Goal: Task Accomplishment & Management: Use online tool/utility

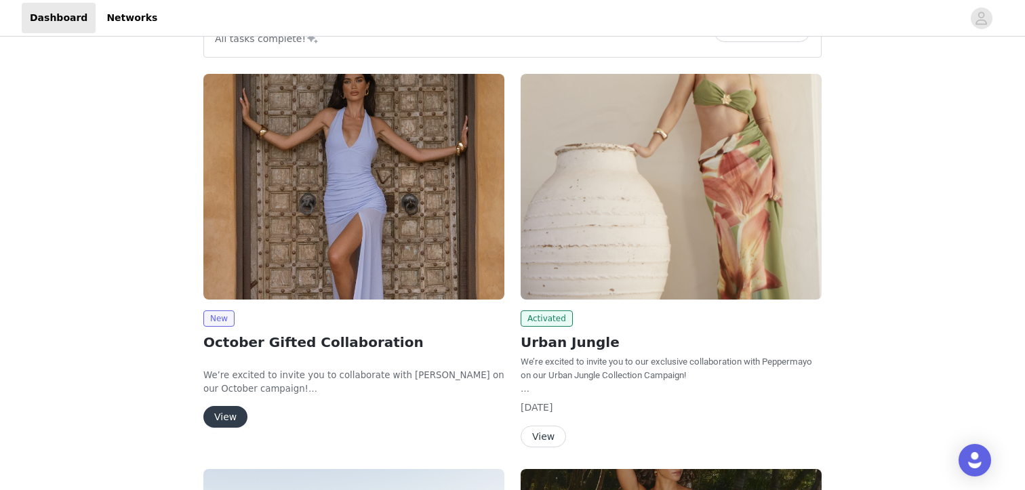
scroll to position [144, 0]
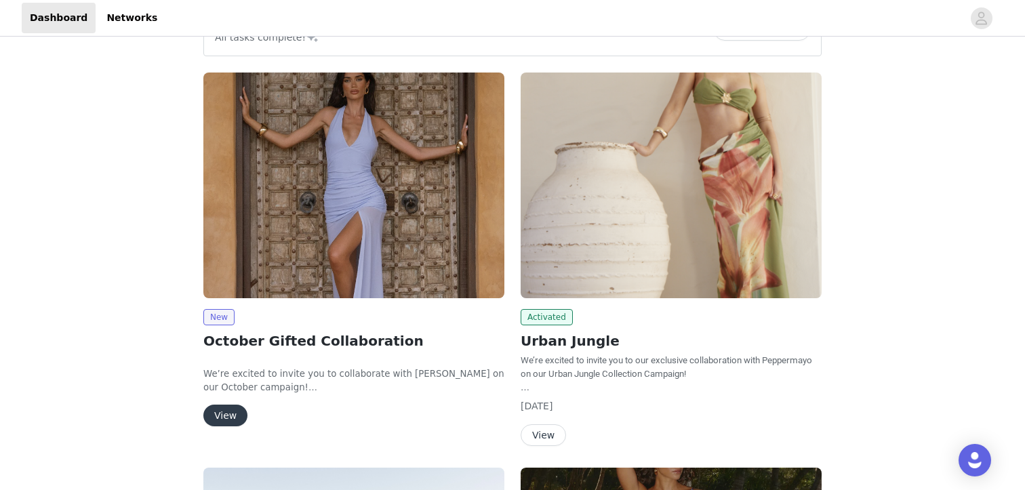
click at [218, 409] on button "View" at bounding box center [225, 416] width 44 height 22
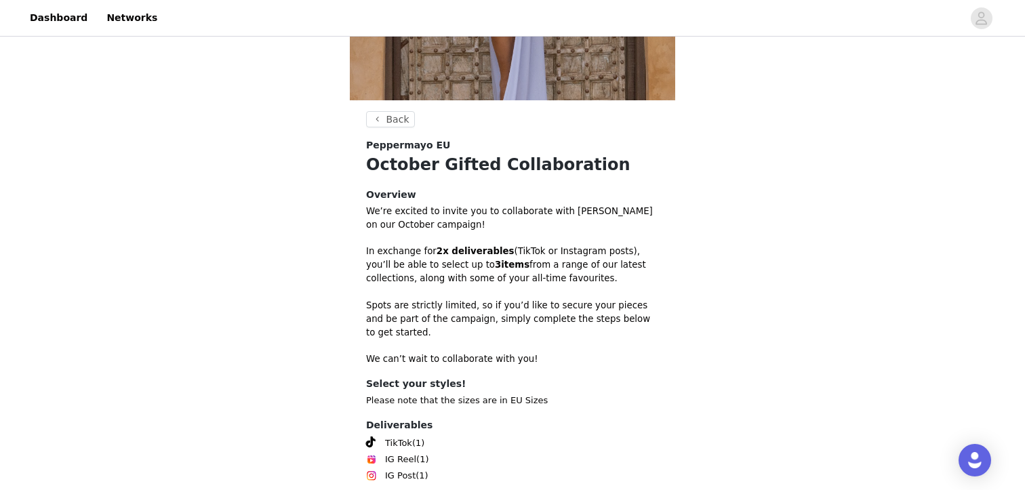
scroll to position [377, 0]
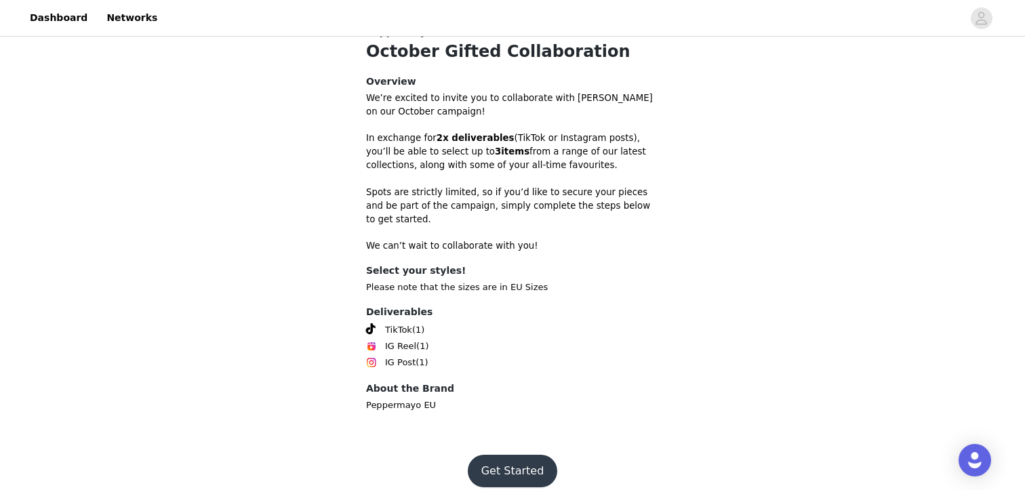
click at [539, 455] on button "Get Started" at bounding box center [513, 471] width 90 height 33
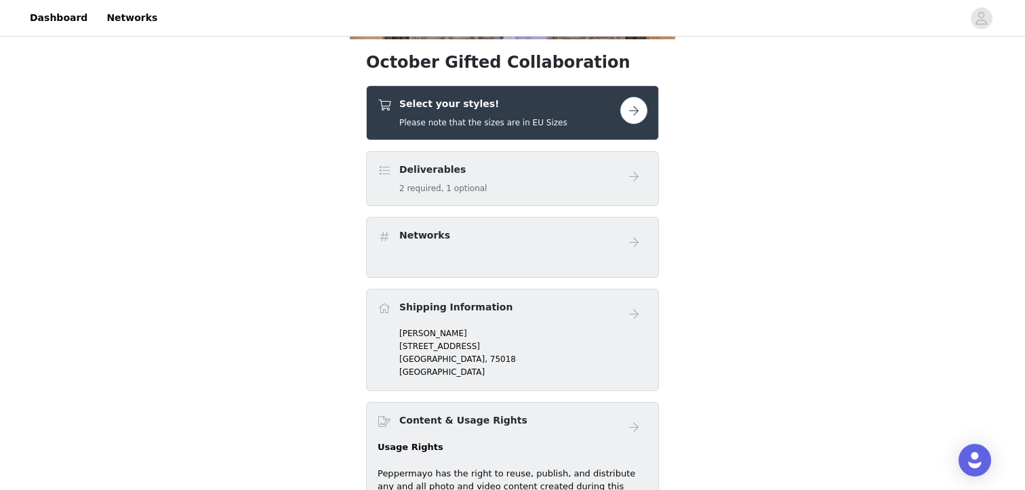
scroll to position [329, 0]
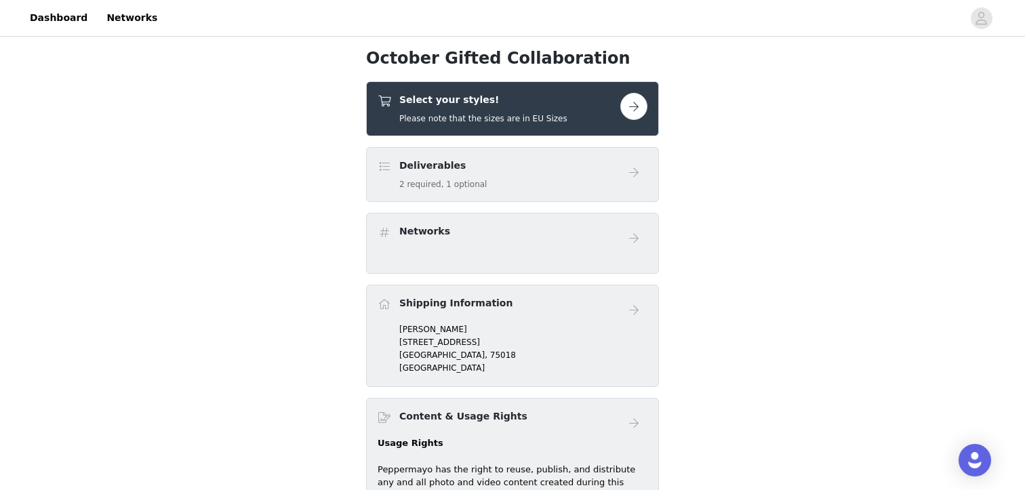
click at [536, 106] on h4 "Select your styles!" at bounding box center [483, 100] width 168 height 14
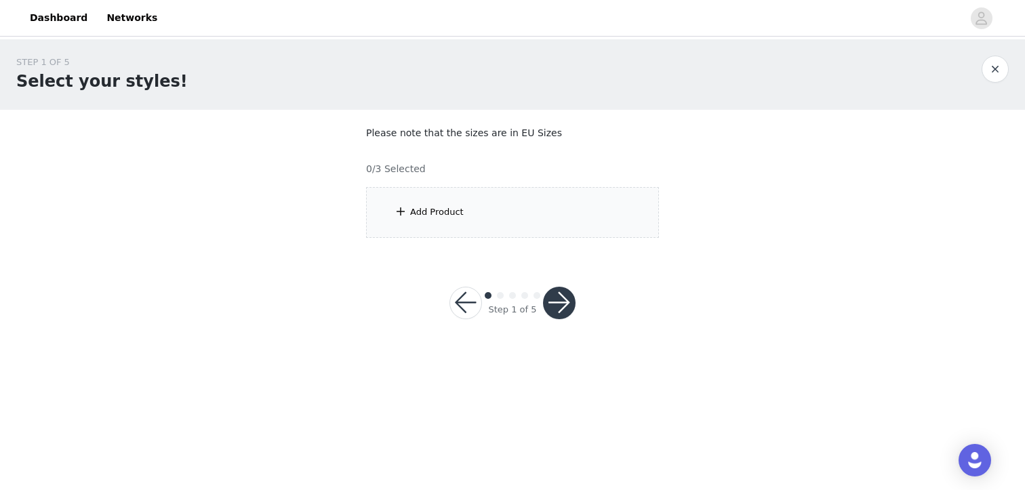
click at [524, 203] on div "Add Product" at bounding box center [512, 212] width 293 height 51
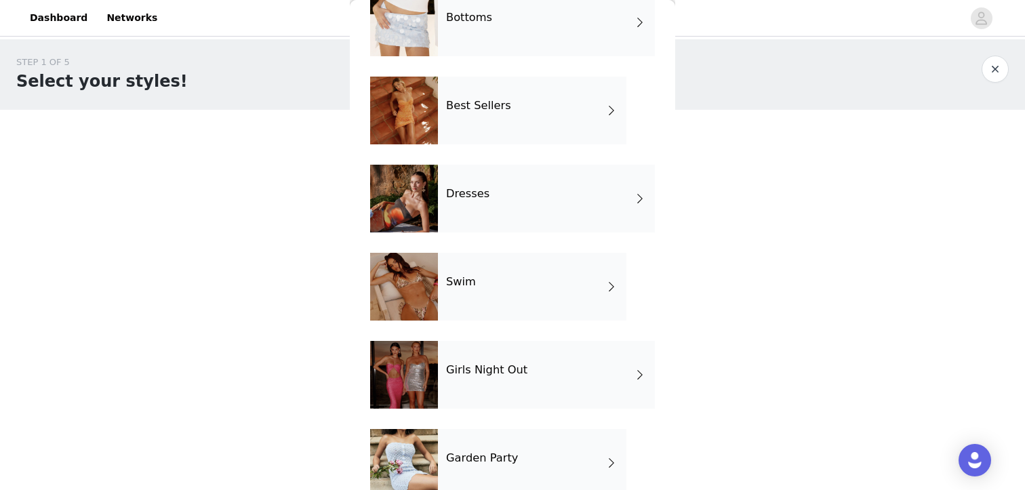
scroll to position [283, 0]
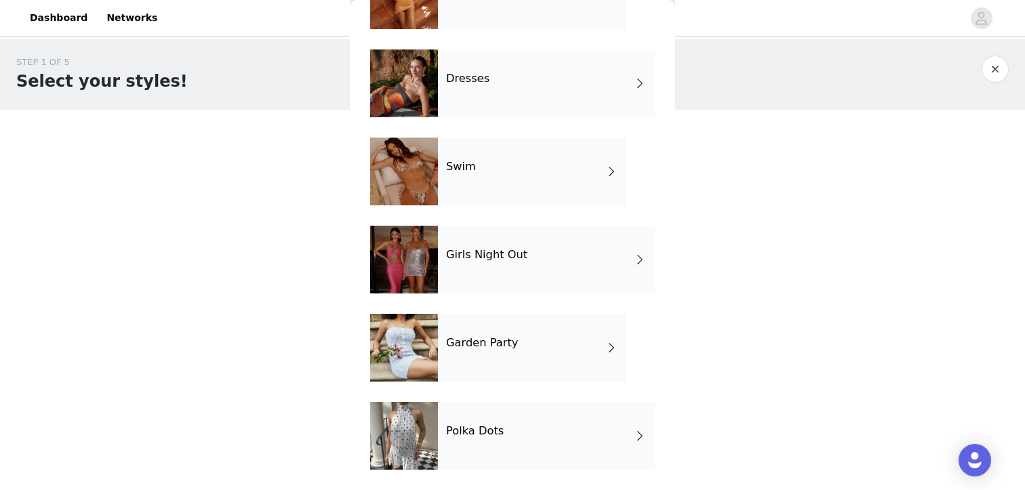
click at [504, 428] on div "Polka Dots" at bounding box center [546, 436] width 217 height 68
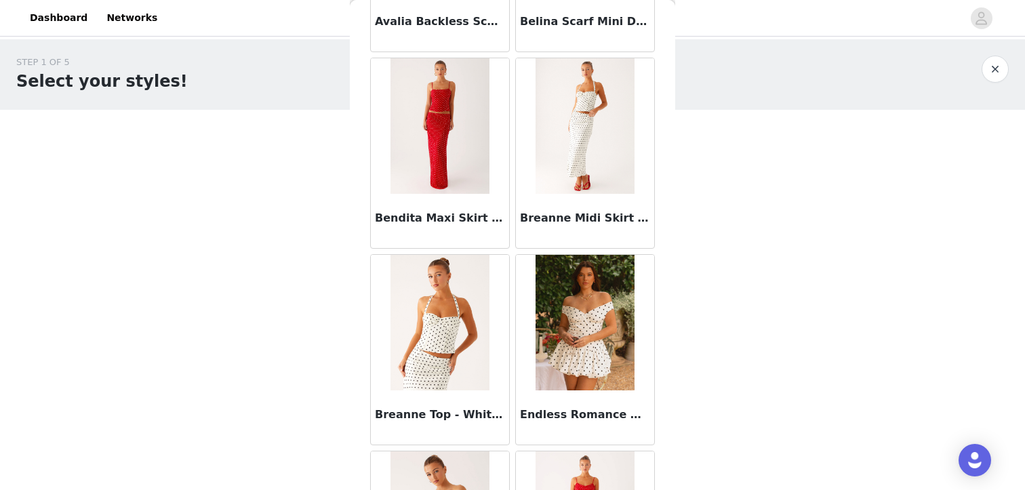
scroll to position [0, 0]
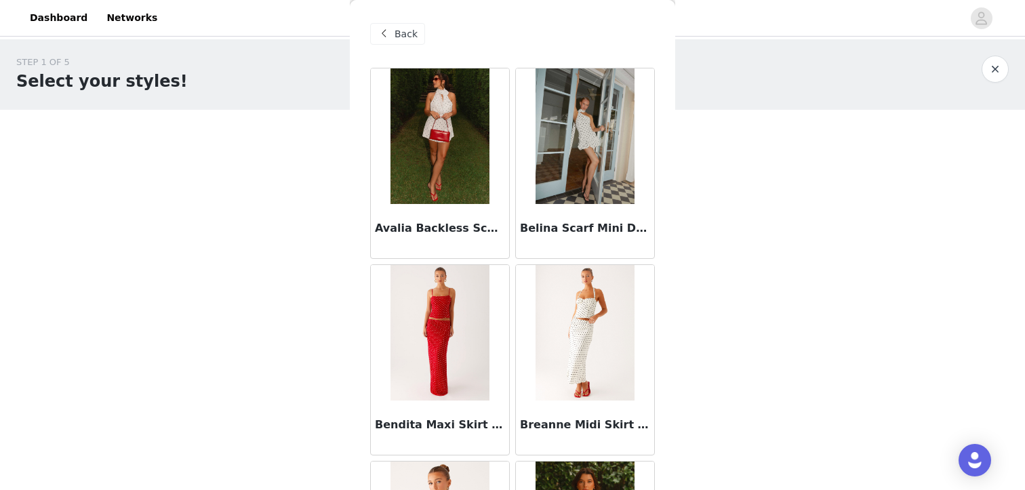
click at [403, 34] on span "Back" at bounding box center [405, 34] width 23 height 14
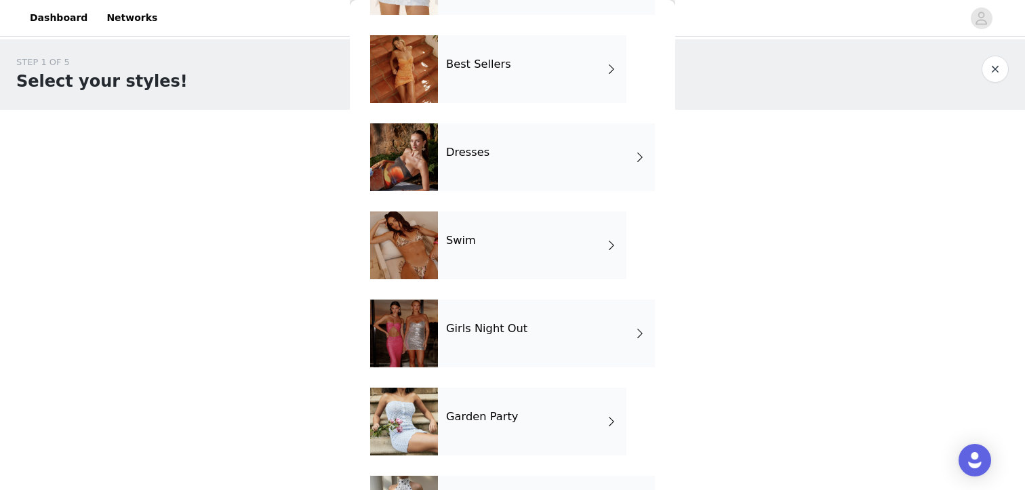
scroll to position [283, 0]
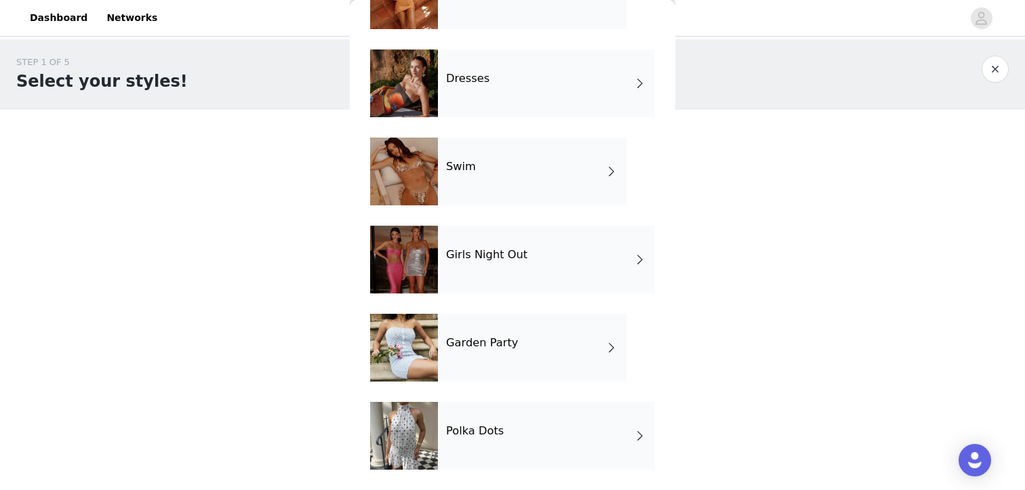
click at [495, 324] on div "Garden Party" at bounding box center [532, 348] width 188 height 68
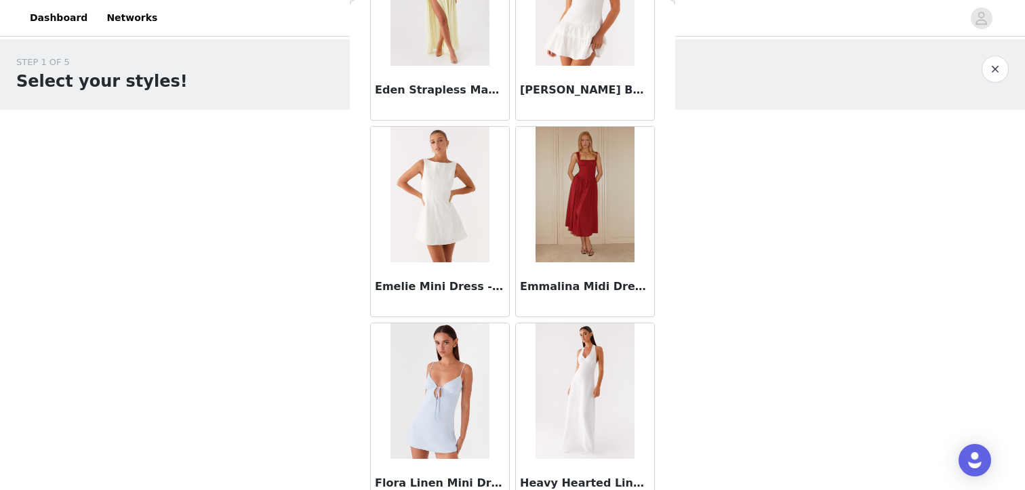
scroll to position [1584, 0]
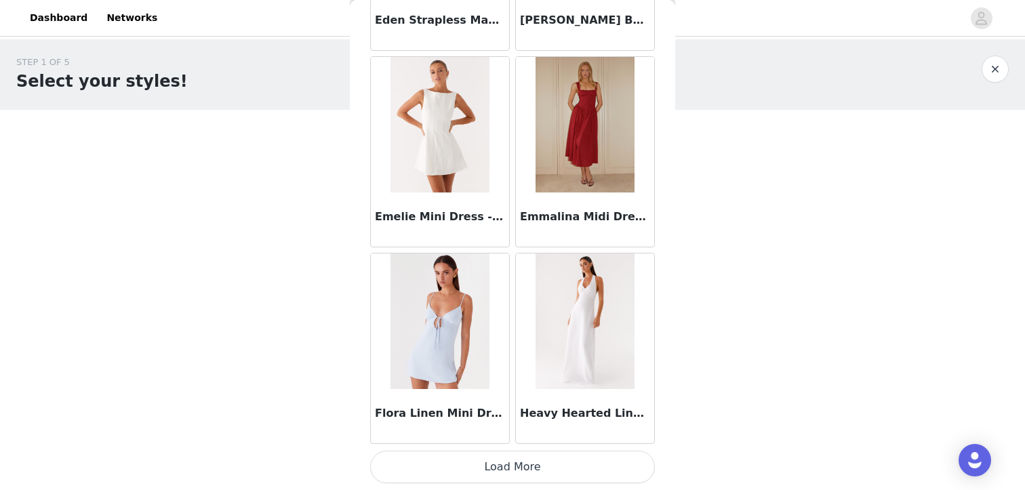
click at [524, 470] on button "Load More" at bounding box center [512, 467] width 285 height 33
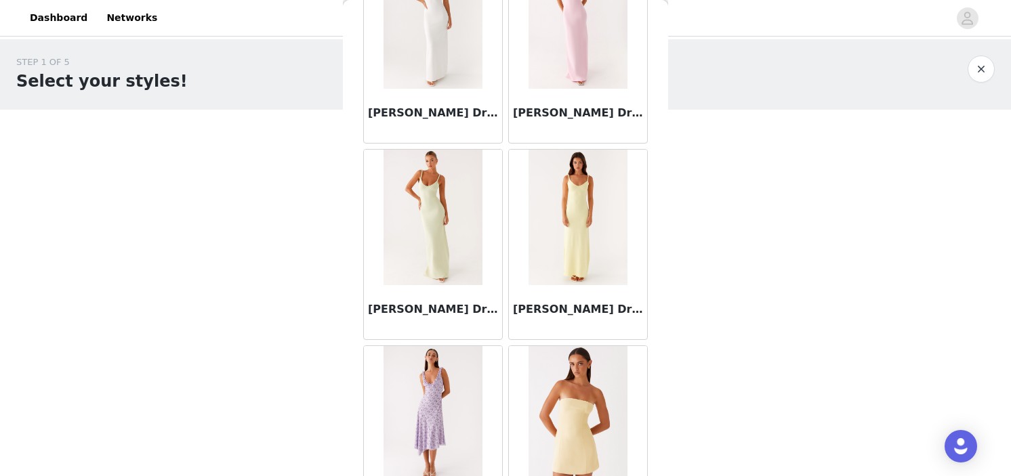
scroll to position [0, 0]
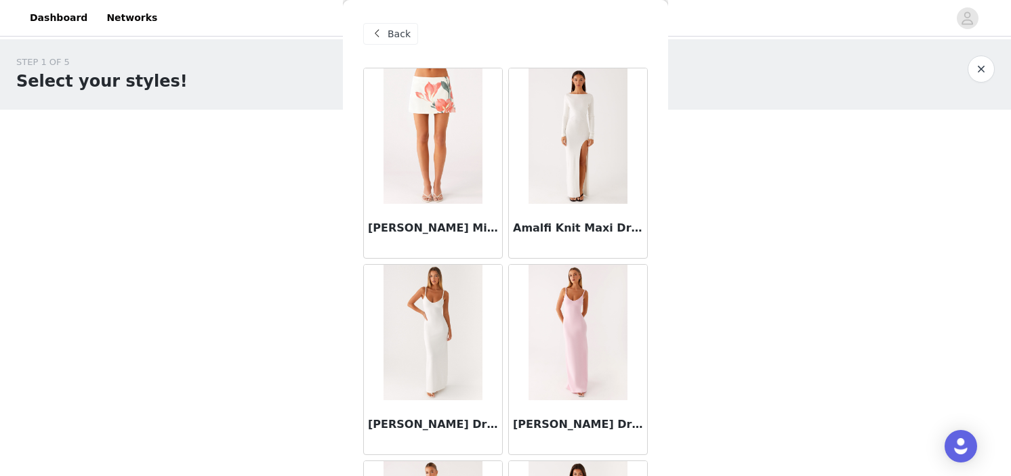
click at [383, 43] on div "Back" at bounding box center [390, 34] width 55 height 22
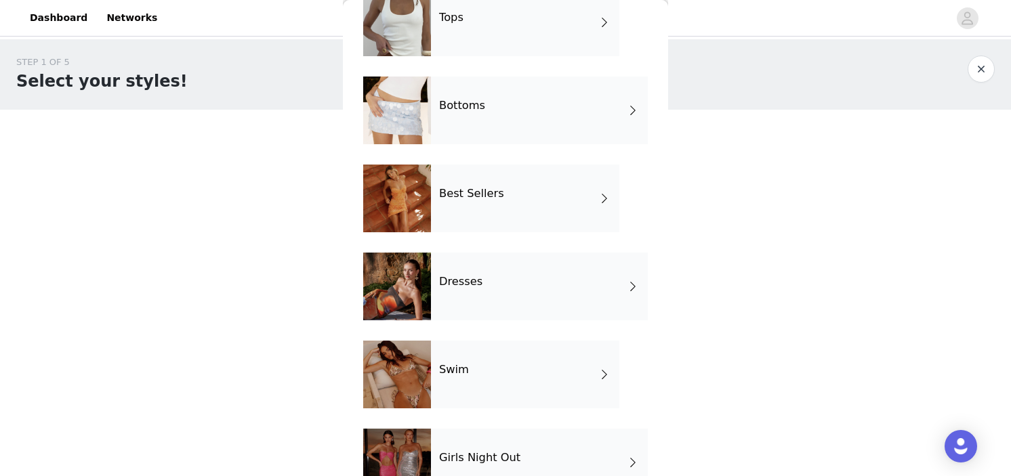
scroll to position [296, 0]
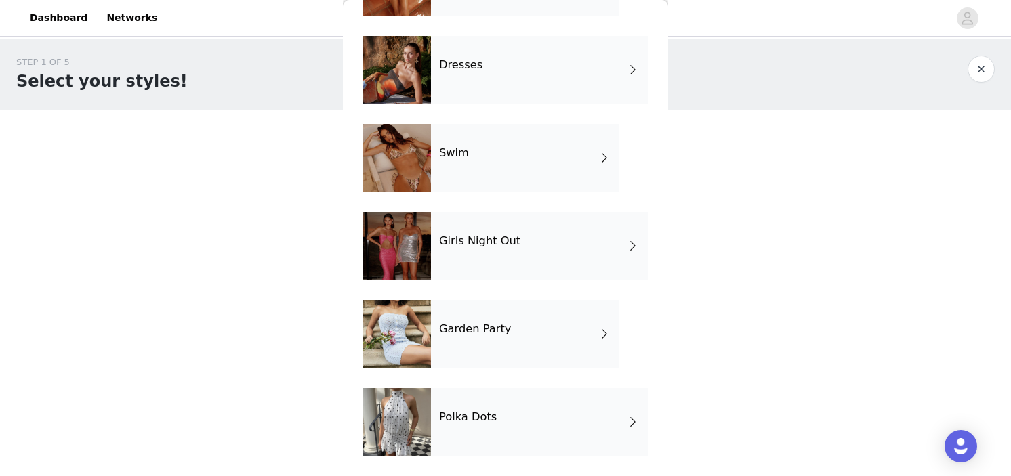
click at [522, 246] on div "Girls Night Out" at bounding box center [539, 246] width 217 height 68
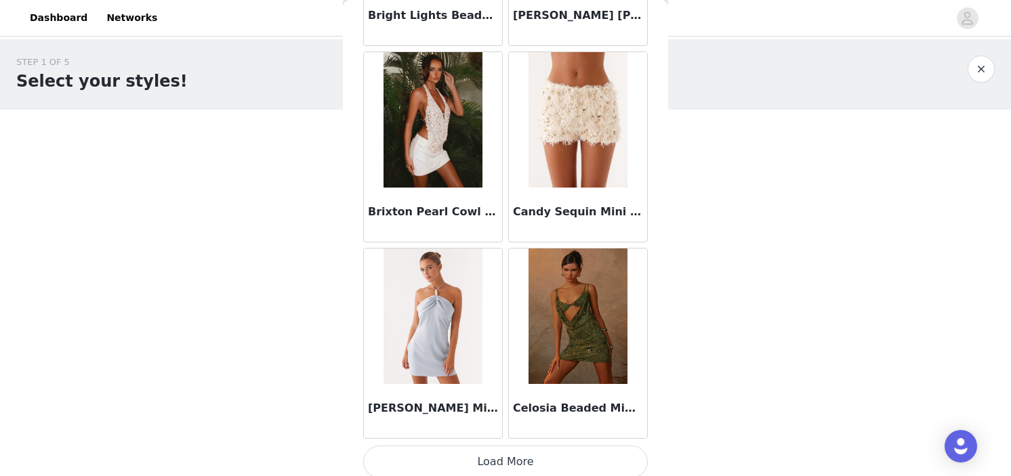
scroll to position [1597, 0]
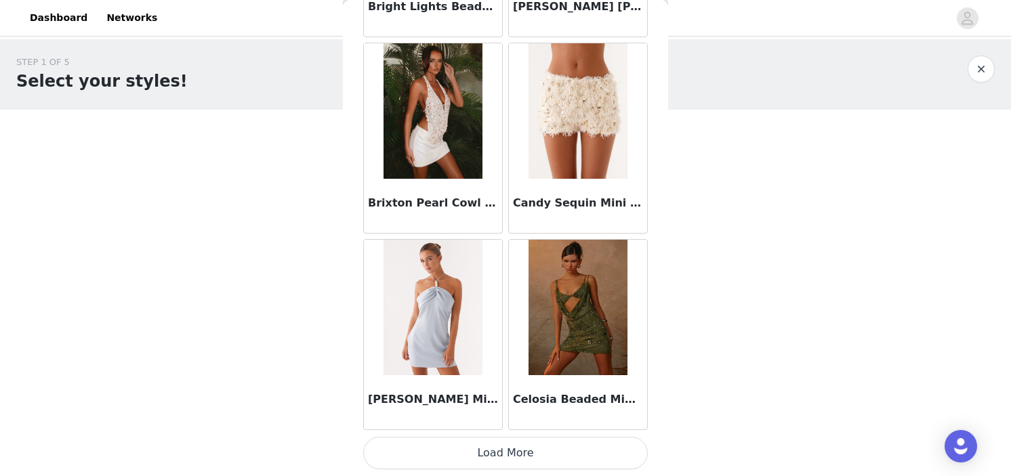
click at [512, 454] on button "Load More" at bounding box center [505, 453] width 285 height 33
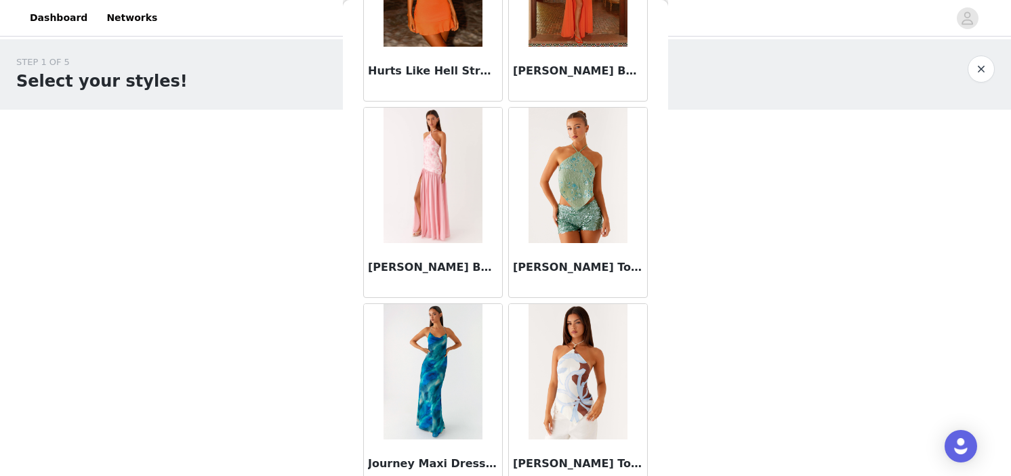
scroll to position [3562, 0]
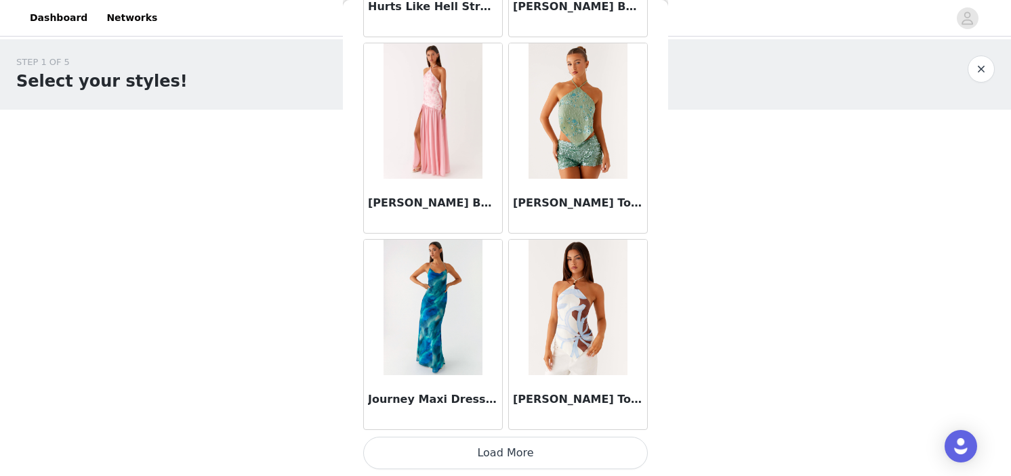
click at [495, 449] on button "Load More" at bounding box center [505, 453] width 285 height 33
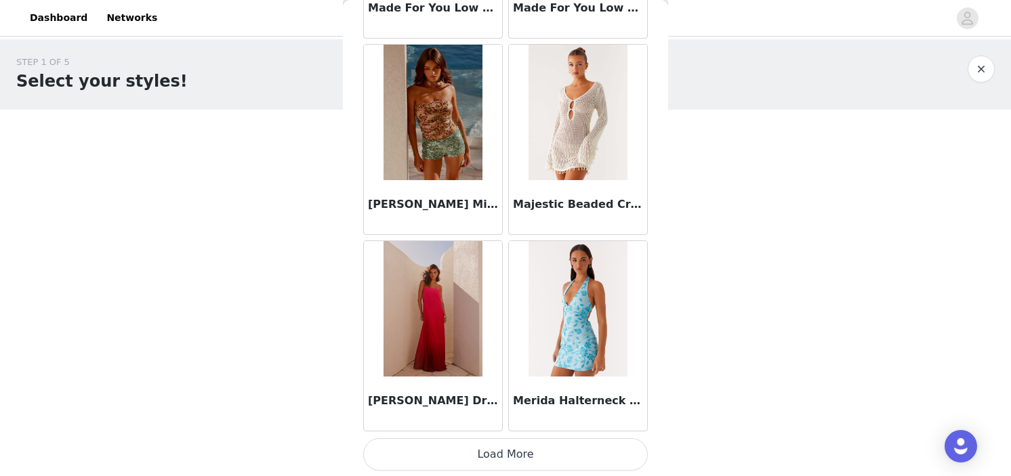
scroll to position [5527, 0]
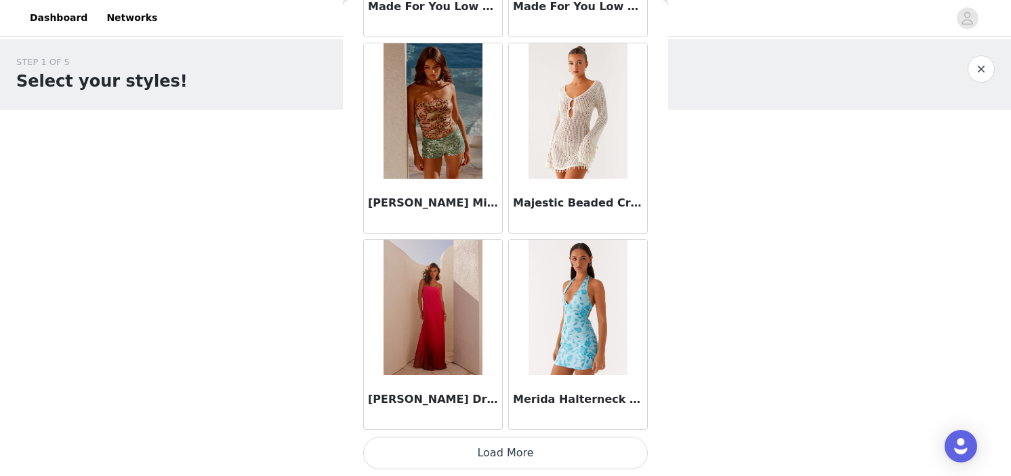
click at [514, 457] on button "Load More" at bounding box center [505, 453] width 285 height 33
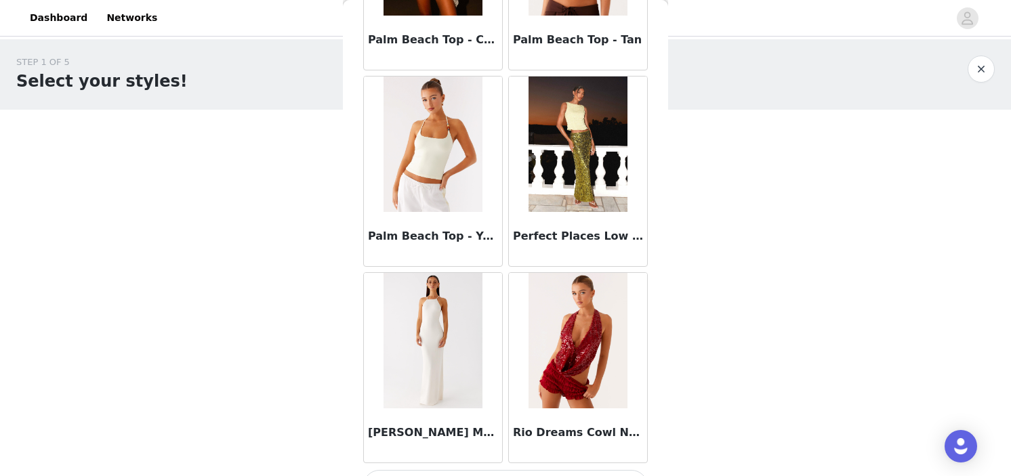
scroll to position [7492, 0]
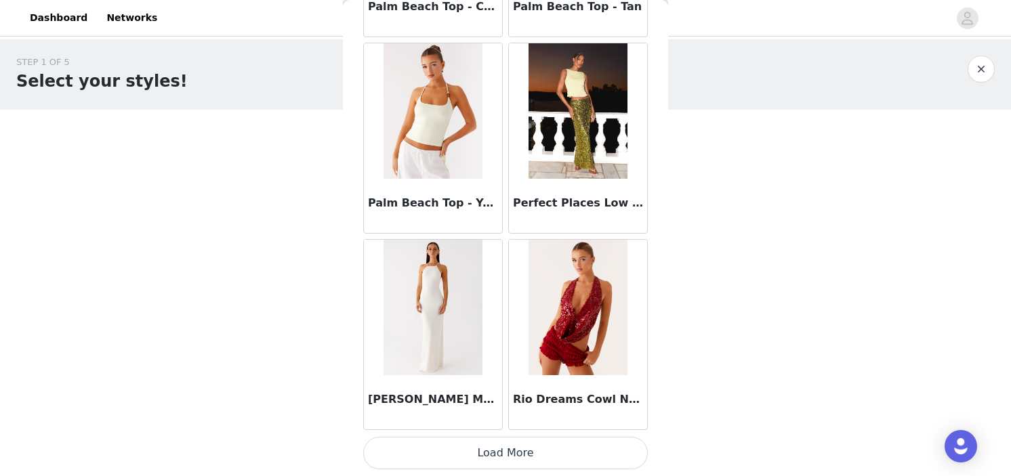
click at [515, 453] on button "Load More" at bounding box center [505, 453] width 285 height 33
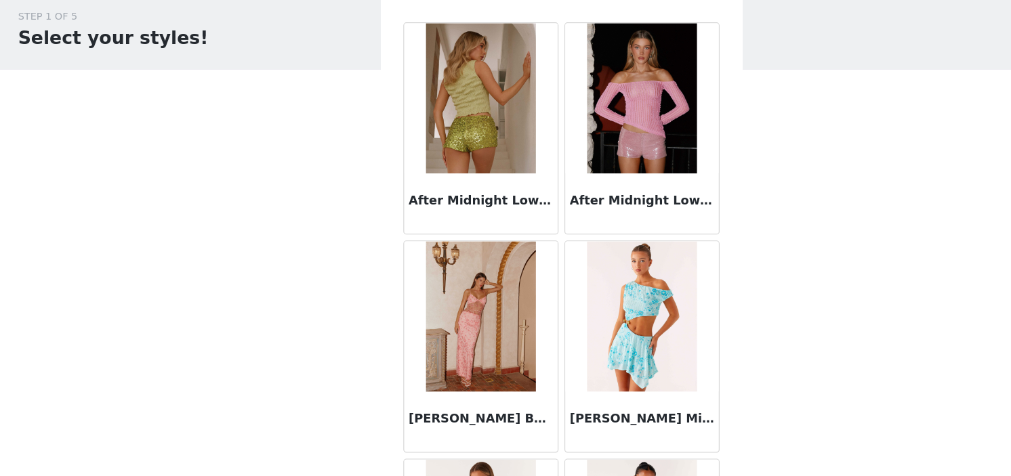
scroll to position [0, 0]
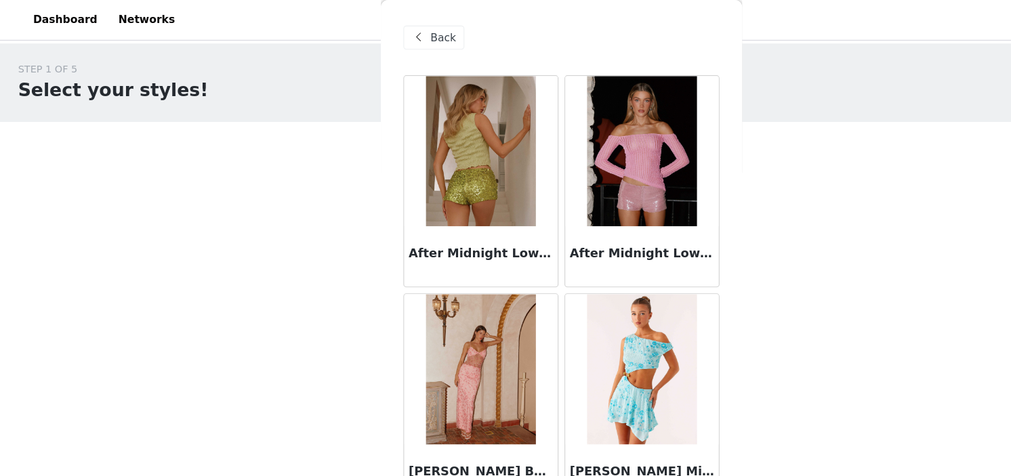
click at [379, 32] on span at bounding box center [377, 34] width 16 height 16
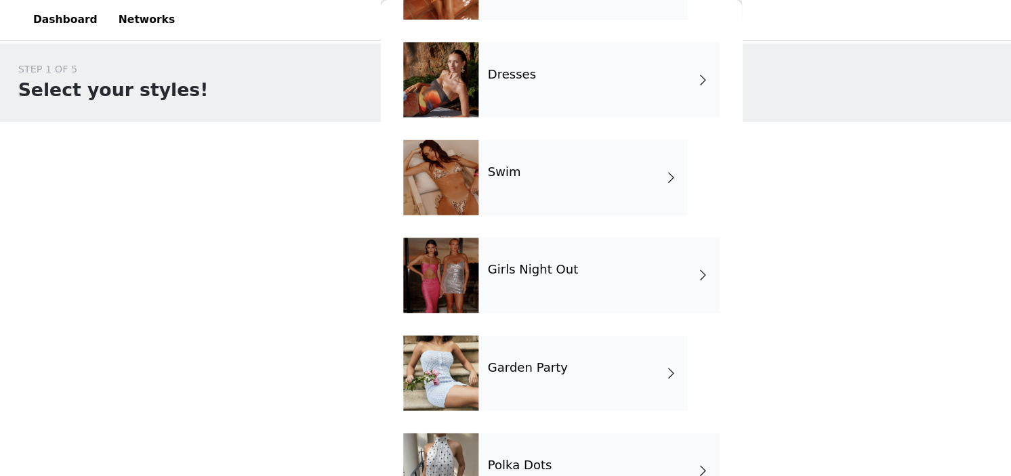
scroll to position [296, 0]
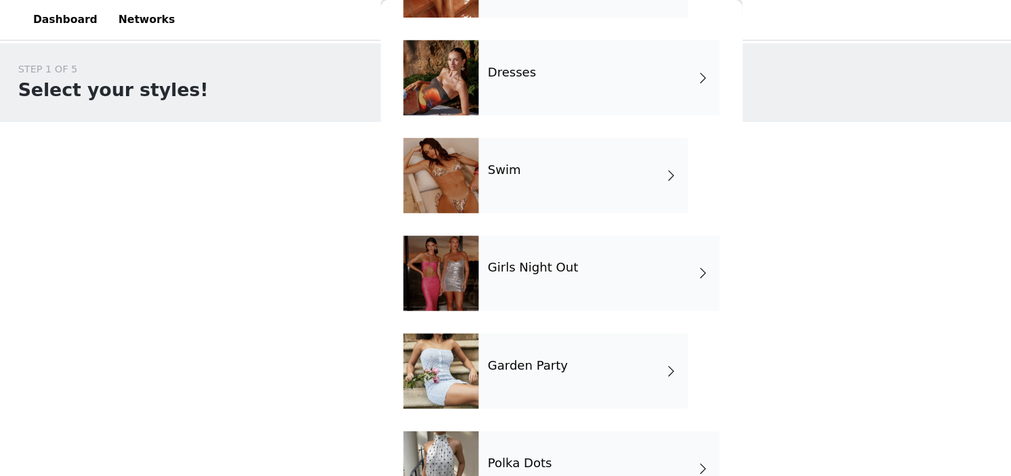
click at [461, 149] on h4 "Swim" at bounding box center [454, 153] width 30 height 12
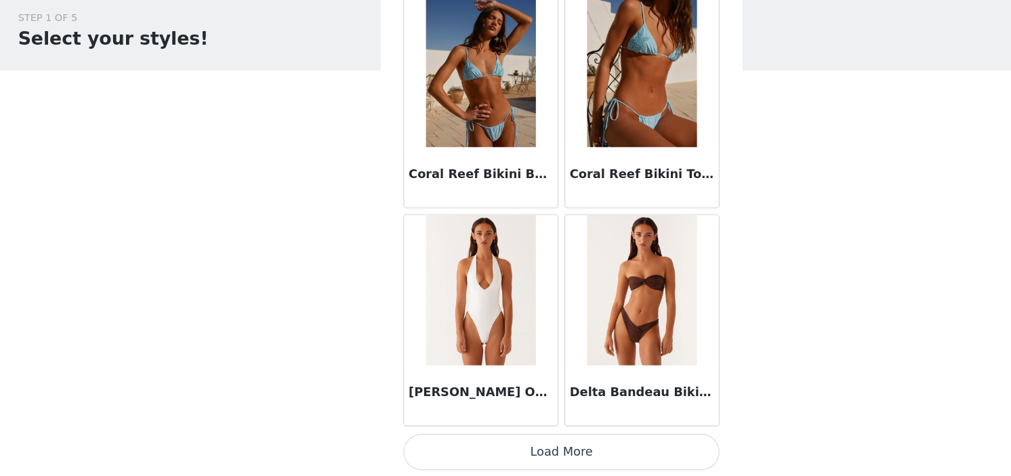
scroll to position [0, 0]
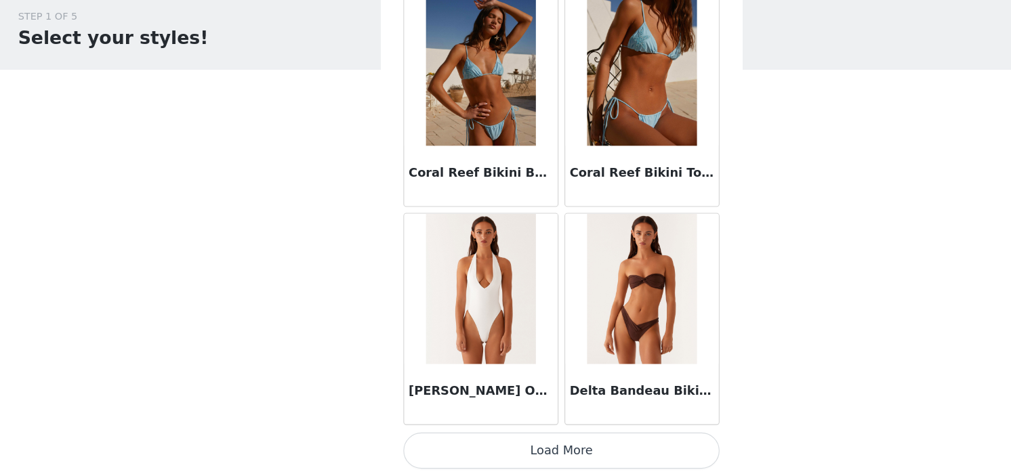
click at [467, 461] on button "Load More" at bounding box center [505, 453] width 285 height 33
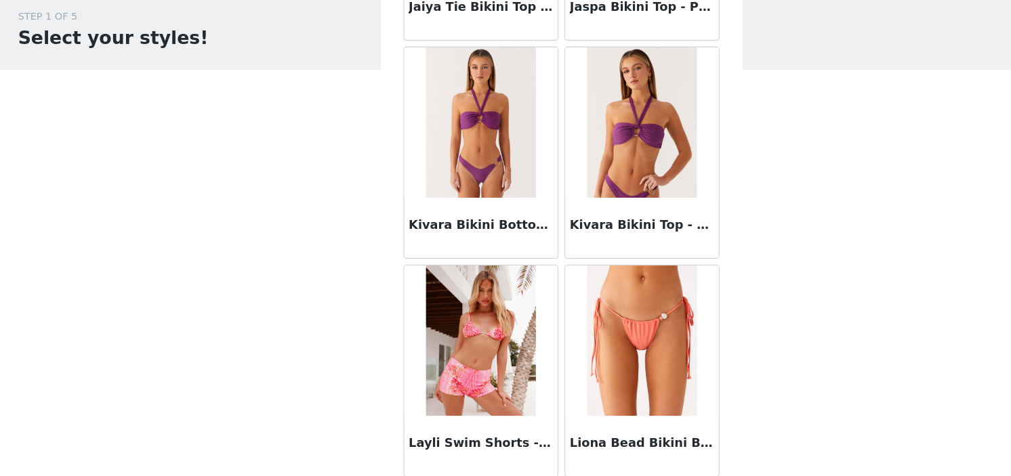
scroll to position [3562, 0]
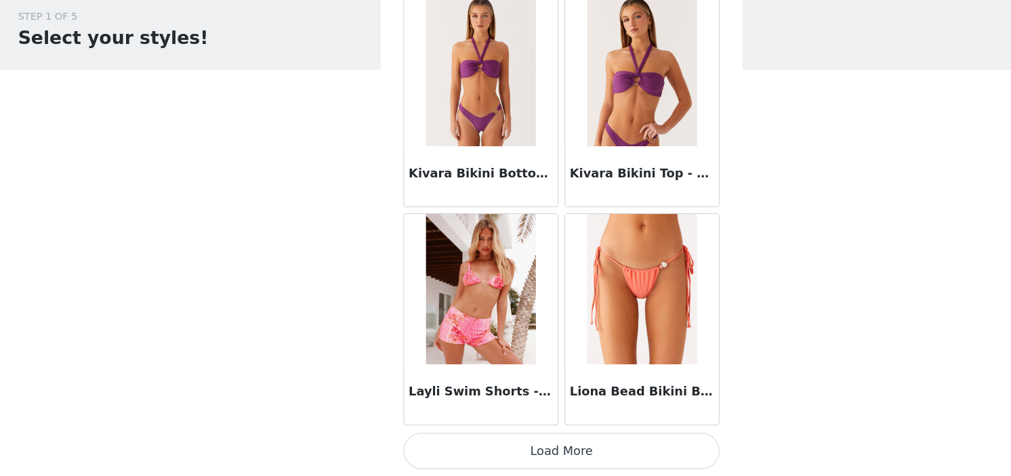
click at [515, 448] on button "Load More" at bounding box center [505, 453] width 285 height 33
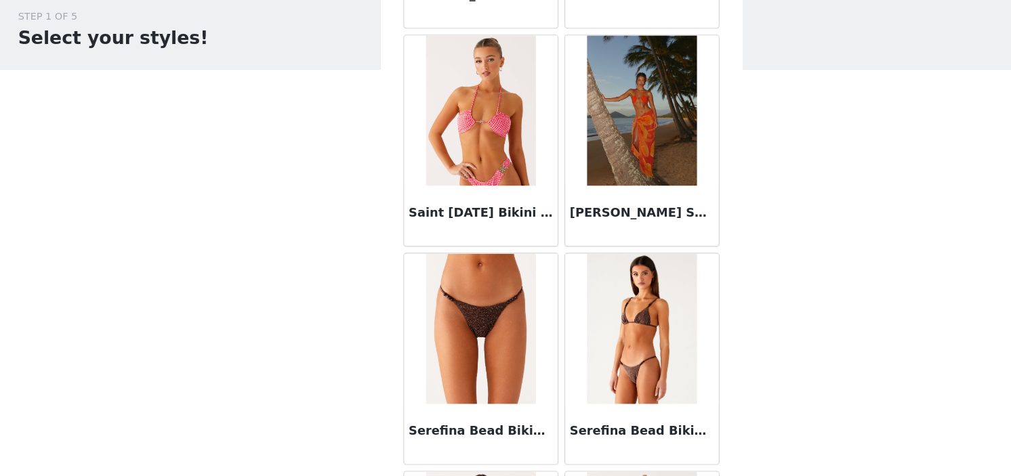
scroll to position [5527, 0]
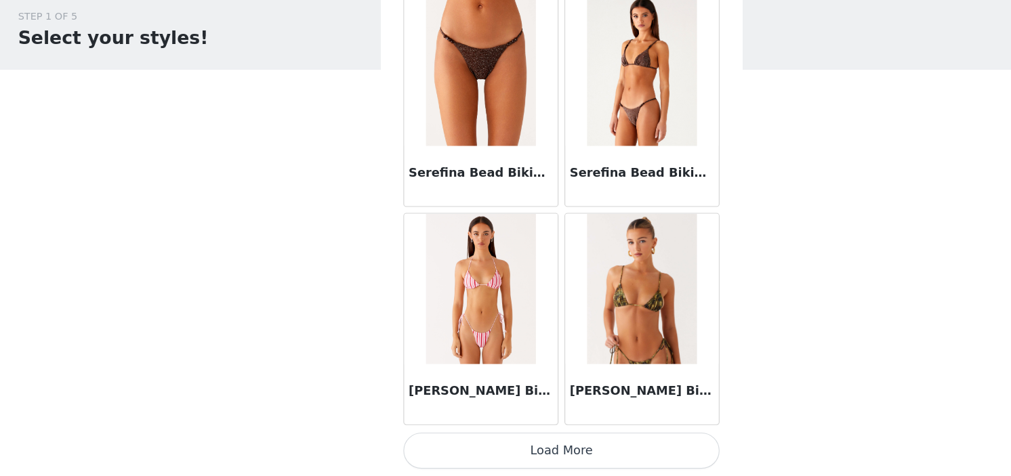
click at [480, 456] on button "Load More" at bounding box center [505, 453] width 285 height 33
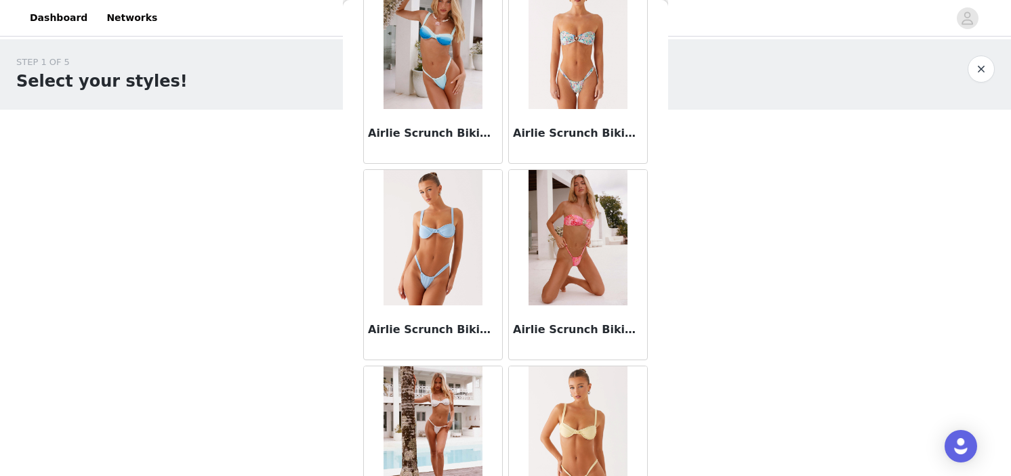
scroll to position [0, 0]
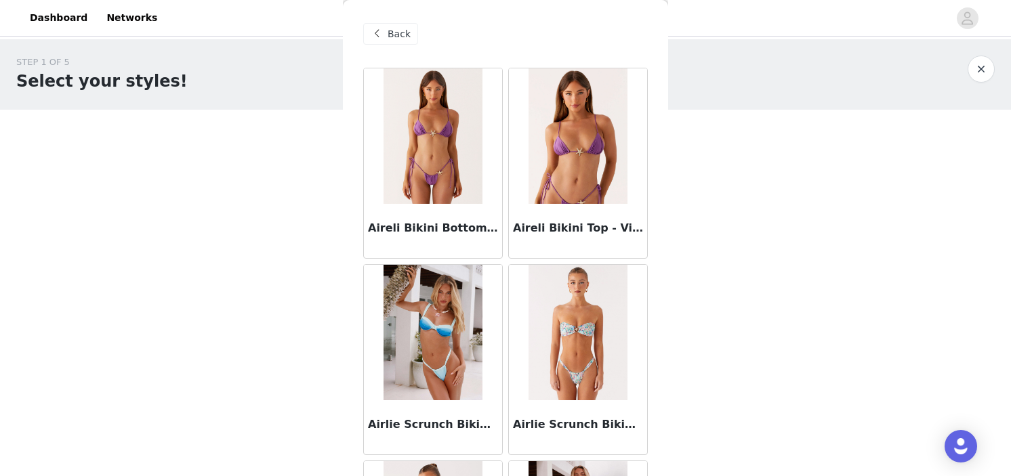
click at [388, 38] on span "Back" at bounding box center [399, 34] width 23 height 14
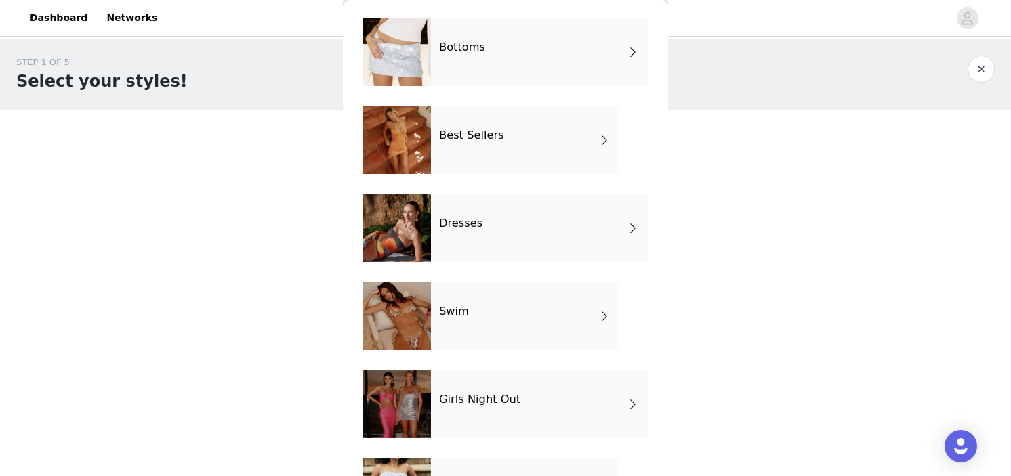
scroll to position [140, 0]
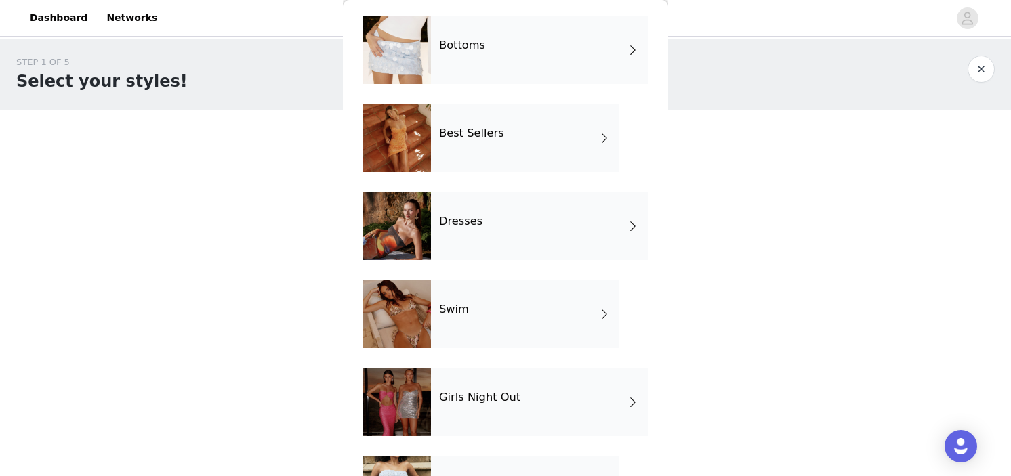
click at [461, 228] on h4 "Dresses" at bounding box center [460, 221] width 43 height 12
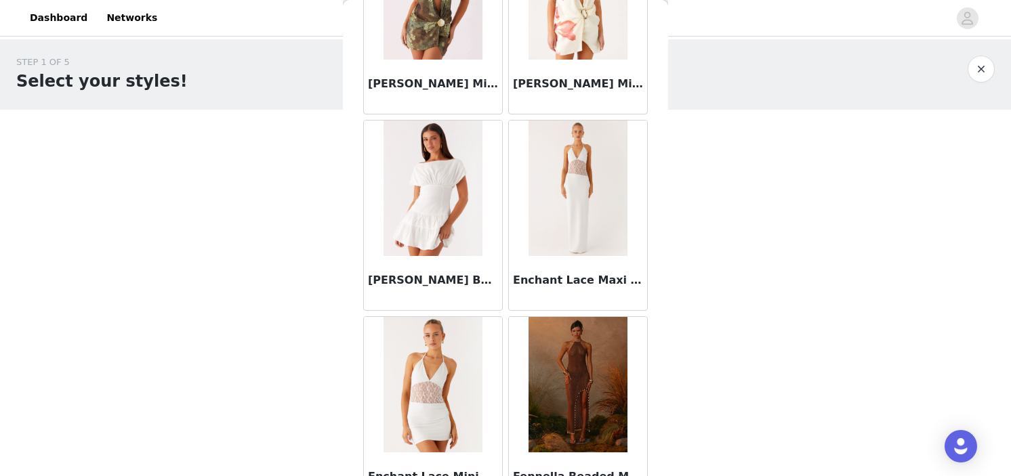
scroll to position [1597, 0]
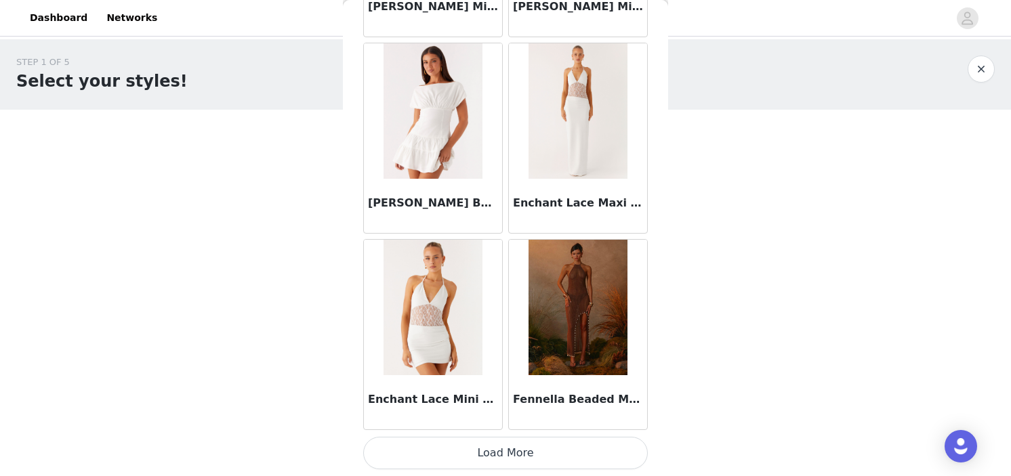
click at [575, 455] on button "Load More" at bounding box center [505, 453] width 285 height 33
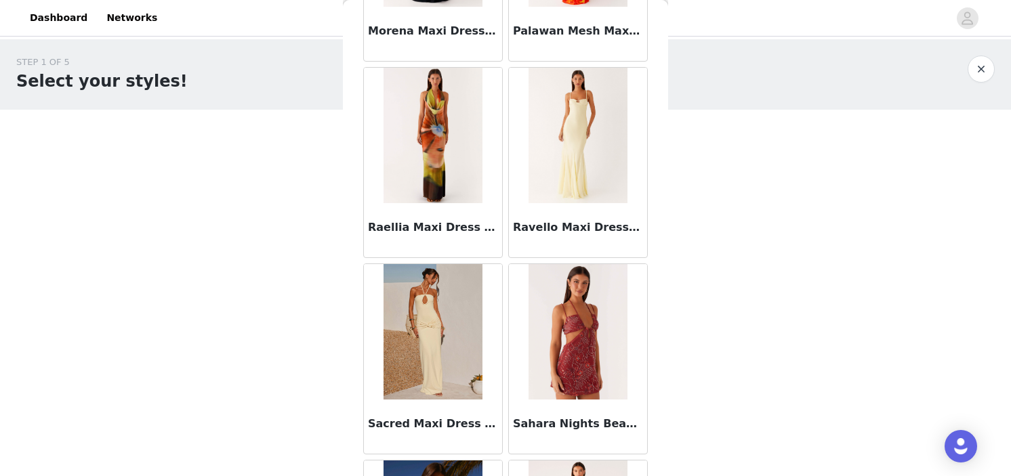
scroll to position [3562, 0]
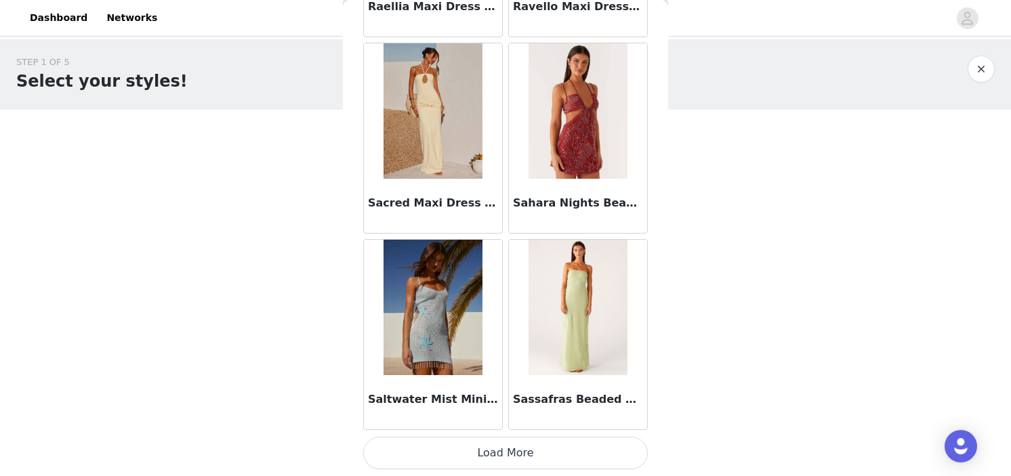
click at [512, 461] on button "Load More" at bounding box center [505, 453] width 285 height 33
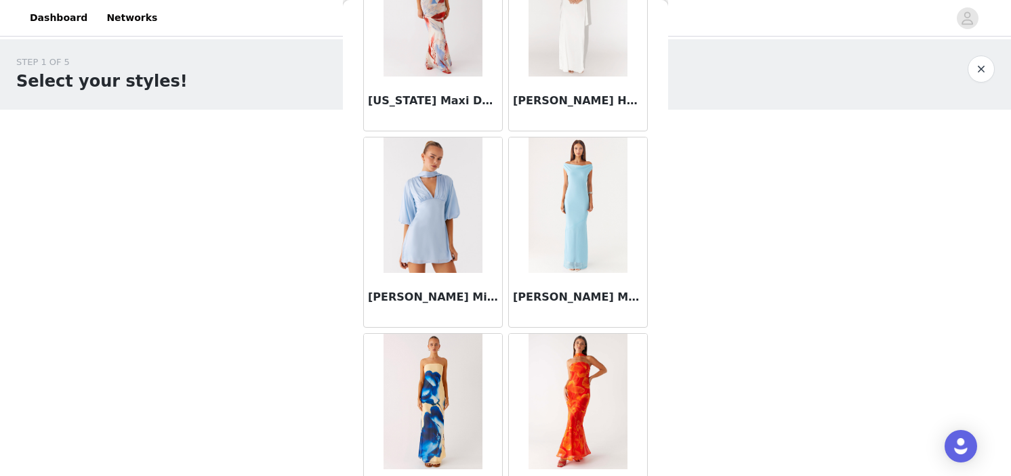
scroll to position [5527, 0]
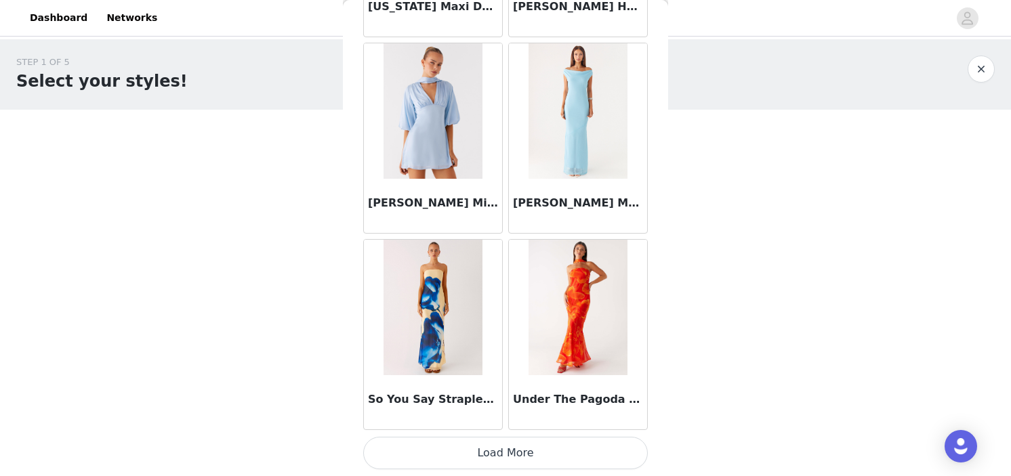
click at [503, 454] on button "Load More" at bounding box center [505, 453] width 285 height 33
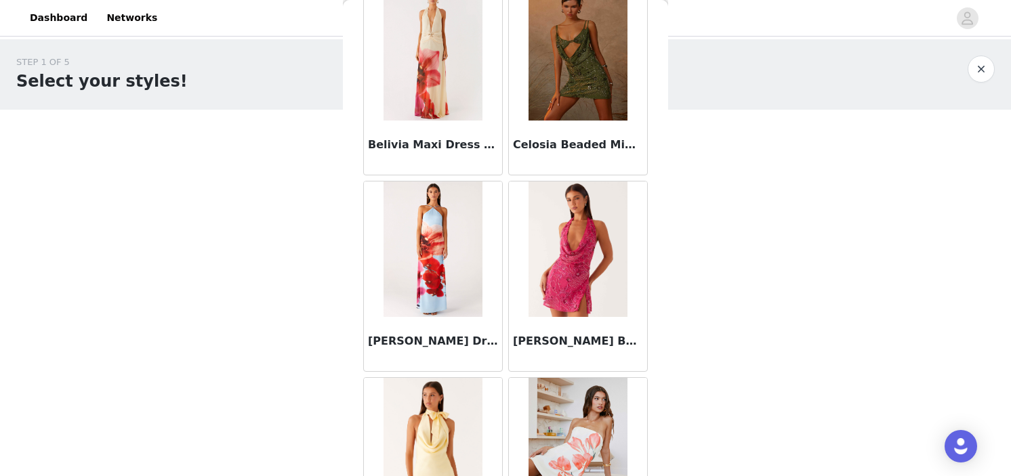
scroll to position [0, 0]
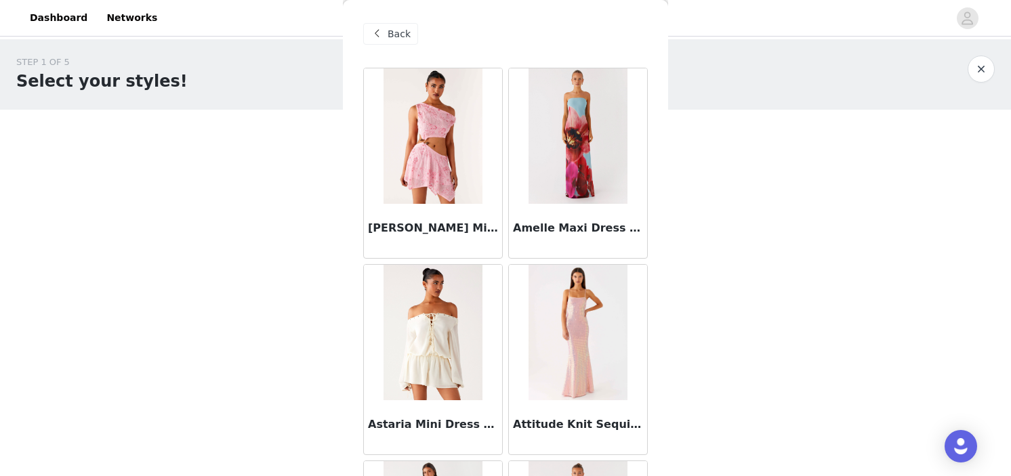
click at [389, 37] on span "Back" at bounding box center [399, 34] width 23 height 14
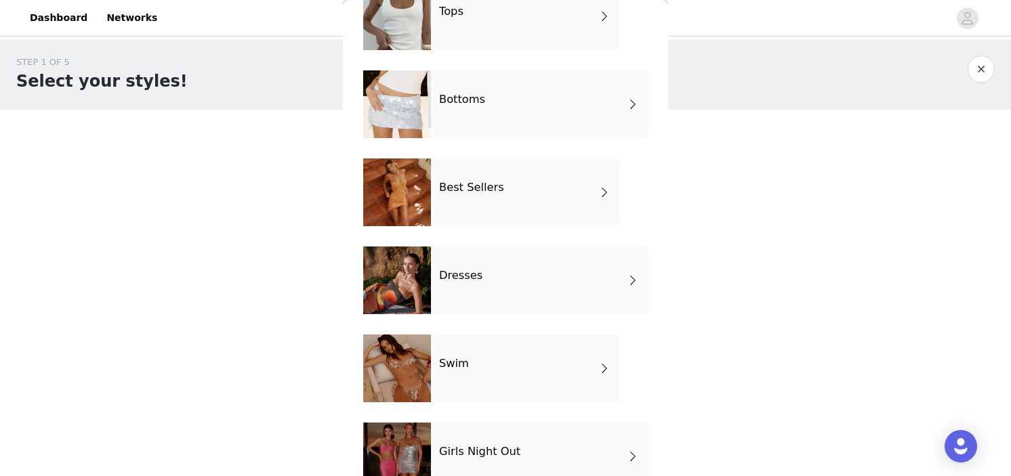
scroll to position [88, 0]
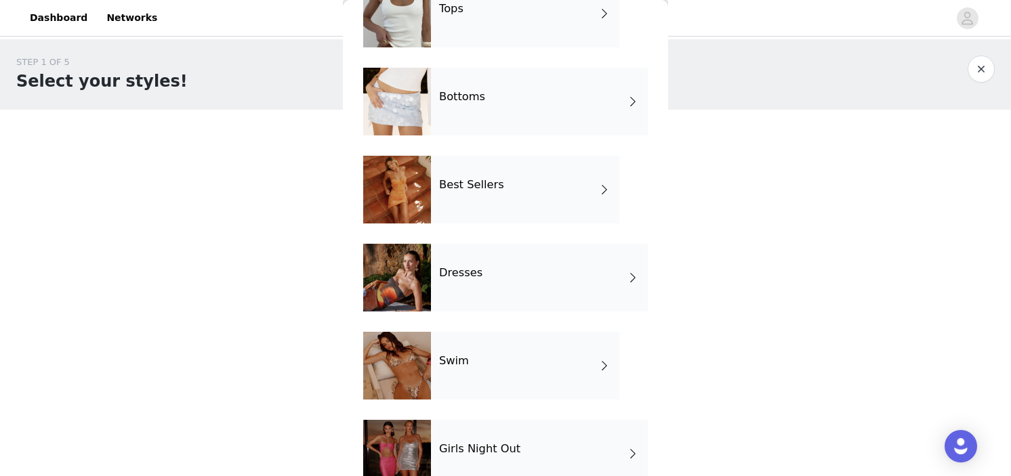
click at [469, 194] on div "Best Sellers" at bounding box center [525, 190] width 188 height 68
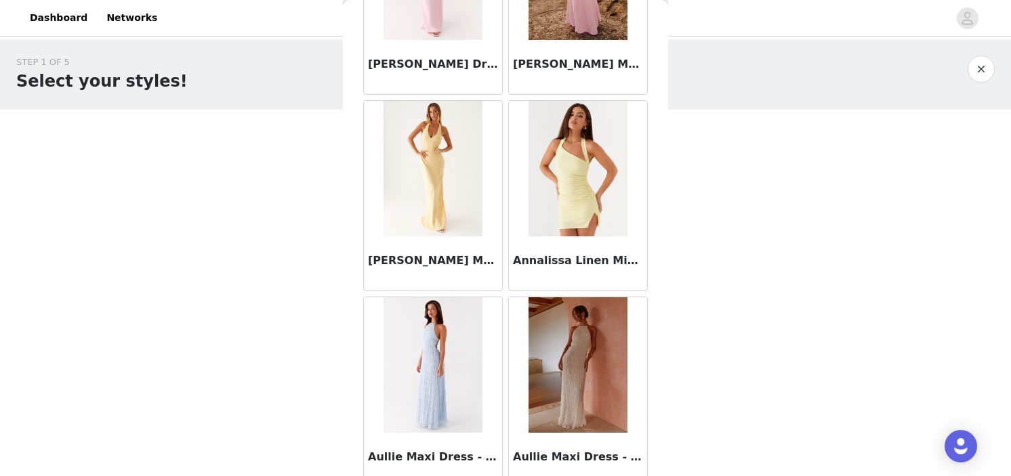
scroll to position [1597, 0]
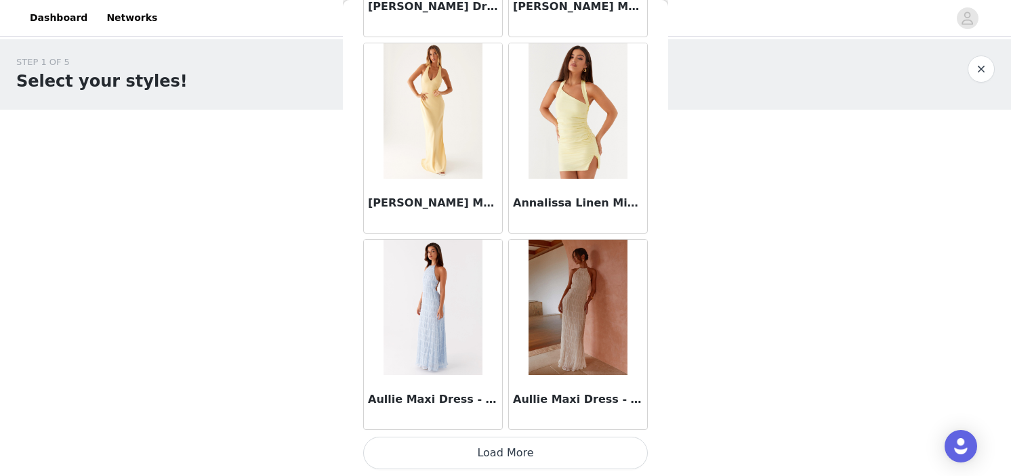
click at [510, 443] on button "Load More" at bounding box center [505, 453] width 285 height 33
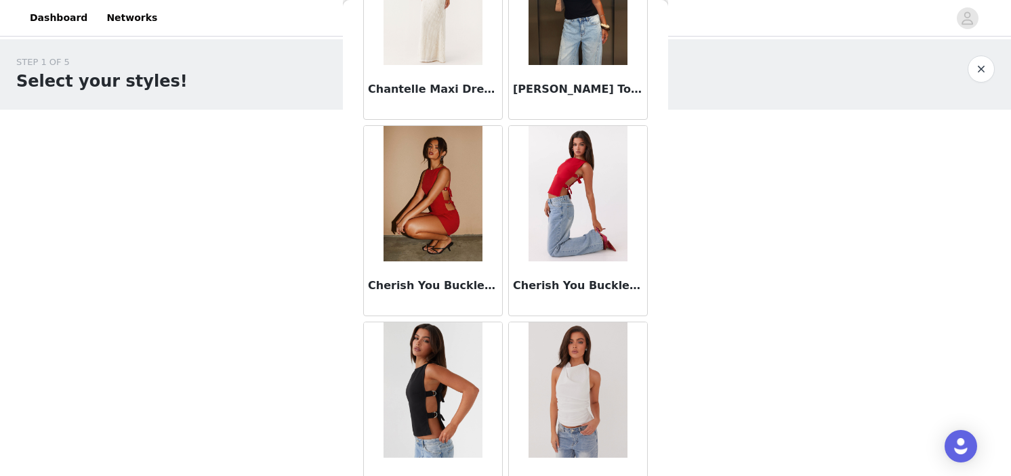
scroll to position [3562, 0]
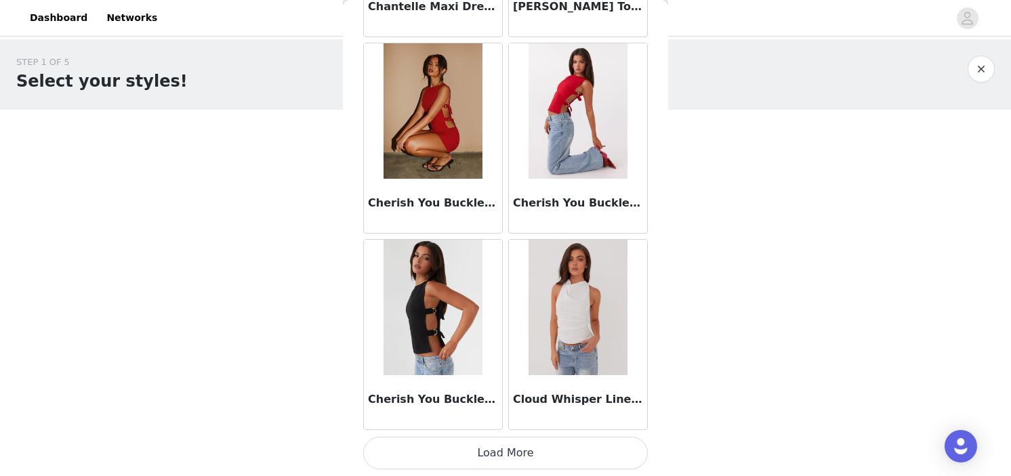
click at [510, 453] on button "Load More" at bounding box center [505, 453] width 285 height 33
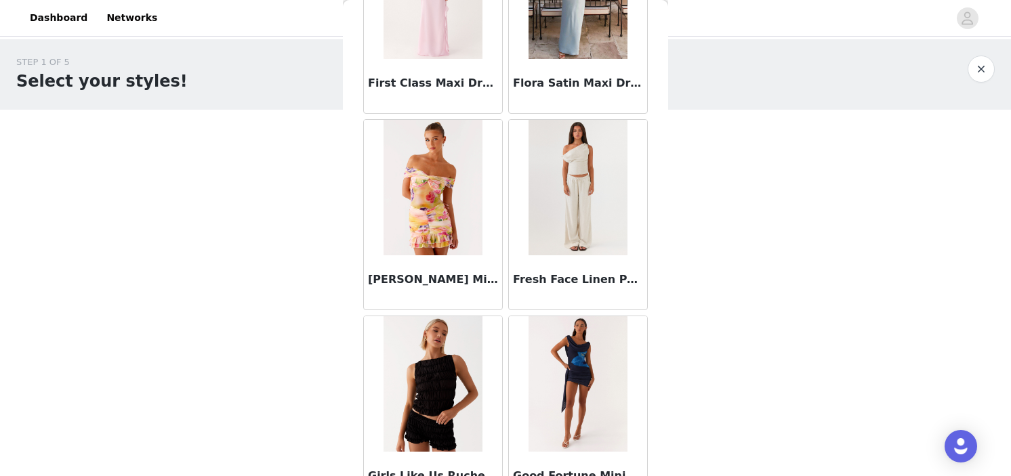
scroll to position [5437, 0]
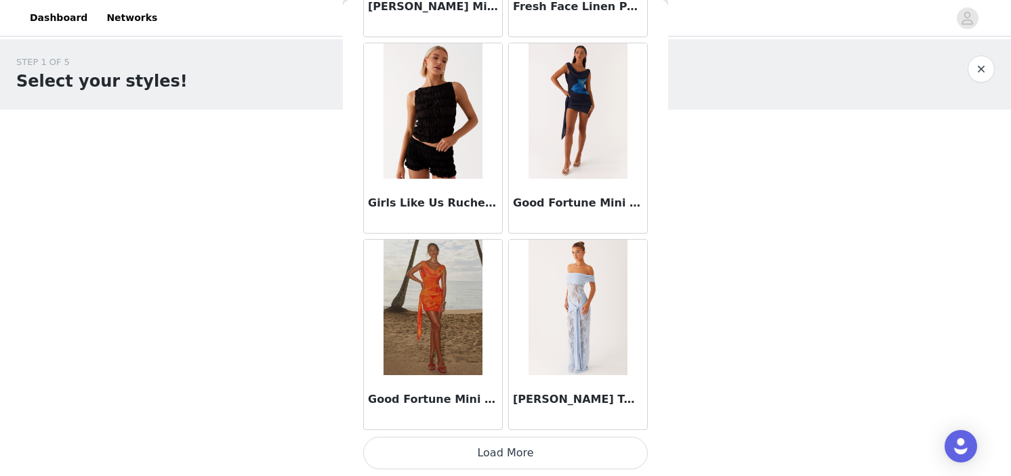
click at [510, 453] on button "Load More" at bounding box center [505, 453] width 285 height 33
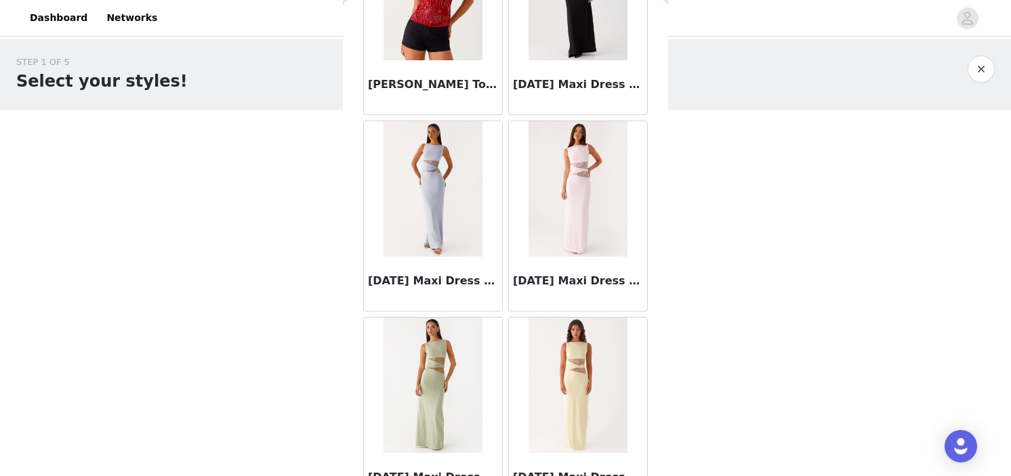
scroll to position [7492, 0]
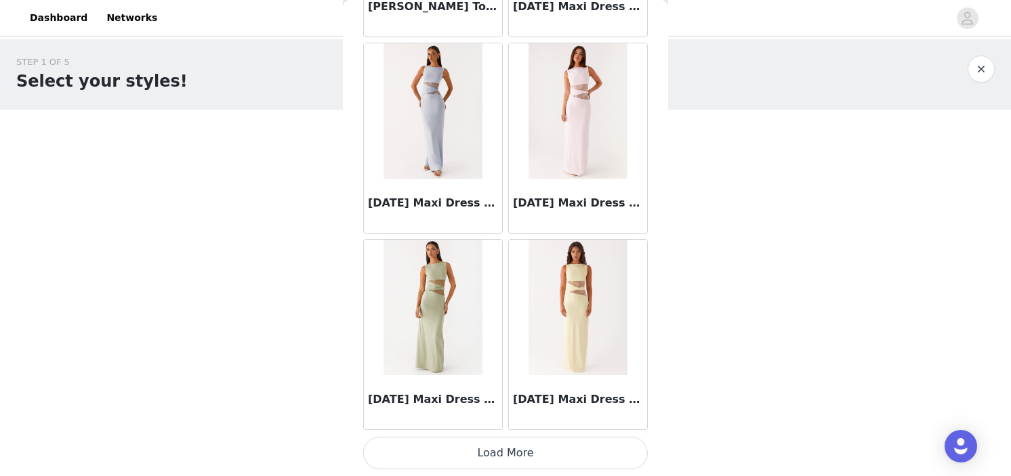
click at [503, 463] on button "Load More" at bounding box center [505, 453] width 285 height 33
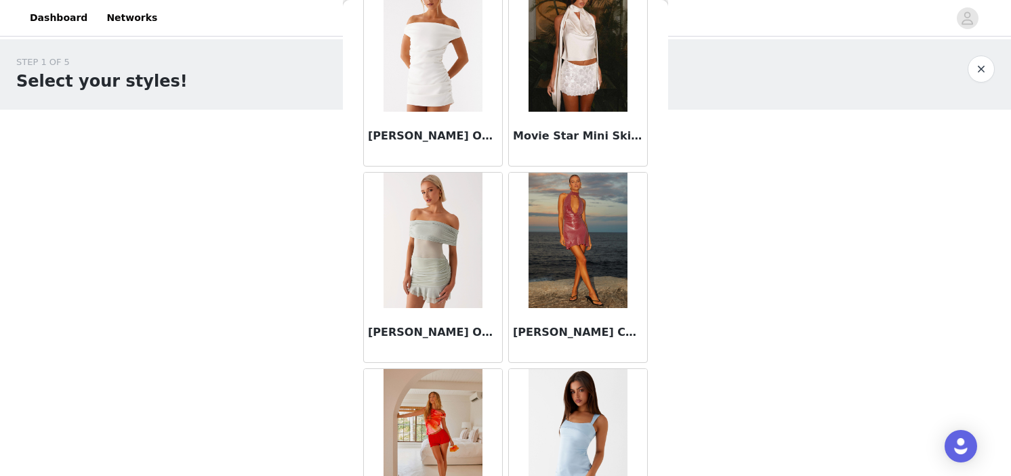
scroll to position [9457, 0]
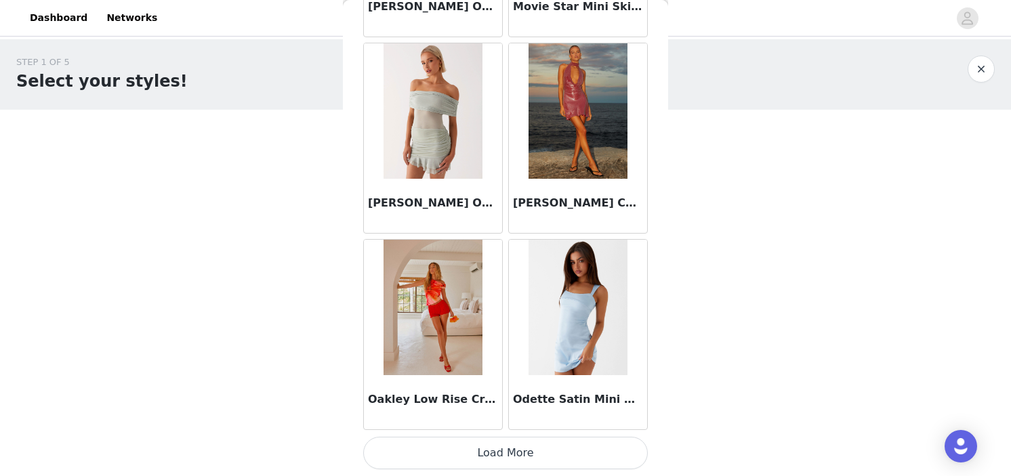
click at [486, 458] on button "Load More" at bounding box center [505, 453] width 285 height 33
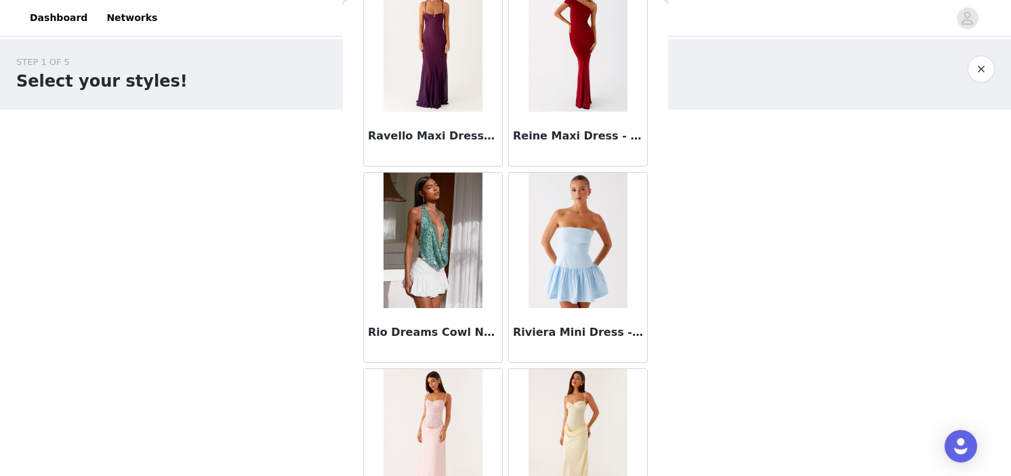
scroll to position [11422, 0]
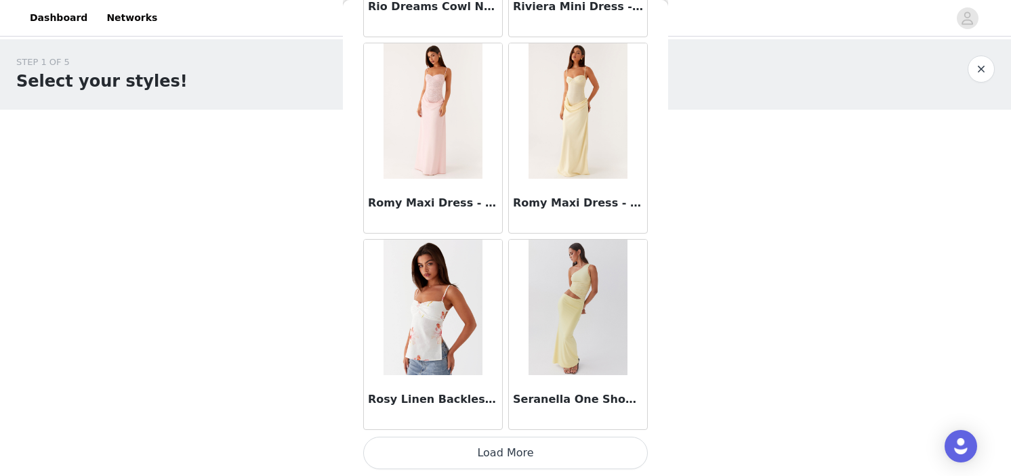
click at [516, 450] on button "Load More" at bounding box center [505, 453] width 285 height 33
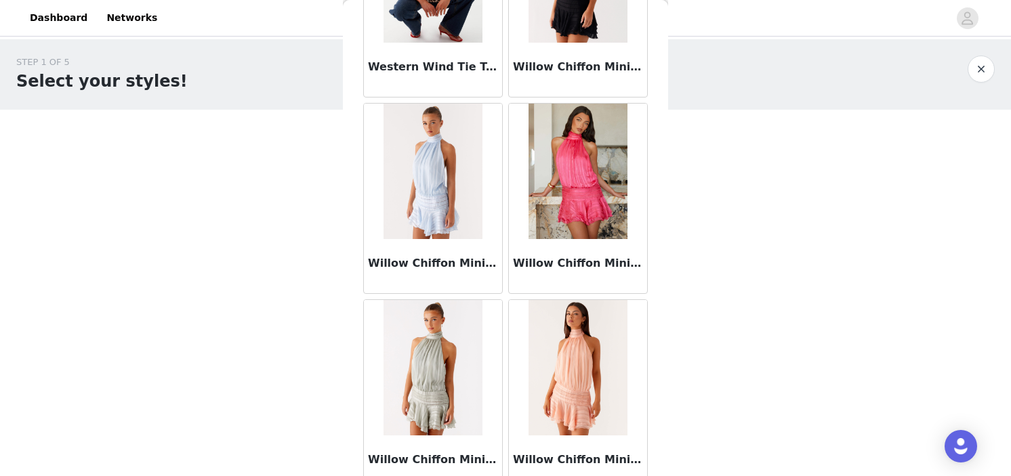
scroll to position [13387, 0]
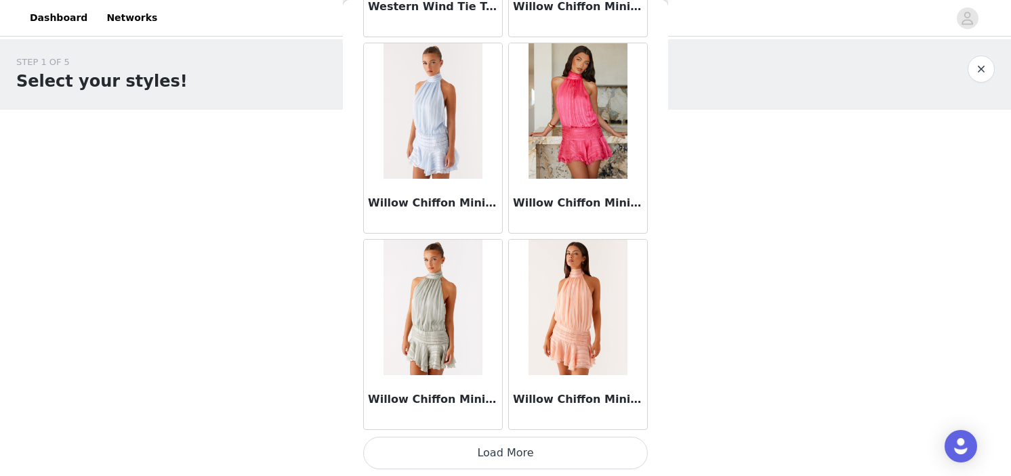
click at [495, 439] on button "Load More" at bounding box center [505, 453] width 285 height 33
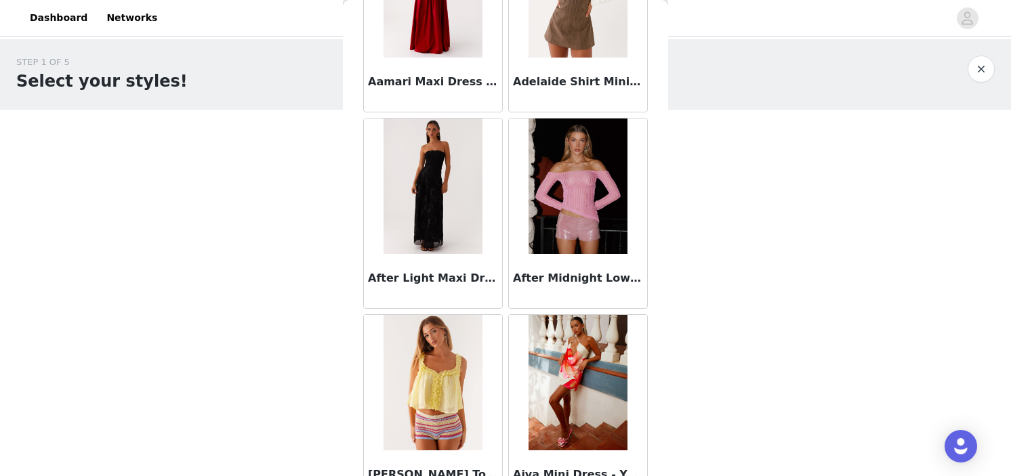
scroll to position [0, 0]
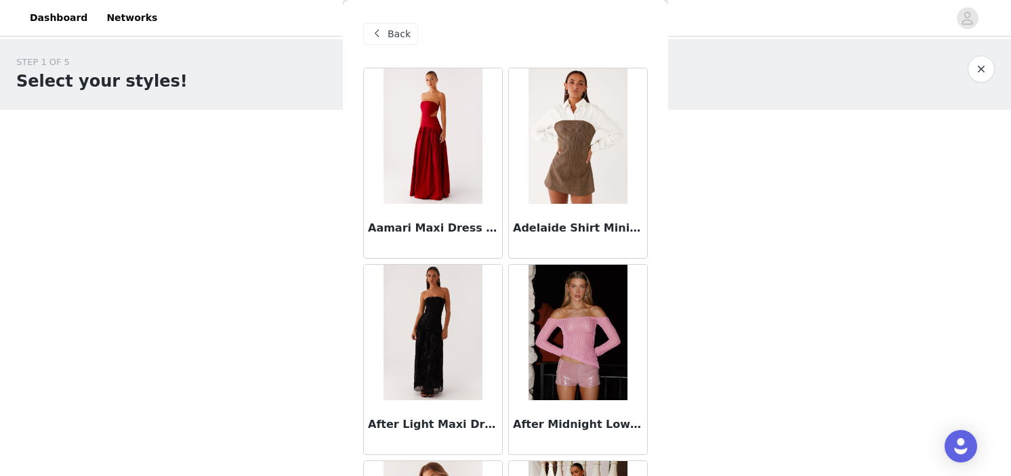
click at [392, 31] on span "Back" at bounding box center [399, 34] width 23 height 14
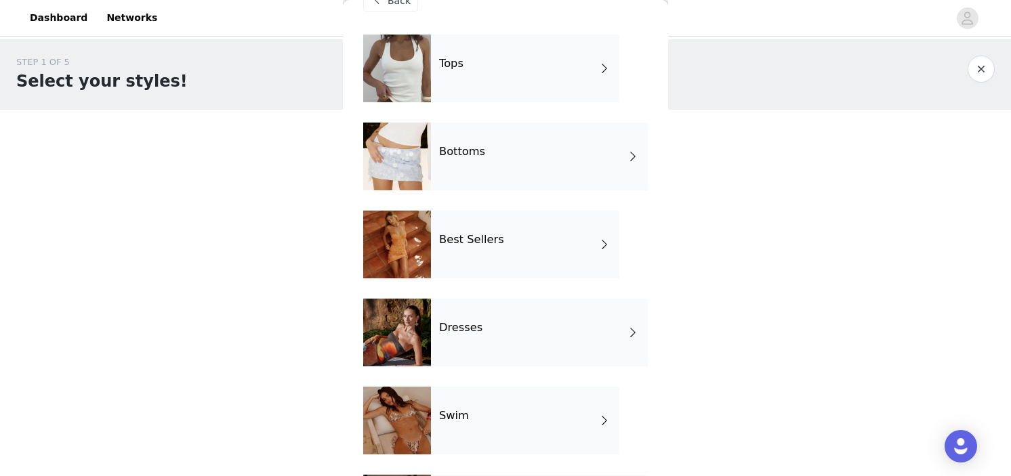
scroll to position [40, 0]
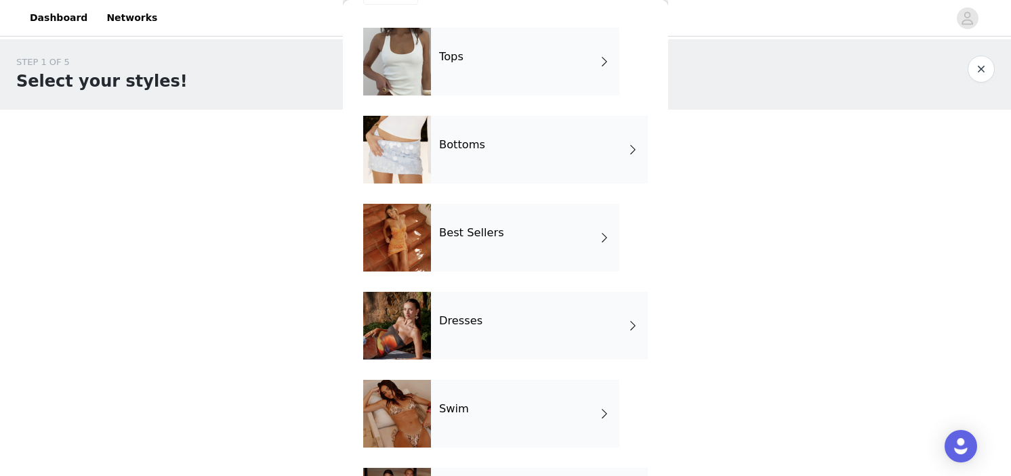
click at [510, 152] on div "Bottoms" at bounding box center [539, 150] width 217 height 68
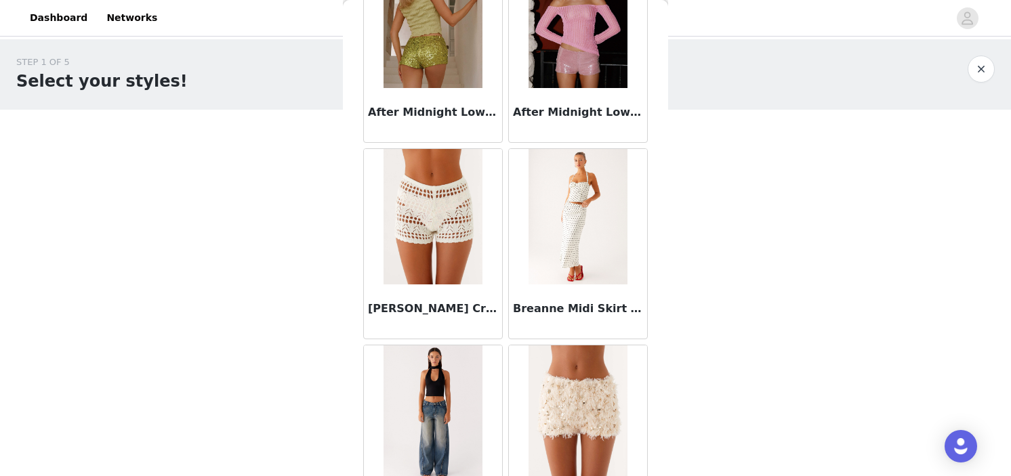
scroll to position [0, 0]
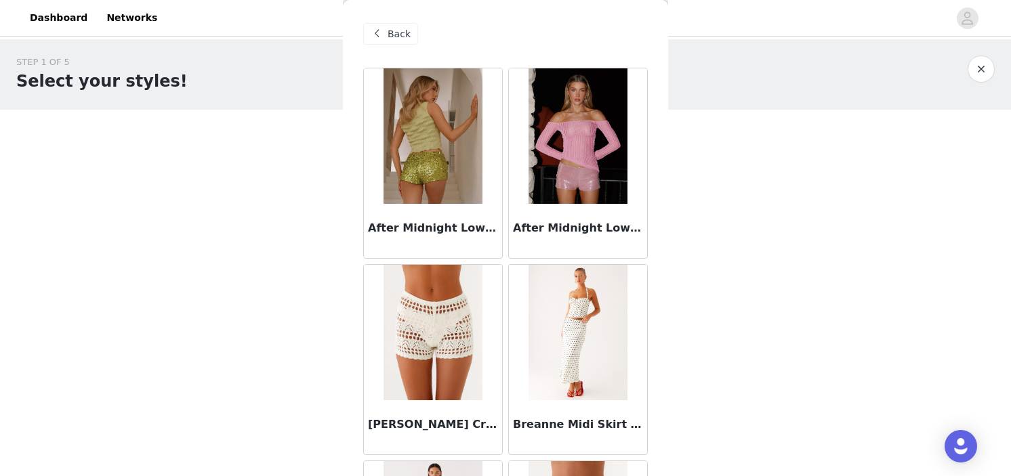
click at [394, 44] on div "Back" at bounding box center [505, 34] width 285 height 68
click at [402, 33] on span "Back" at bounding box center [399, 34] width 23 height 14
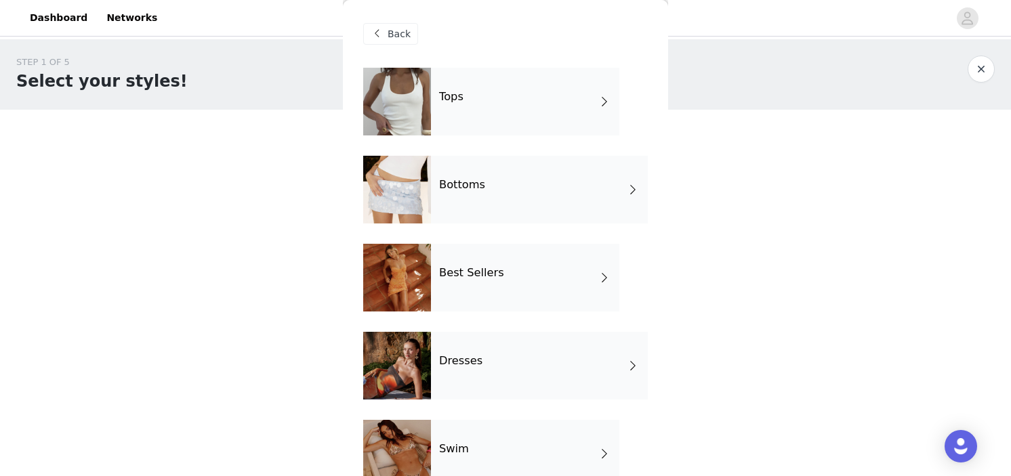
click at [470, 98] on div "Tops" at bounding box center [525, 102] width 188 height 68
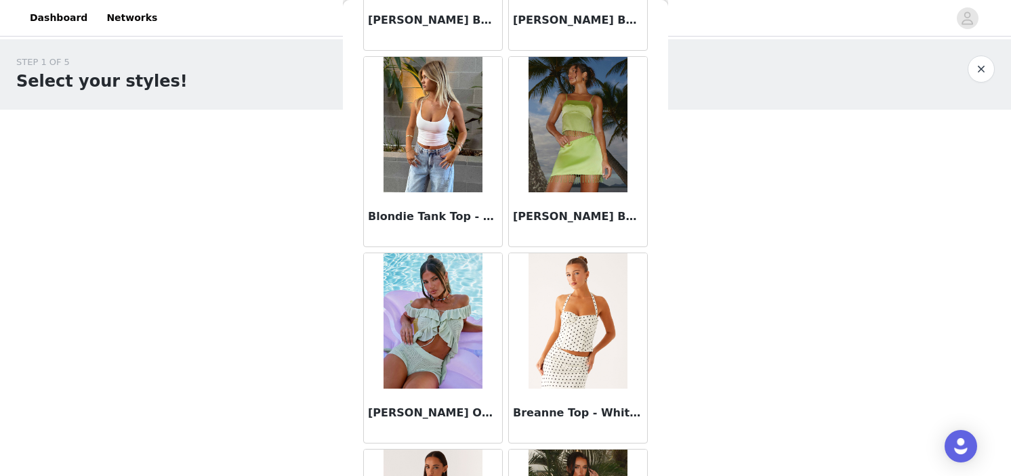
scroll to position [1597, 0]
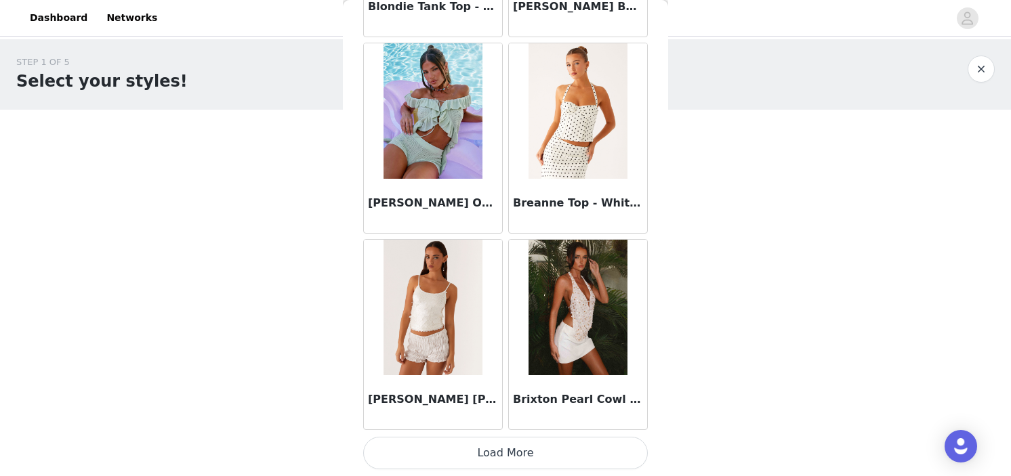
click at [468, 452] on button "Load More" at bounding box center [505, 453] width 285 height 33
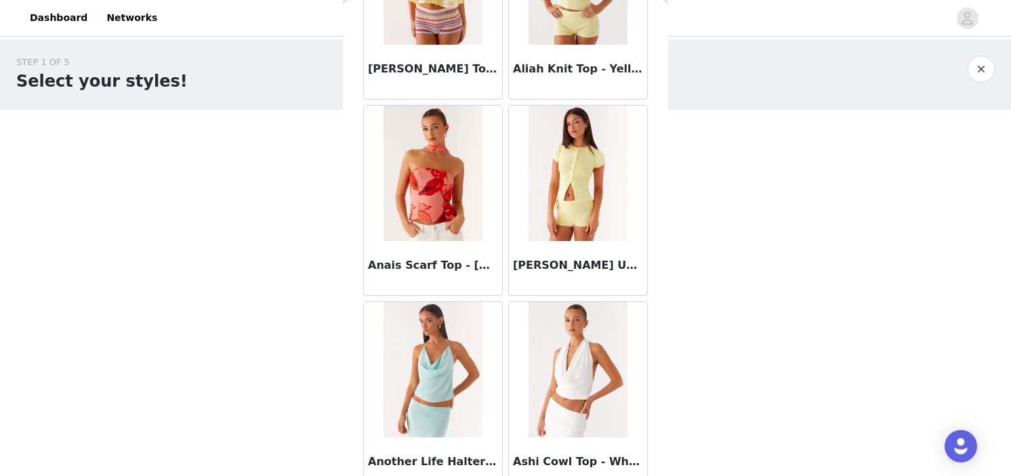
scroll to position [0, 0]
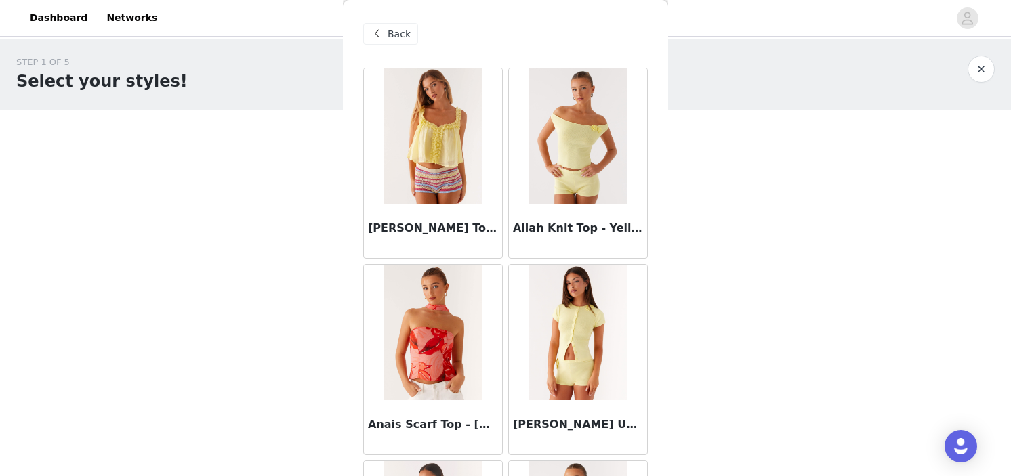
click at [392, 33] on span "Back" at bounding box center [399, 34] width 23 height 14
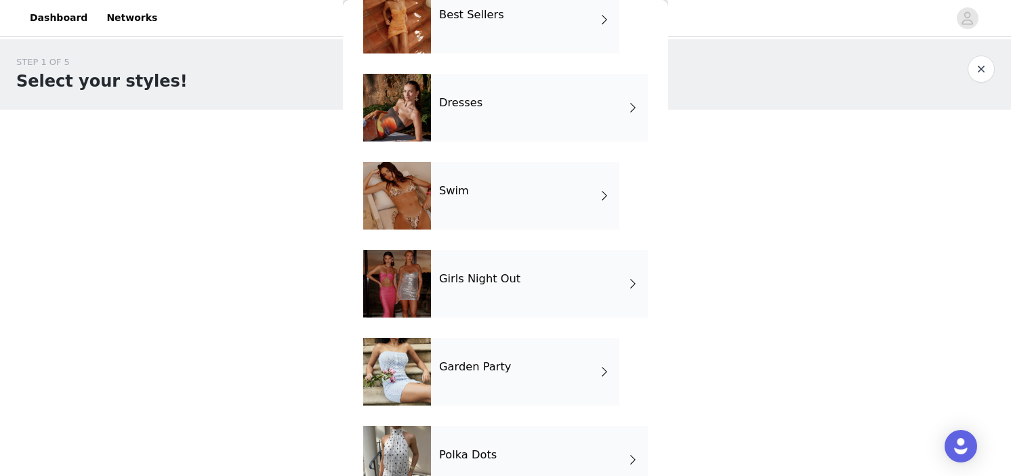
scroll to position [296, 0]
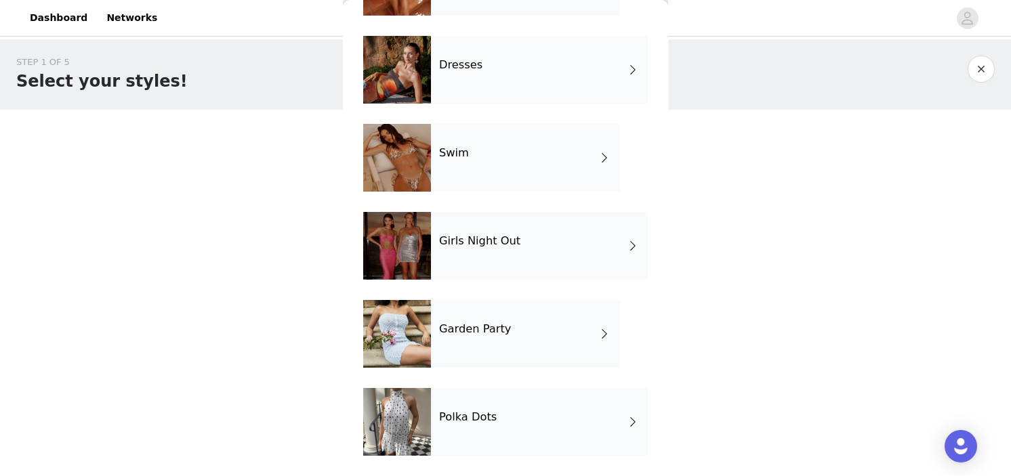
click at [459, 329] on h4 "Garden Party" at bounding box center [475, 329] width 72 height 12
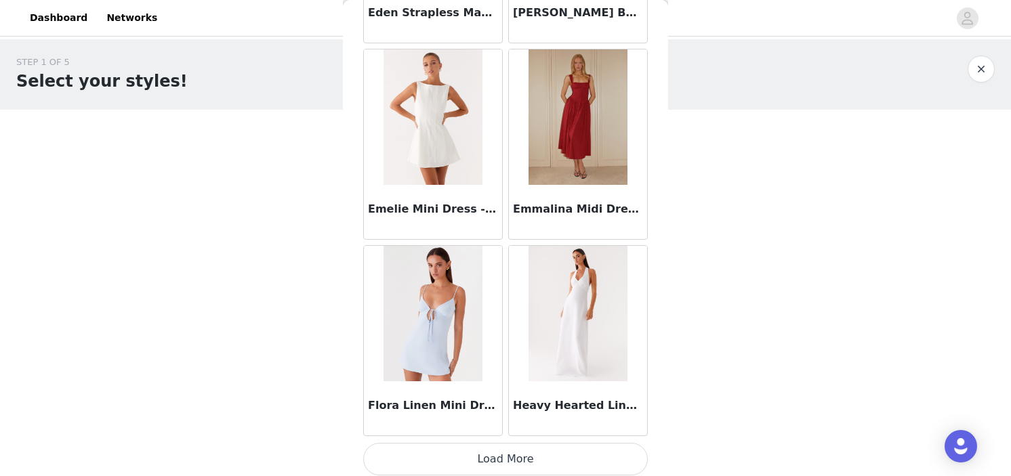
scroll to position [1597, 0]
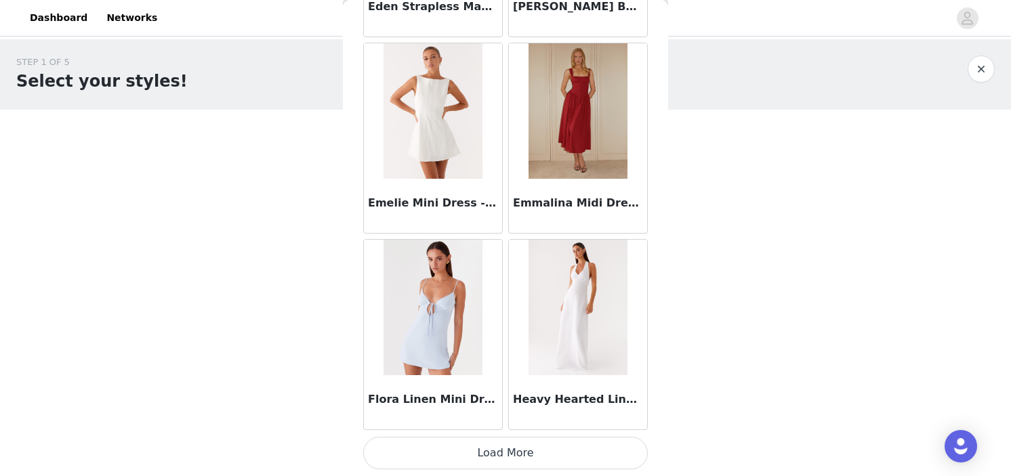
click at [493, 444] on button "Load More" at bounding box center [505, 453] width 285 height 33
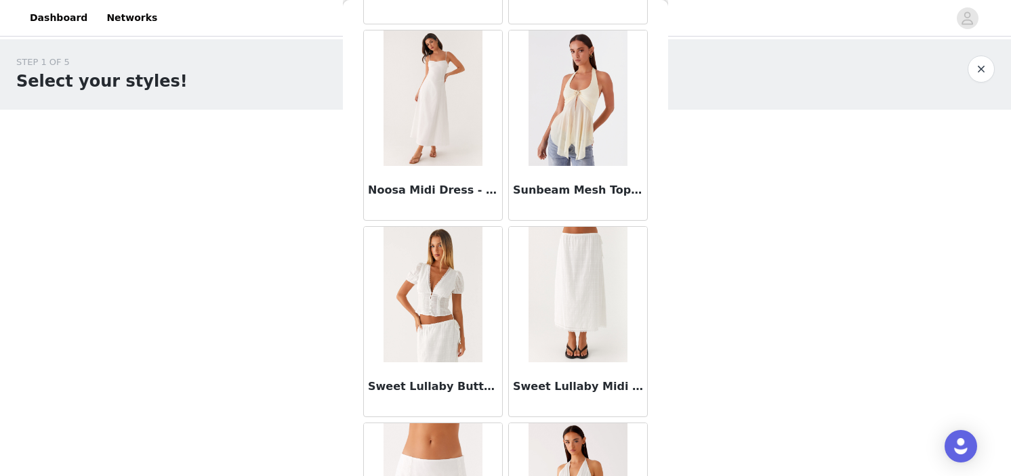
scroll to position [2987, 0]
click at [430, 316] on img at bounding box center [433, 294] width 98 height 136
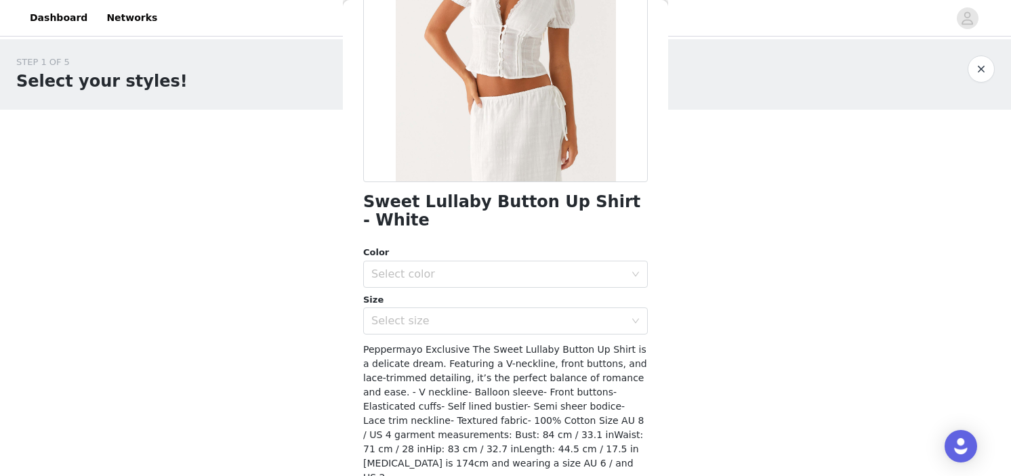
scroll to position [193, 0]
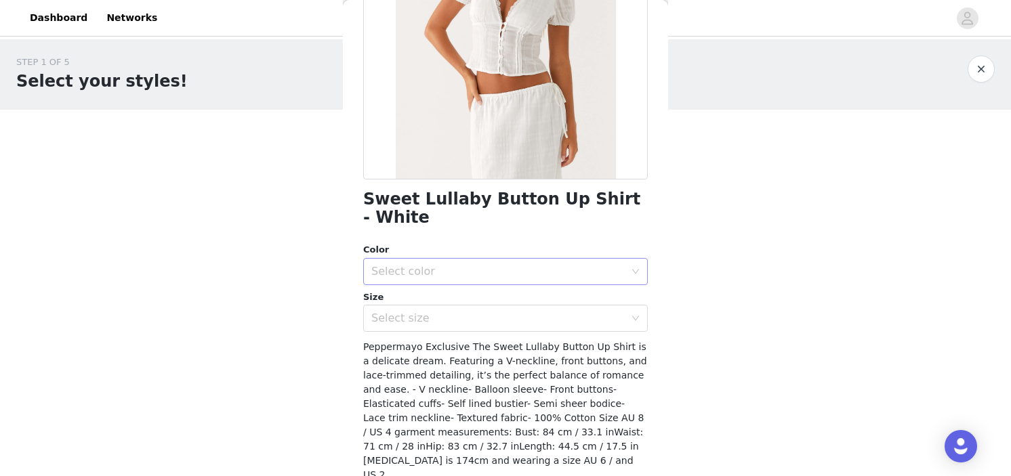
click at [451, 265] on div "Select color" at bounding box center [497, 272] width 253 height 14
click at [441, 280] on li "White" at bounding box center [505, 283] width 285 height 22
click at [440, 308] on div "Select size" at bounding box center [501, 319] width 260 height 26
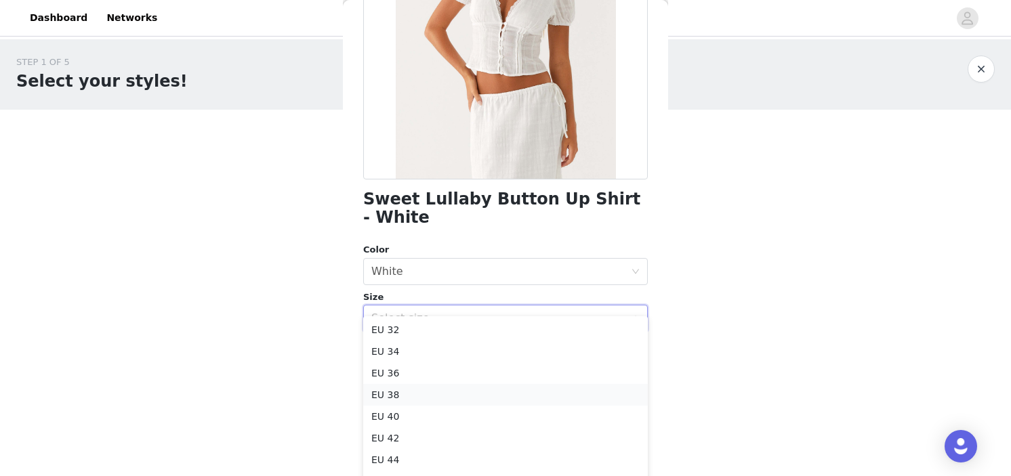
click at [413, 391] on li "EU 38" at bounding box center [505, 395] width 285 height 22
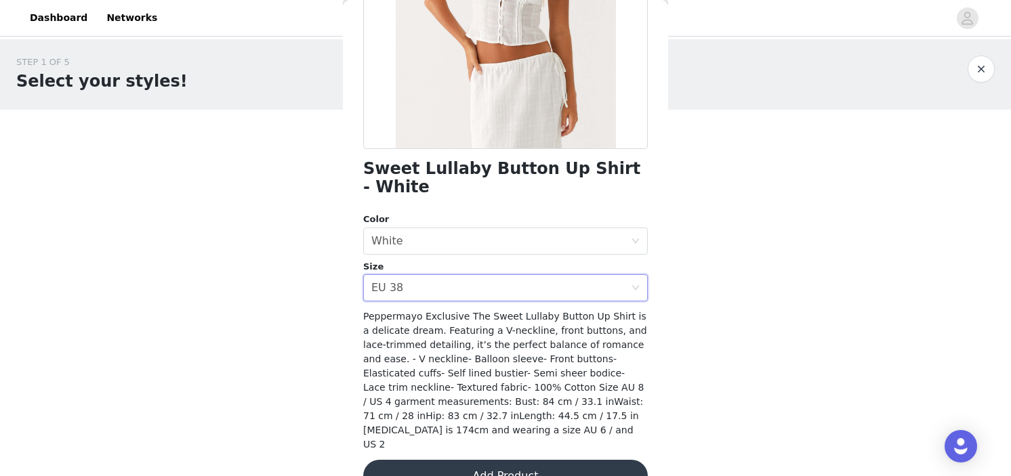
scroll to position [223, 0]
click at [459, 461] on button "Add Product" at bounding box center [505, 477] width 285 height 33
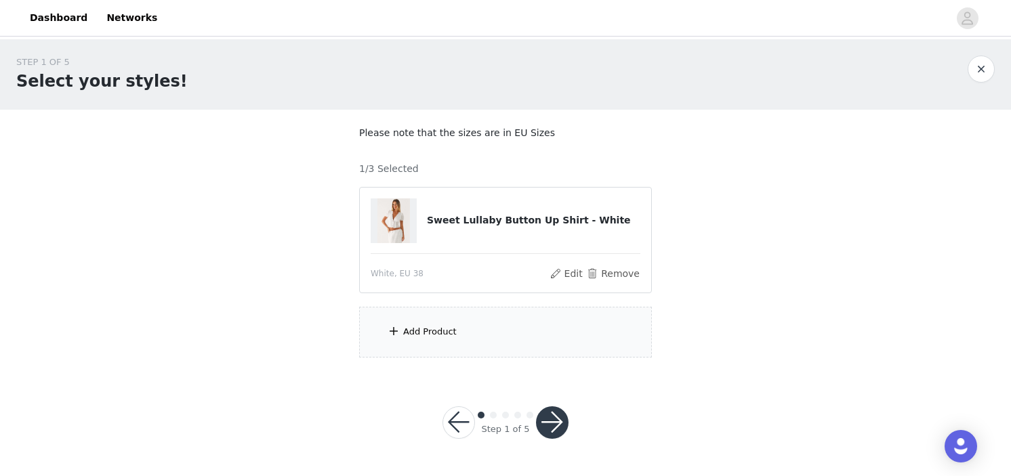
click at [517, 325] on div "Add Product" at bounding box center [505, 332] width 293 height 51
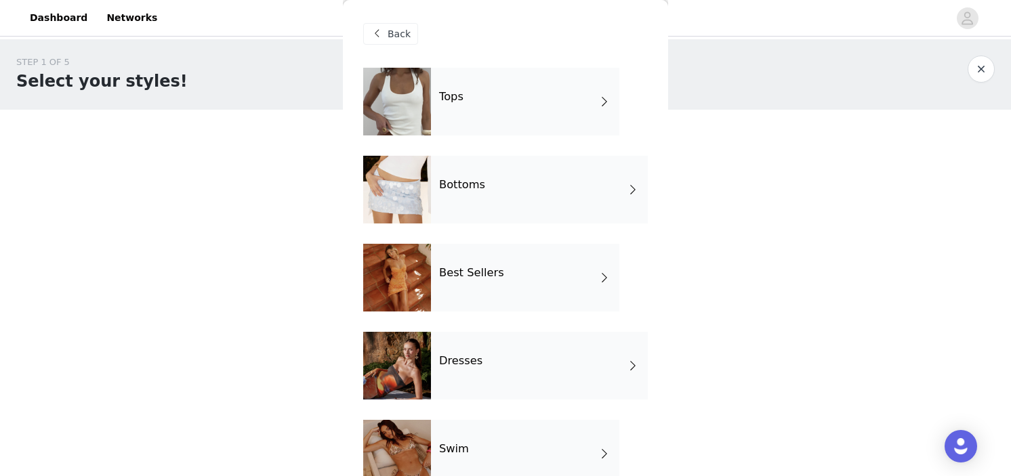
scroll to position [296, 0]
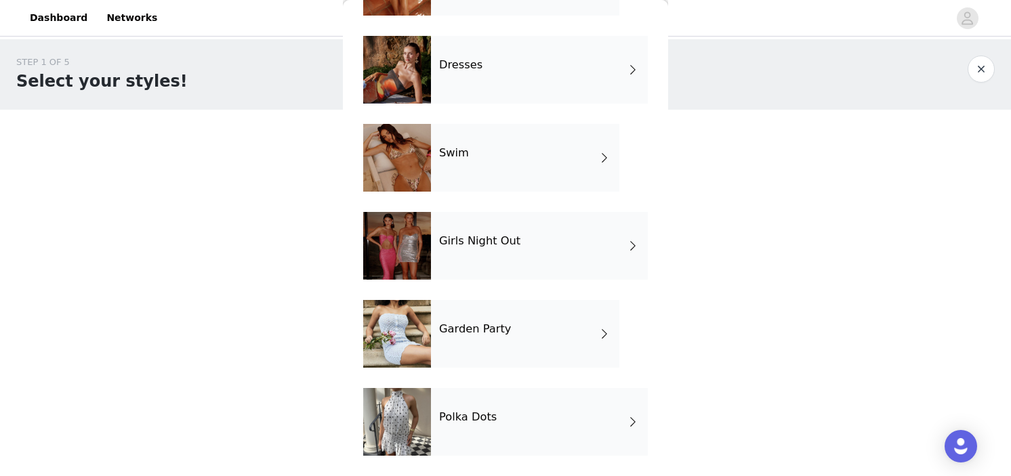
click at [519, 320] on div "Garden Party" at bounding box center [525, 334] width 188 height 68
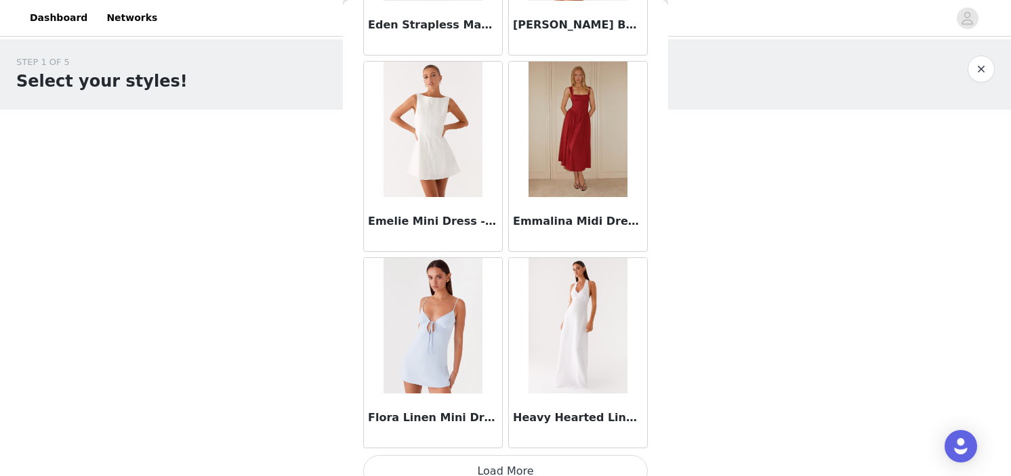
scroll to position [1597, 0]
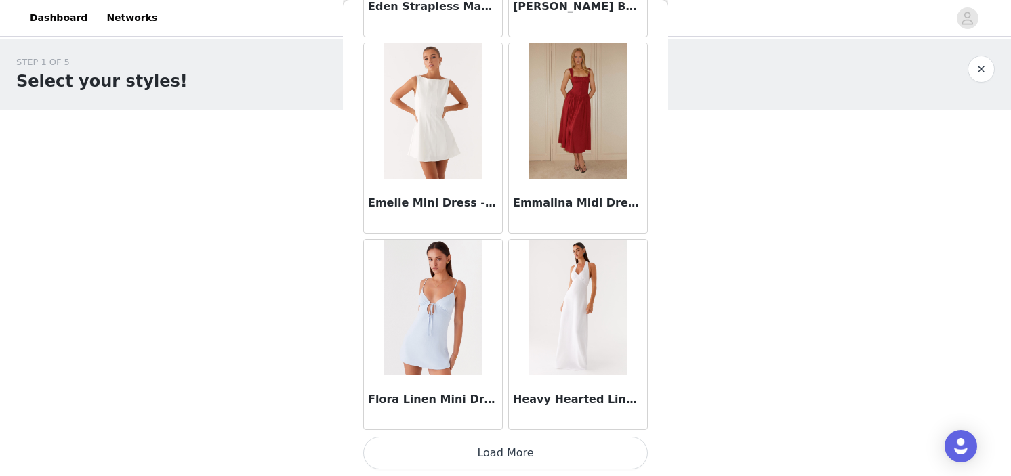
click at [500, 437] on button "Load More" at bounding box center [505, 453] width 285 height 33
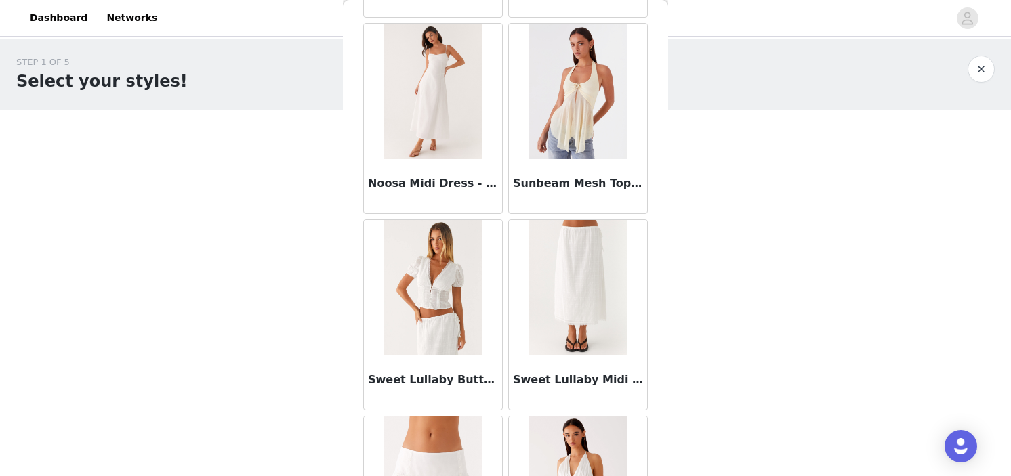
scroll to position [2996, 0]
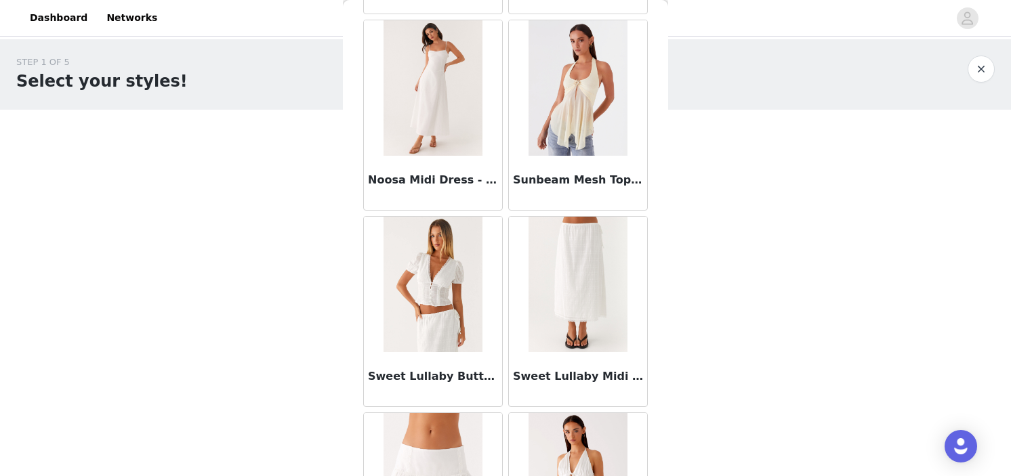
click at [592, 263] on img at bounding box center [578, 285] width 98 height 136
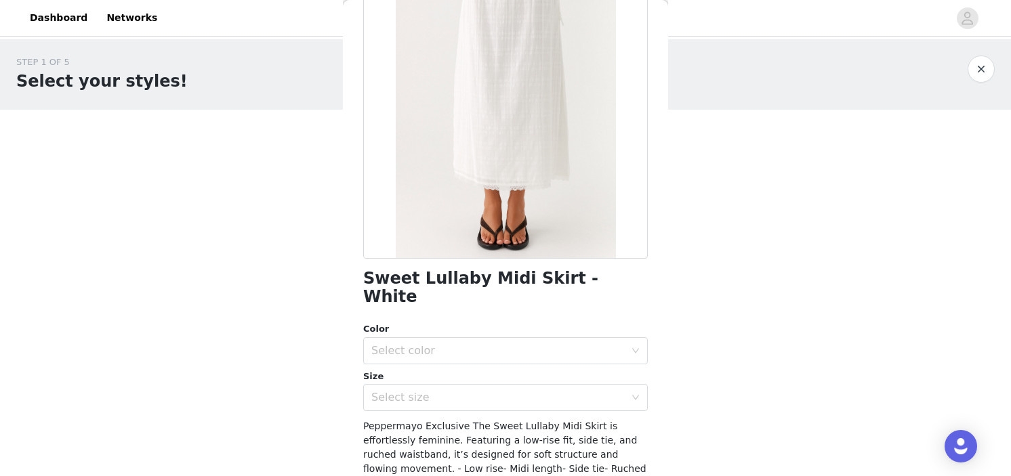
scroll to position [195, 0]
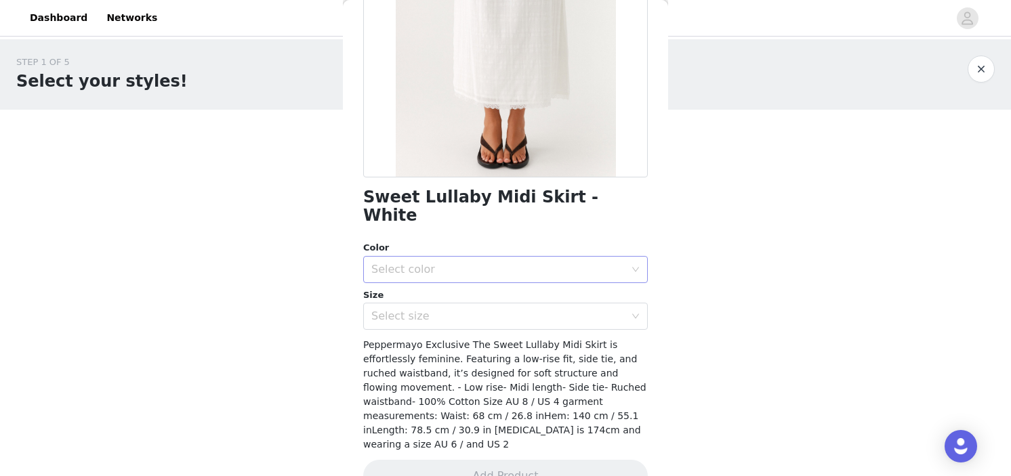
click at [508, 263] on div "Select color" at bounding box center [497, 270] width 253 height 14
click at [502, 287] on li "White" at bounding box center [505, 281] width 285 height 22
click at [502, 310] on div "Select size" at bounding box center [497, 317] width 253 height 14
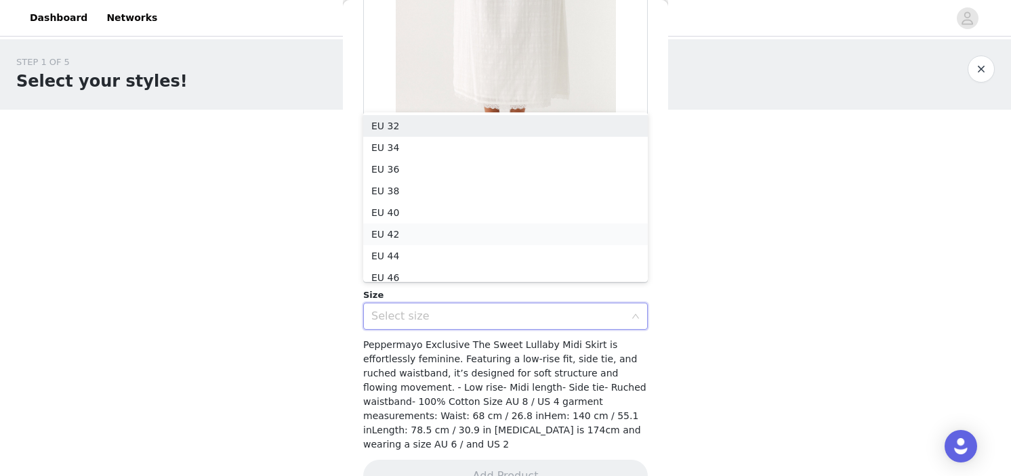
scroll to position [7, 0]
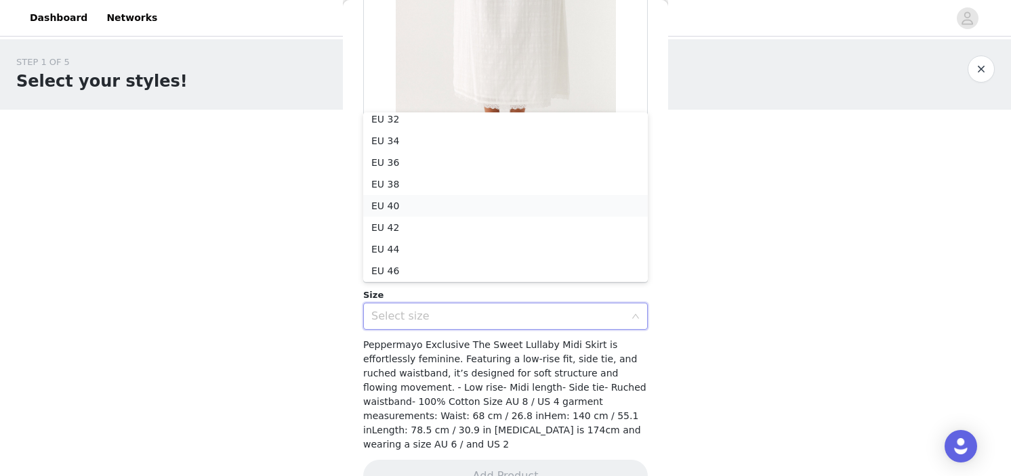
click at [494, 204] on li "EU 40" at bounding box center [505, 206] width 285 height 22
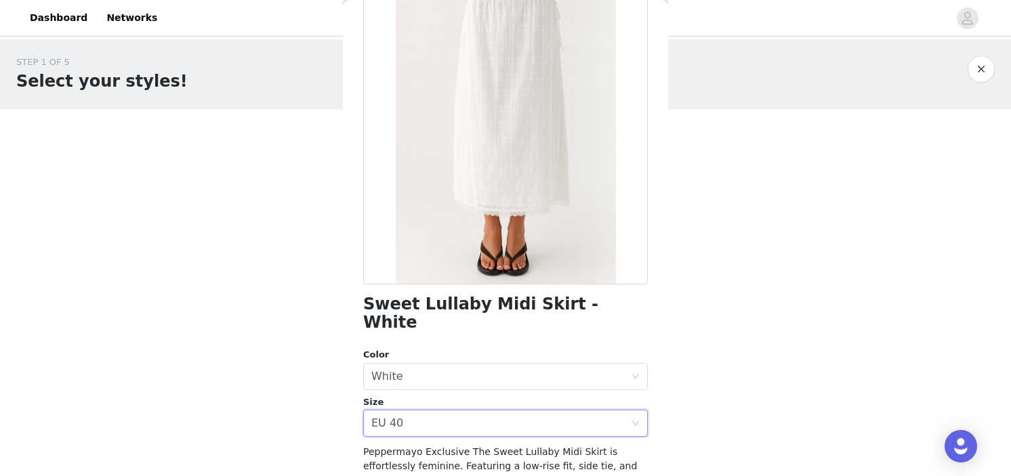
scroll to position [195, 0]
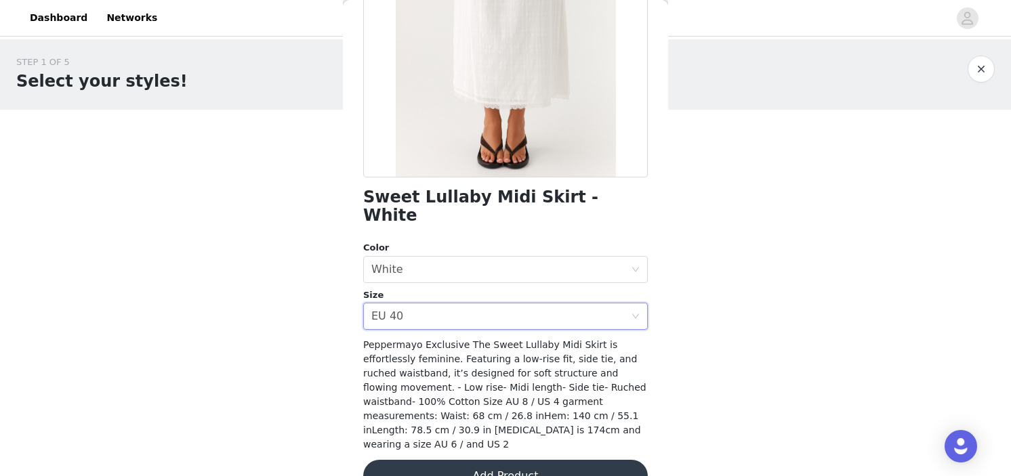
click at [485, 460] on button "Add Product" at bounding box center [505, 476] width 285 height 33
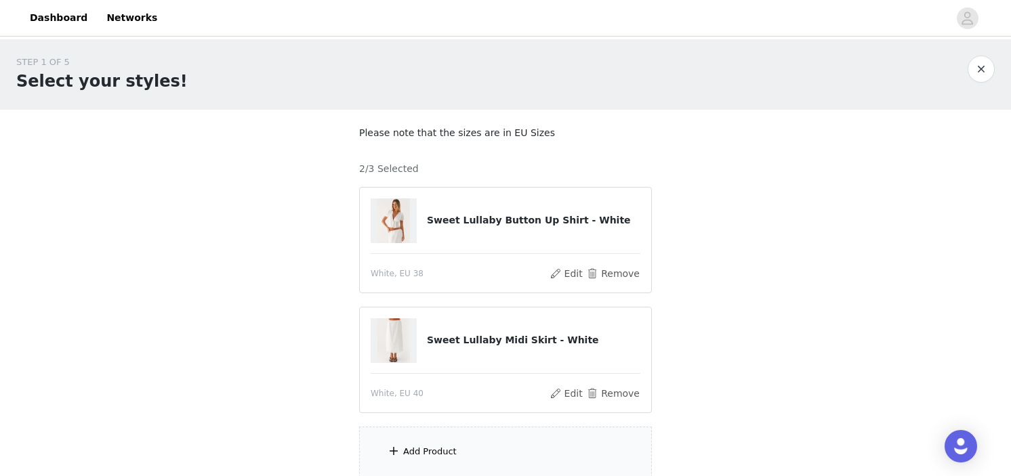
click at [470, 444] on div "Add Product" at bounding box center [505, 452] width 293 height 51
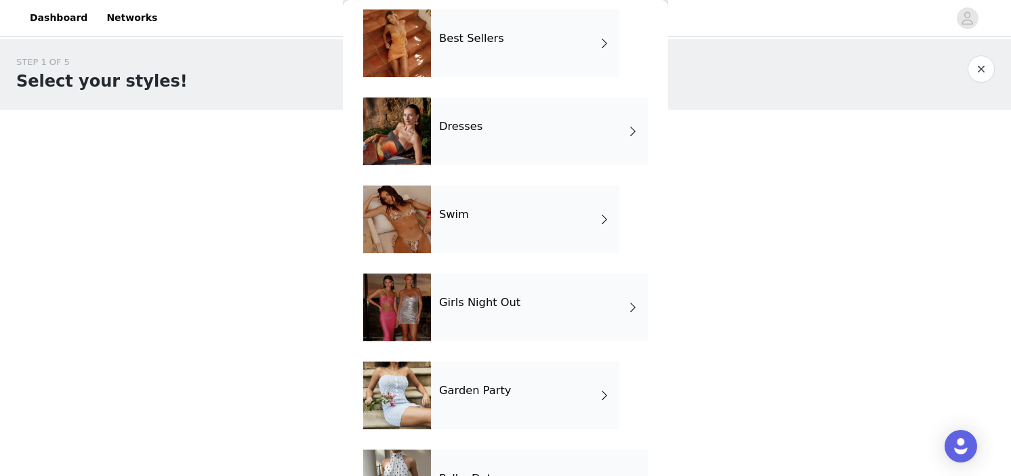
scroll to position [296, 0]
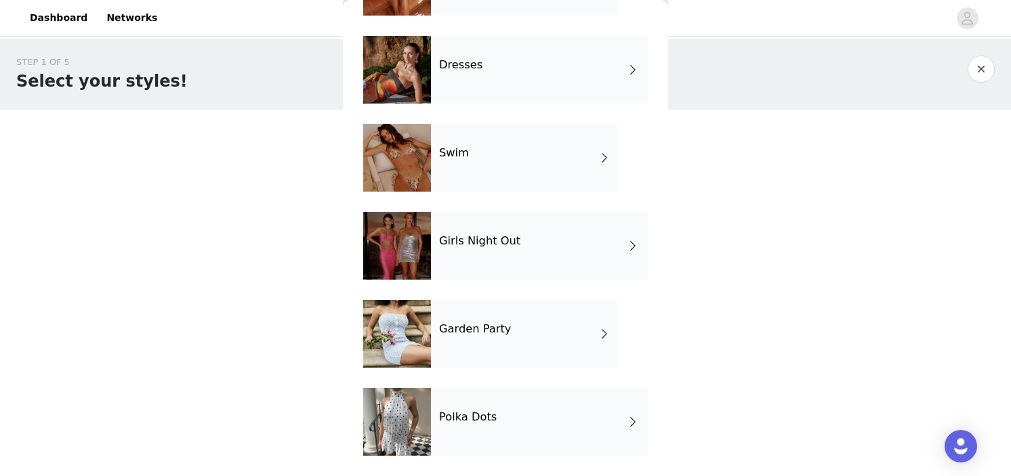
click at [534, 77] on div "Dresses" at bounding box center [539, 70] width 217 height 68
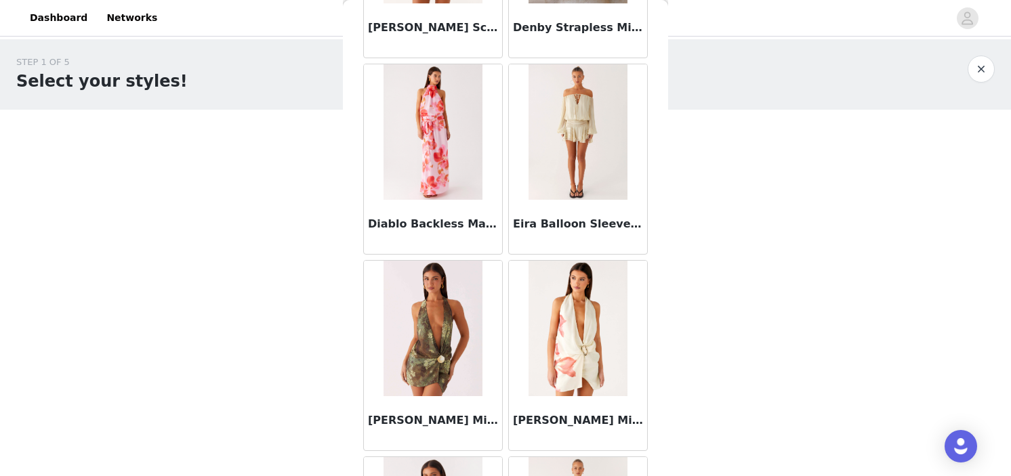
scroll to position [1178, 0]
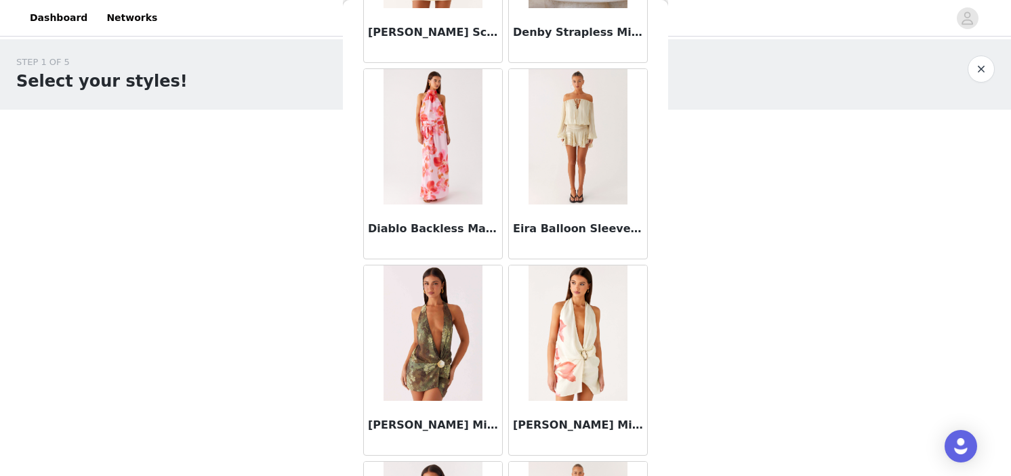
click at [561, 155] on img at bounding box center [578, 137] width 98 height 136
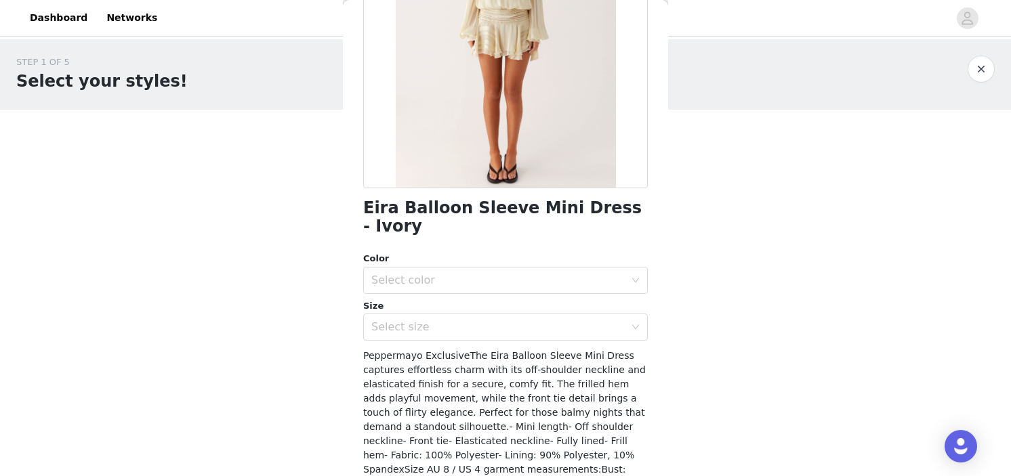
scroll to position [196, 0]
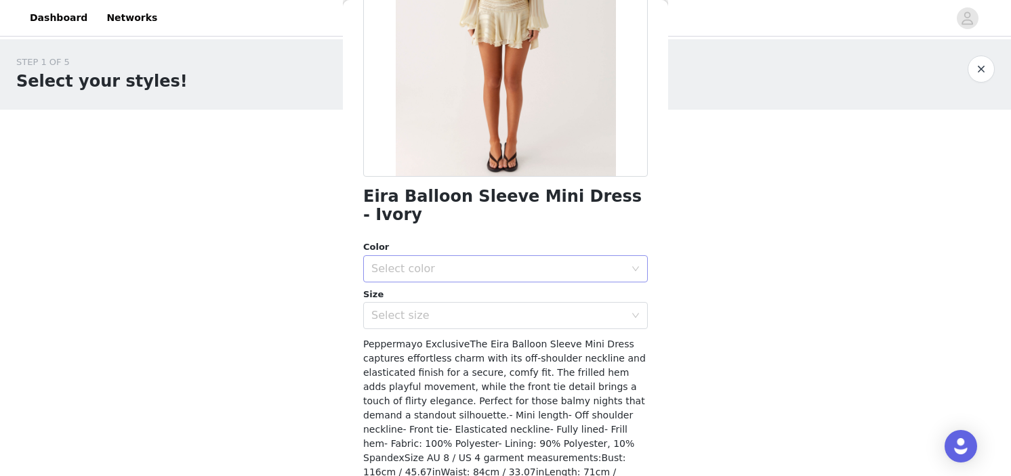
click at [491, 262] on div "Select color" at bounding box center [497, 269] width 253 height 14
click at [472, 280] on li "Ivory" at bounding box center [505, 281] width 285 height 22
click at [468, 309] on div "Select size" at bounding box center [497, 316] width 253 height 14
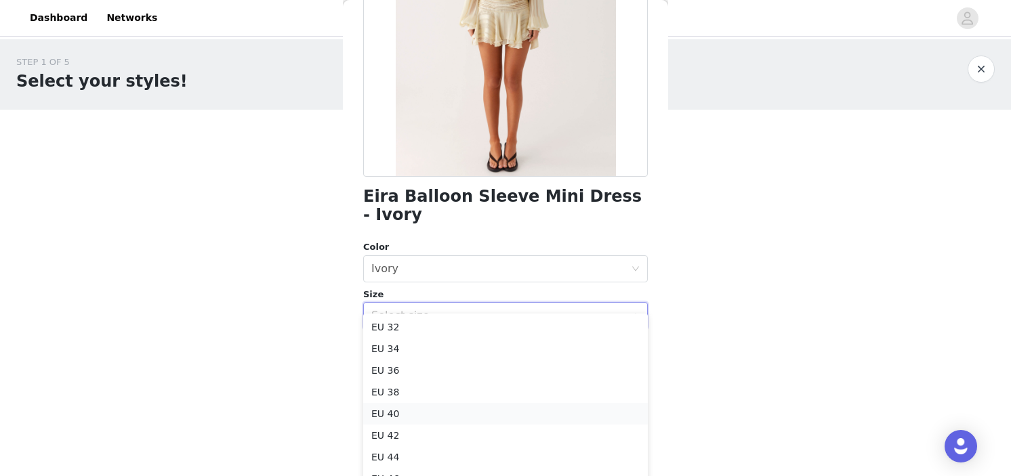
click at [430, 412] on li "EU 40" at bounding box center [505, 414] width 285 height 22
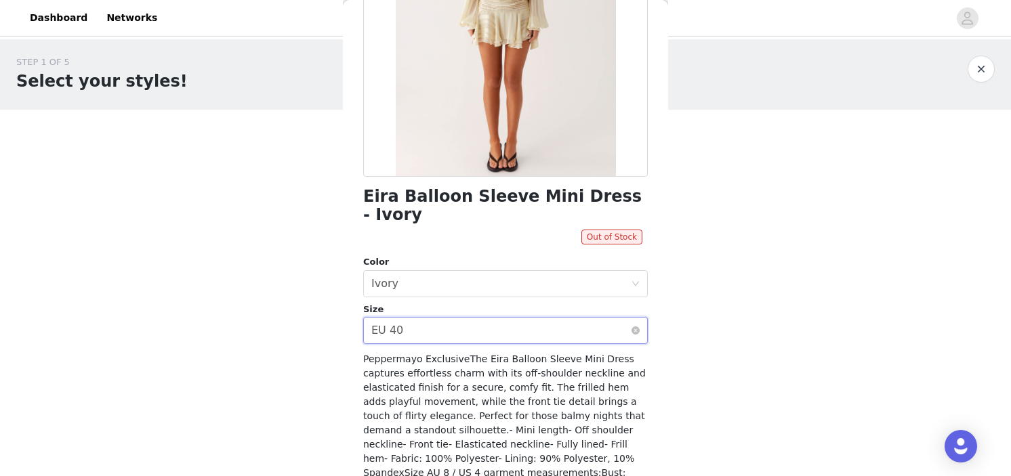
click at [447, 318] on div "Select size EU 40" at bounding box center [501, 331] width 260 height 26
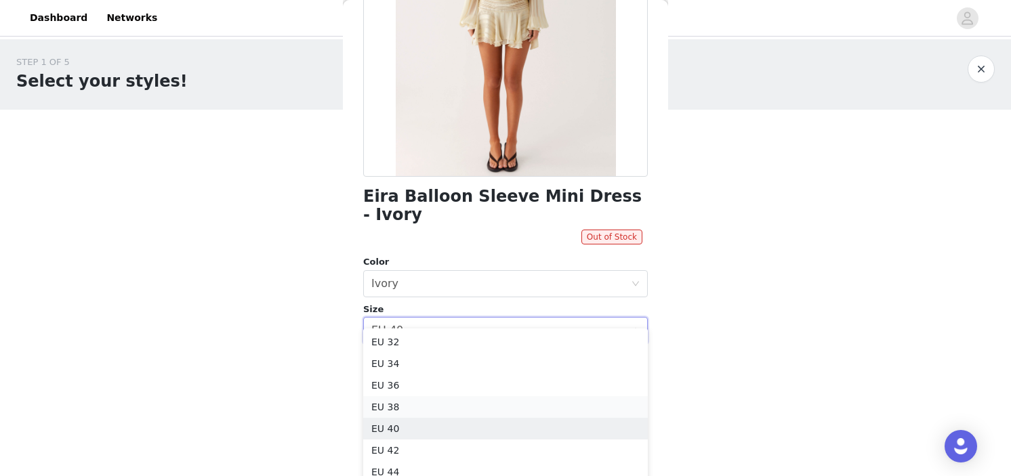
click at [425, 409] on li "EU 38" at bounding box center [505, 407] width 285 height 22
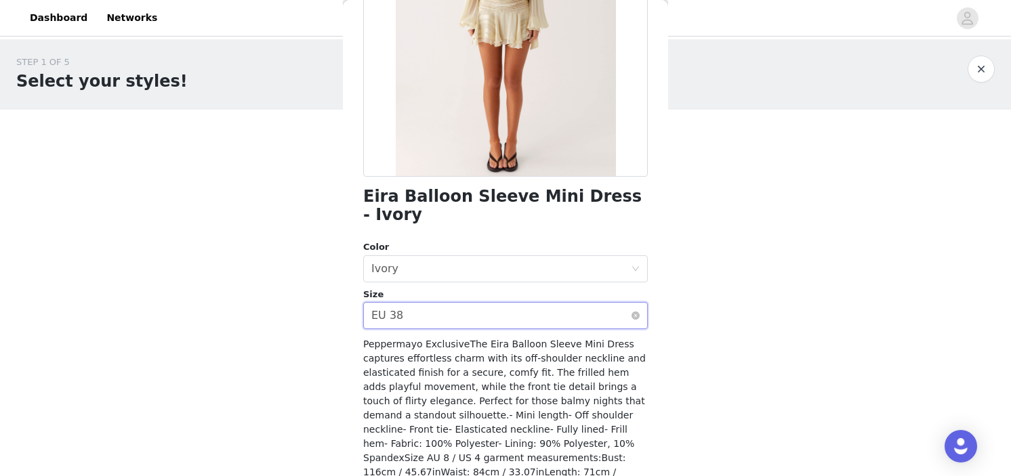
click at [456, 303] on div "Select size EU 38" at bounding box center [501, 316] width 260 height 26
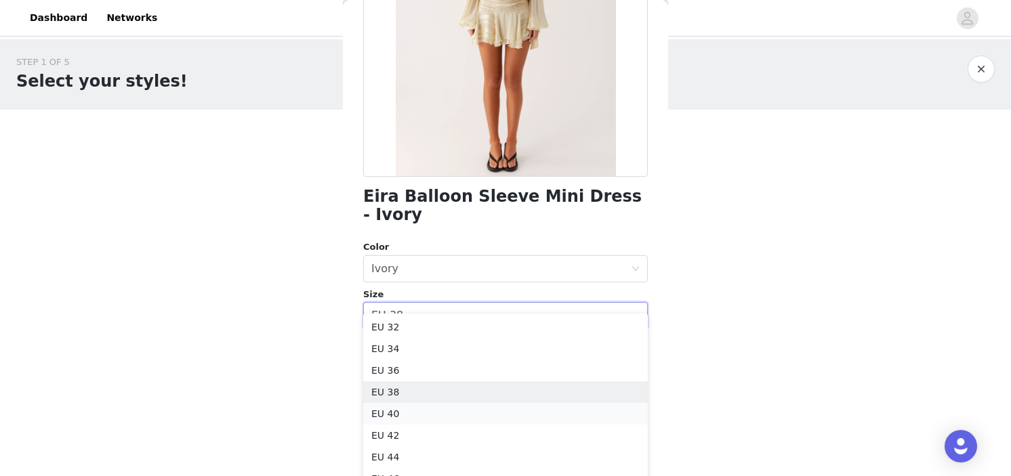
click at [432, 420] on li "EU 40" at bounding box center [505, 414] width 285 height 22
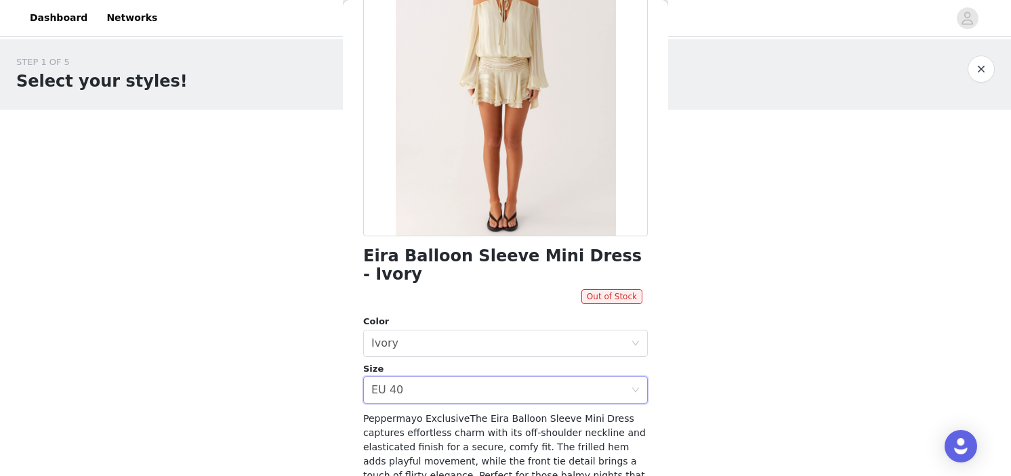
scroll to position [170, 0]
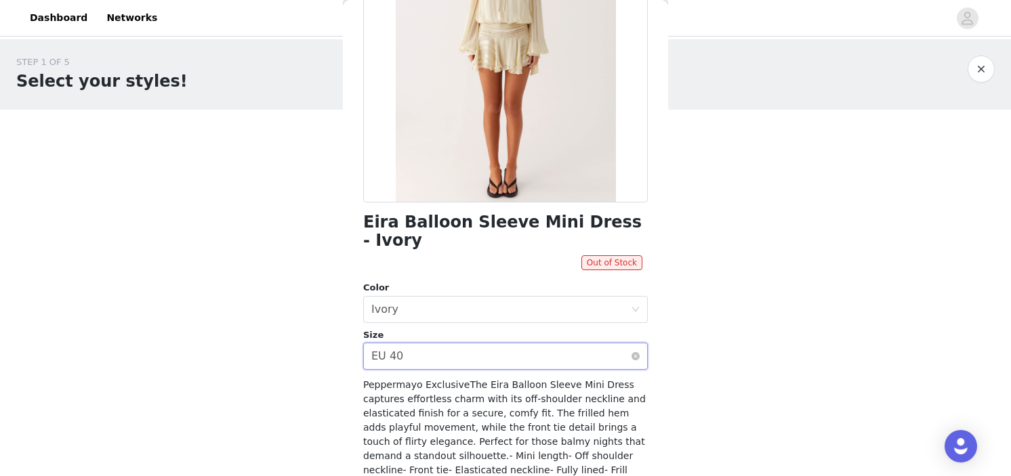
click at [445, 344] on div "Select size EU 40" at bounding box center [501, 357] width 260 height 26
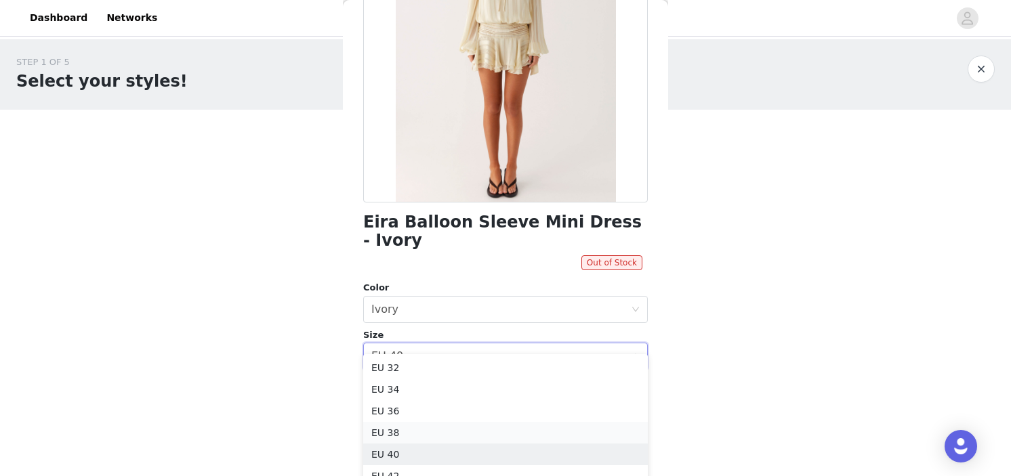
click at [402, 435] on li "EU 38" at bounding box center [505, 433] width 285 height 22
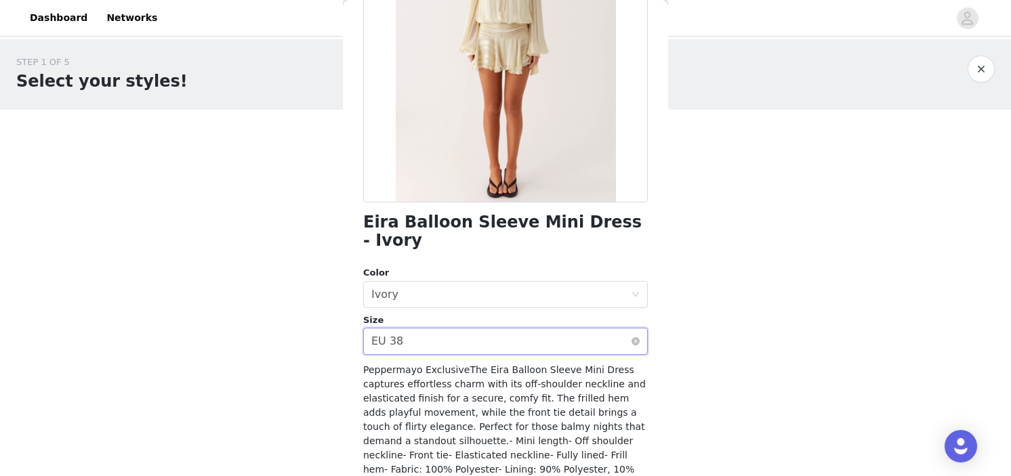
click at [439, 335] on div "Select size EU 38" at bounding box center [501, 342] width 260 height 26
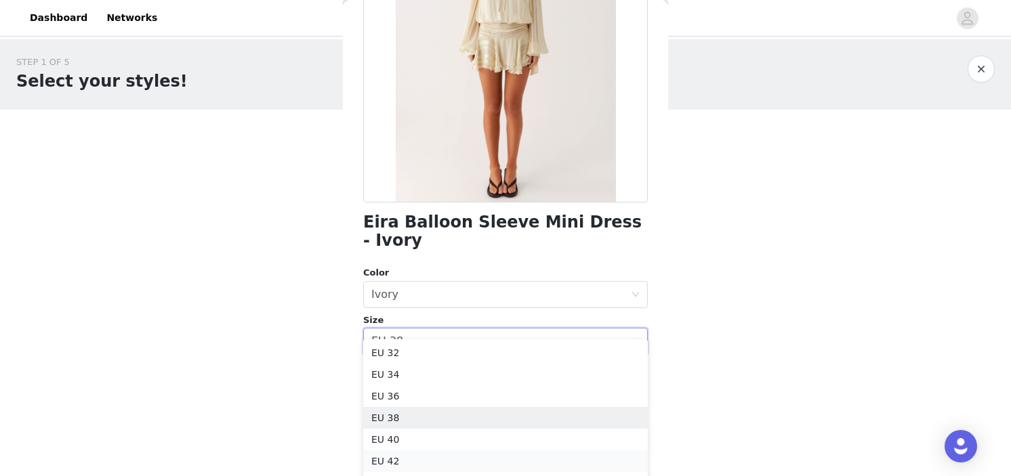
click at [430, 451] on li "EU 42" at bounding box center [505, 462] width 285 height 22
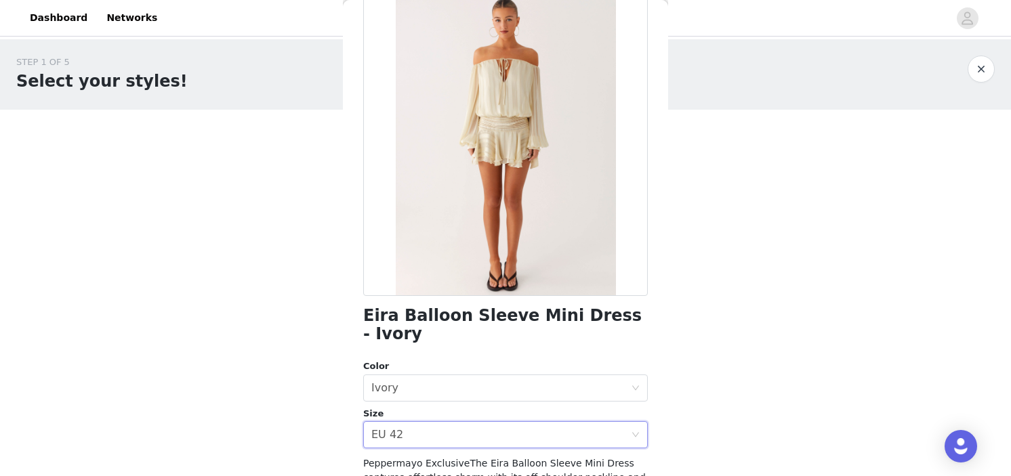
scroll to position [0, 0]
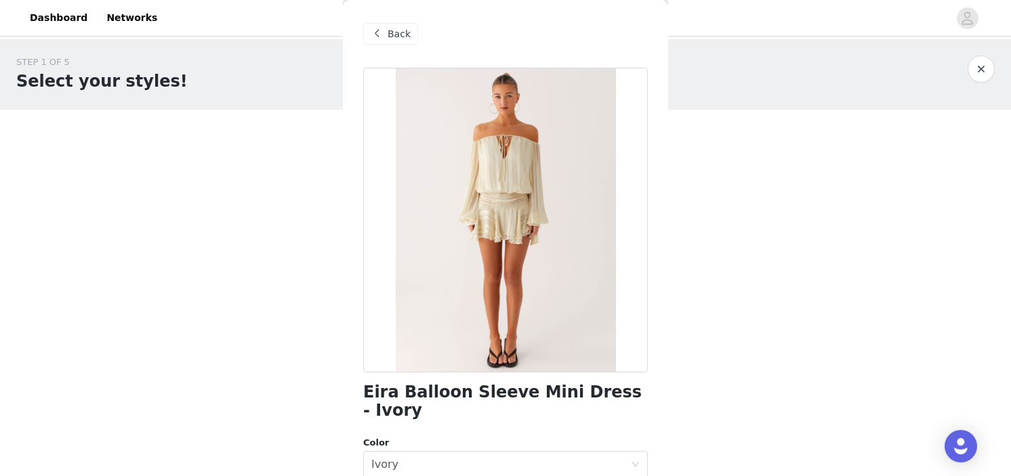
click at [980, 64] on button "button" at bounding box center [981, 69] width 27 height 27
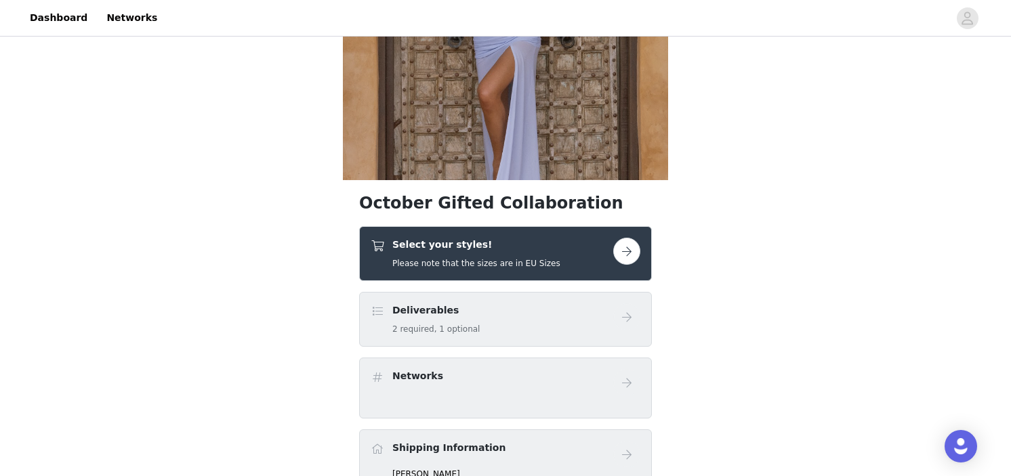
scroll to position [259, 0]
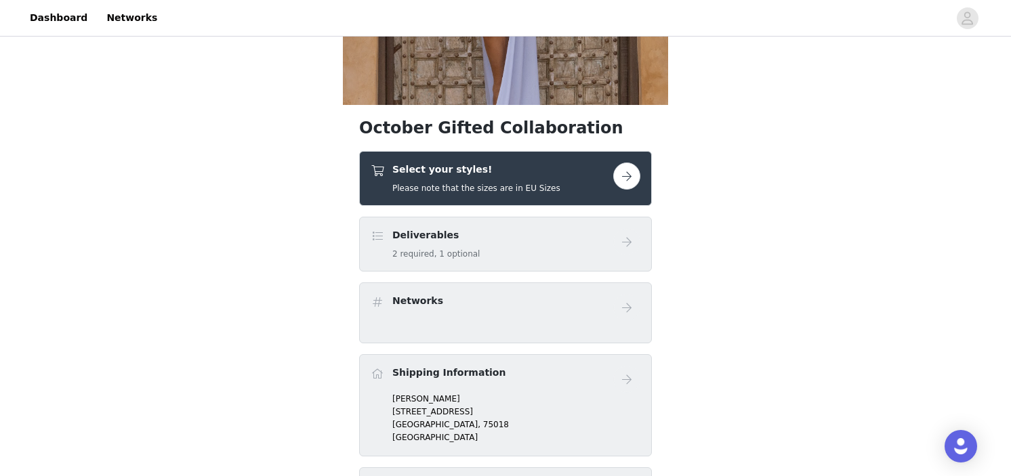
click at [550, 190] on div "Select your styles! Please note that the sizes are in EU Sizes" at bounding box center [492, 179] width 243 height 32
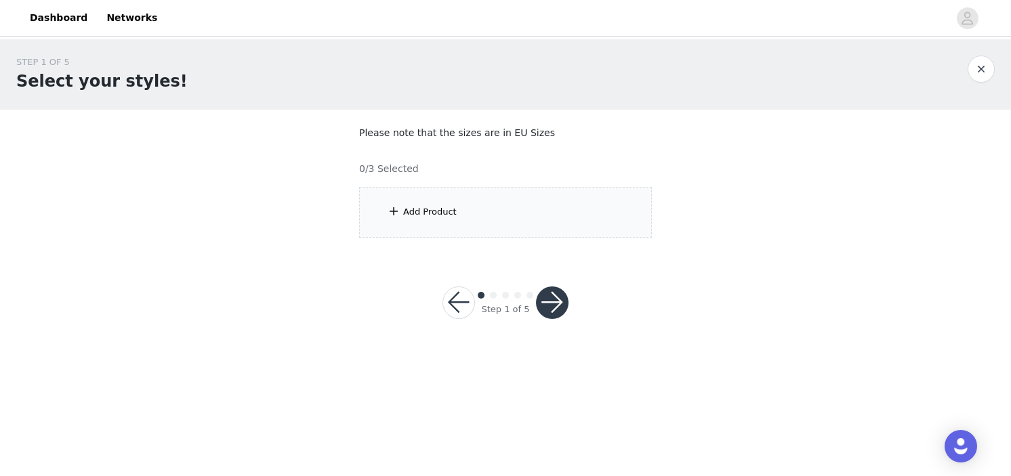
click at [474, 203] on div "Add Product" at bounding box center [505, 212] width 293 height 51
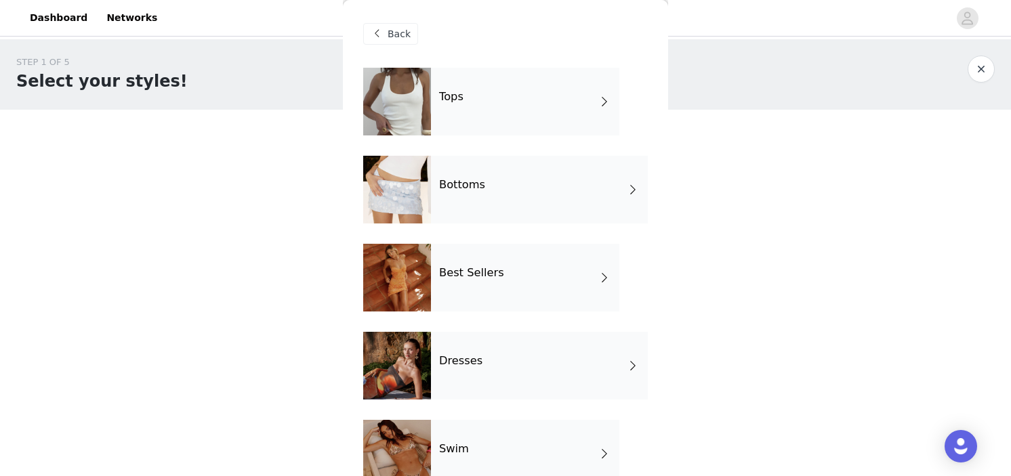
scroll to position [296, 0]
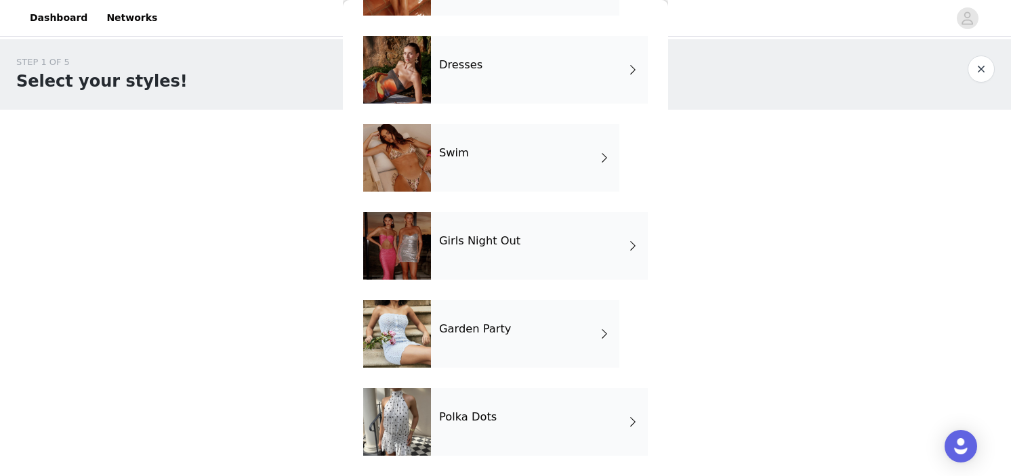
click at [491, 327] on h4 "Garden Party" at bounding box center [475, 329] width 72 height 12
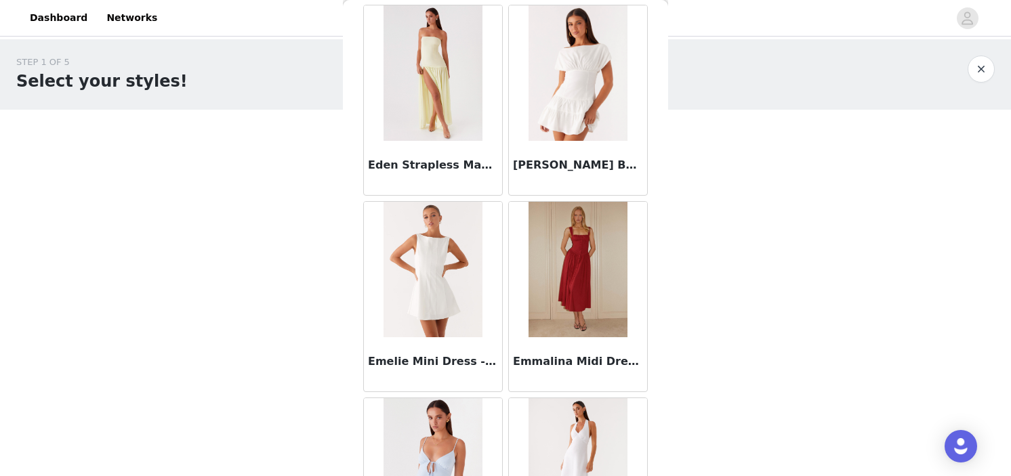
scroll to position [1597, 0]
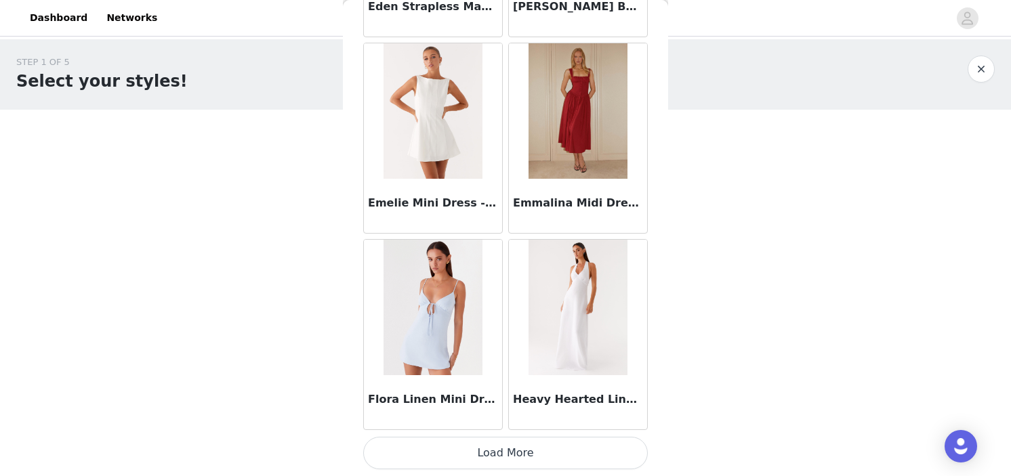
click at [482, 452] on button "Load More" at bounding box center [505, 453] width 285 height 33
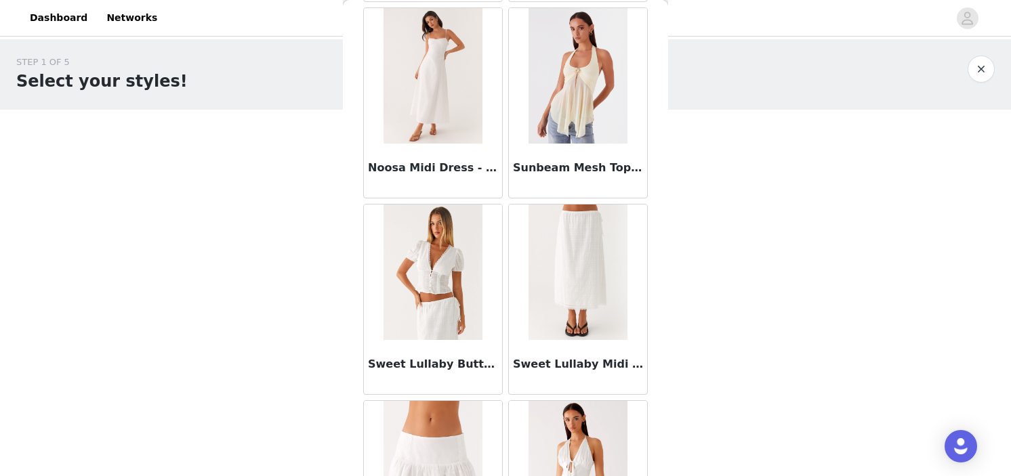
scroll to position [3027, 0]
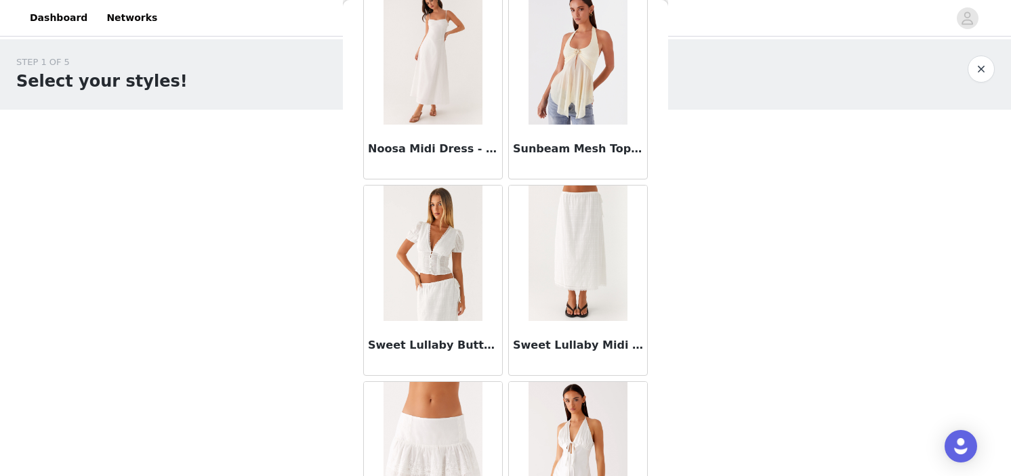
click at [460, 283] on img at bounding box center [433, 254] width 98 height 136
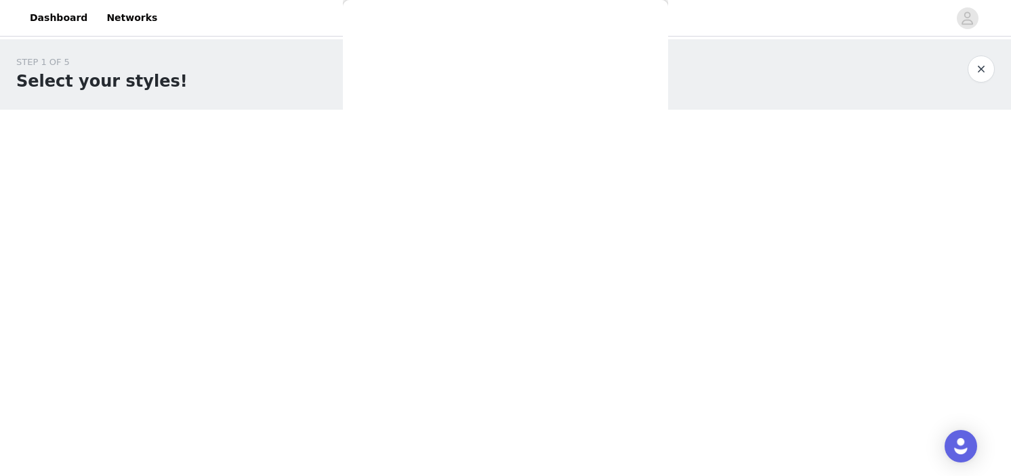
scroll to position [224, 0]
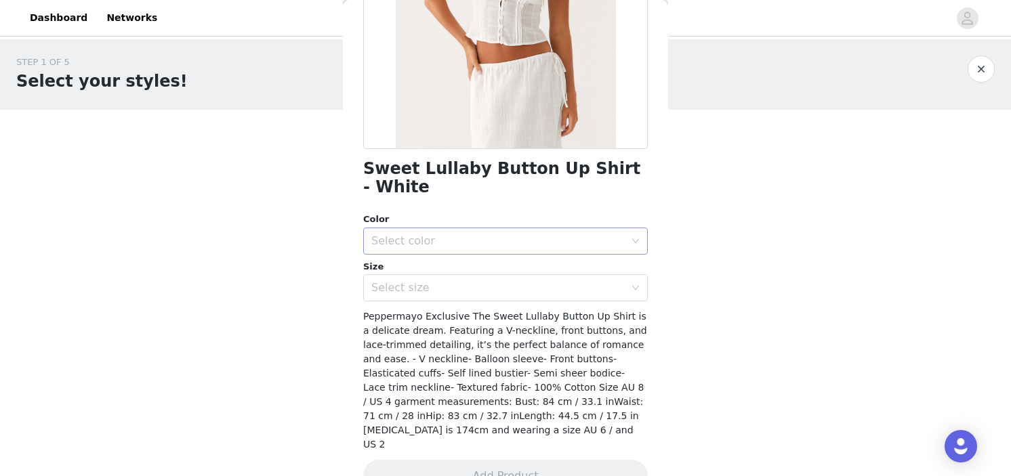
click at [481, 234] on div "Select color" at bounding box center [497, 241] width 253 height 14
click at [468, 251] on li "White" at bounding box center [505, 253] width 285 height 22
click at [468, 281] on div "Select size" at bounding box center [497, 288] width 253 height 14
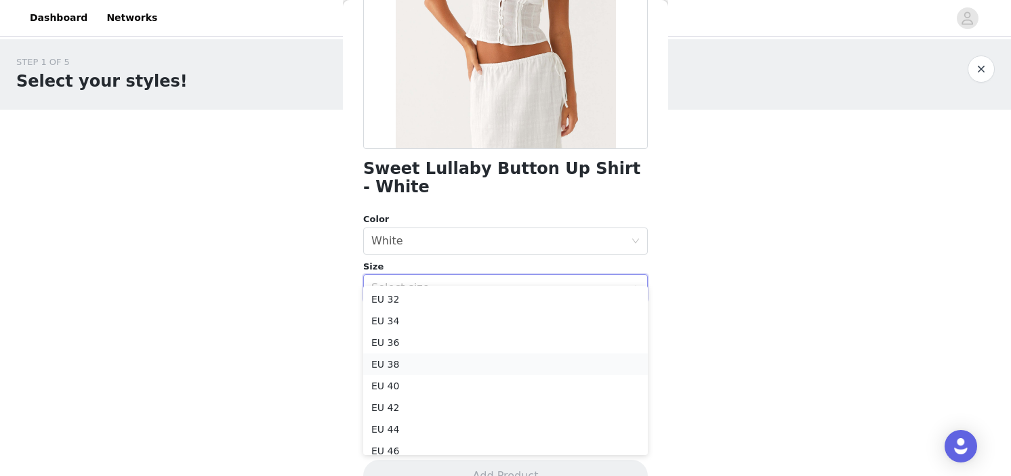
click at [438, 367] on li "EU 38" at bounding box center [505, 365] width 285 height 22
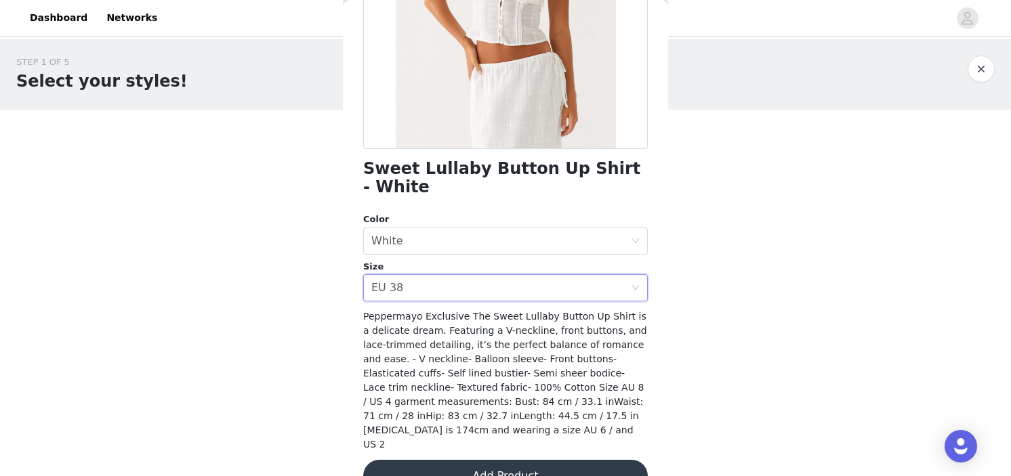
click at [457, 460] on button "Add Product" at bounding box center [505, 476] width 285 height 33
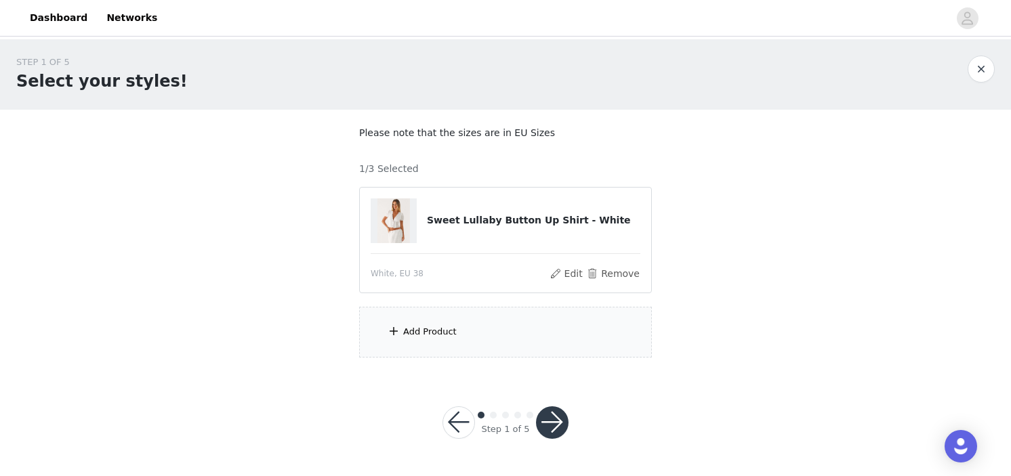
click at [494, 331] on div "Add Product" at bounding box center [505, 332] width 293 height 51
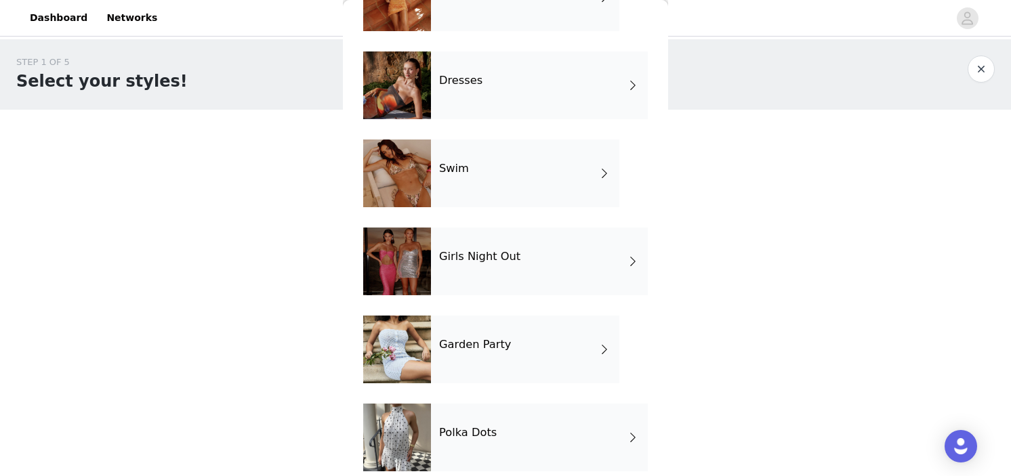
scroll to position [296, 0]
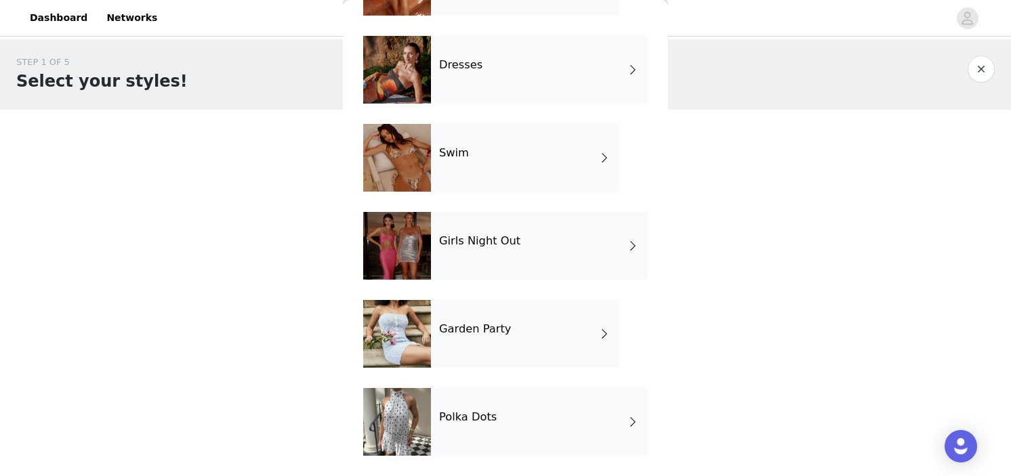
click at [511, 330] on div "Garden Party" at bounding box center [525, 334] width 188 height 68
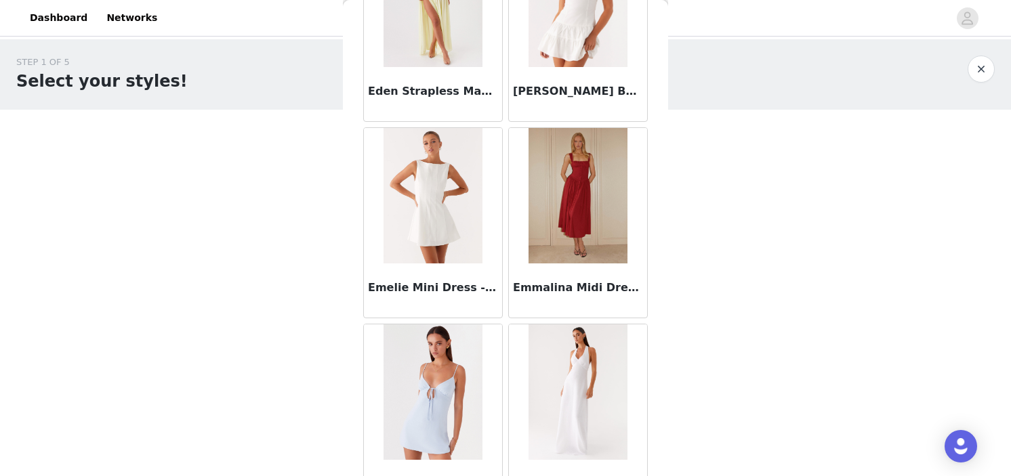
scroll to position [1597, 0]
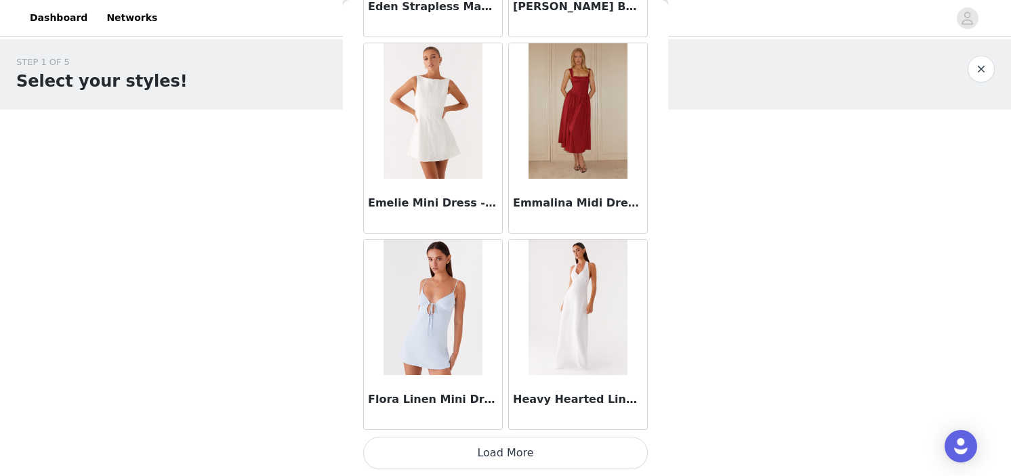
click at [508, 461] on button "Load More" at bounding box center [505, 453] width 285 height 33
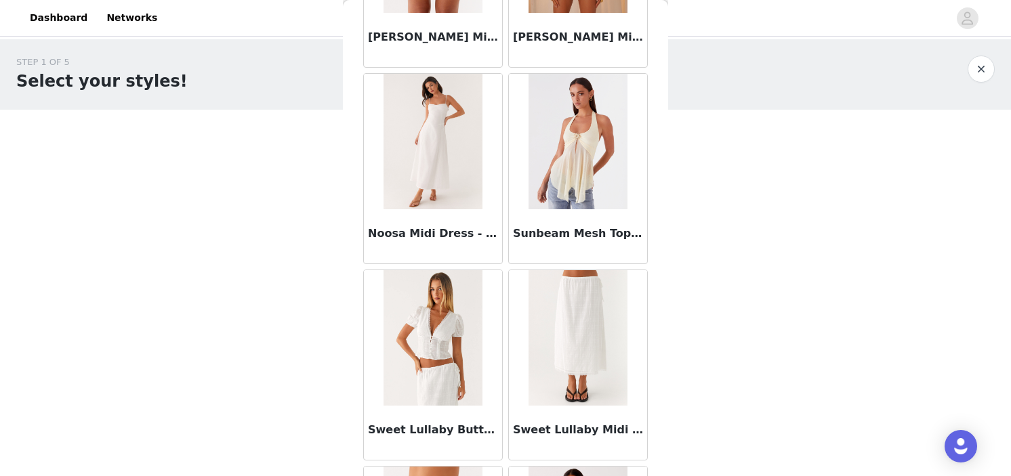
click at [587, 333] on img at bounding box center [578, 338] width 98 height 136
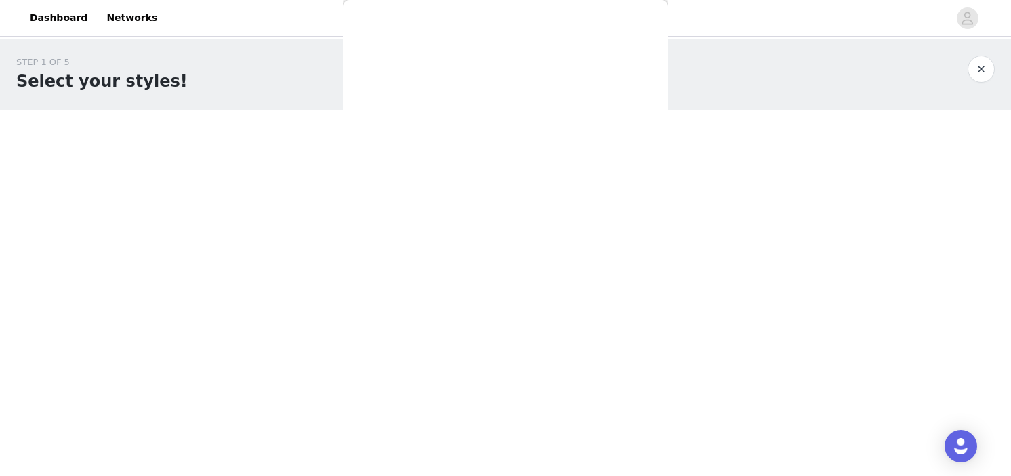
scroll to position [195, 0]
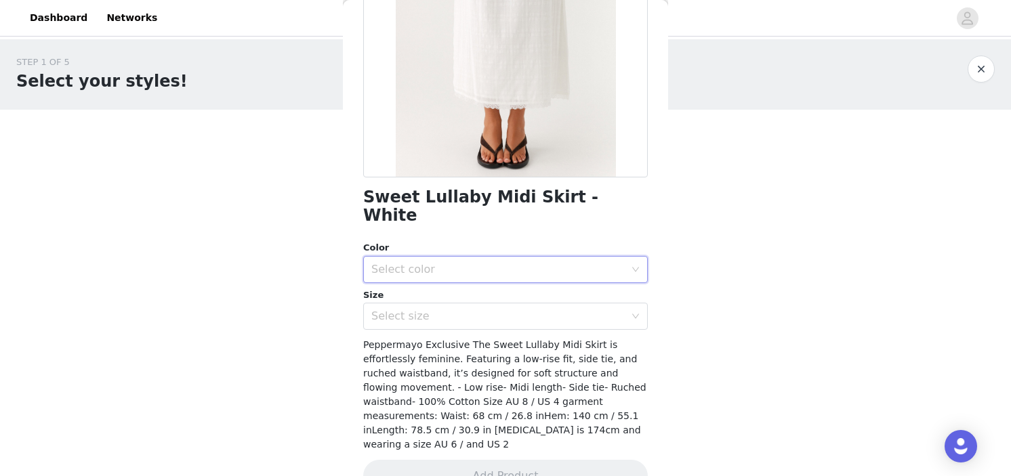
click at [451, 257] on div "Select color" at bounding box center [501, 270] width 260 height 26
click at [451, 283] on li "White" at bounding box center [505, 281] width 285 height 22
click at [451, 310] on div "Select size" at bounding box center [497, 317] width 253 height 14
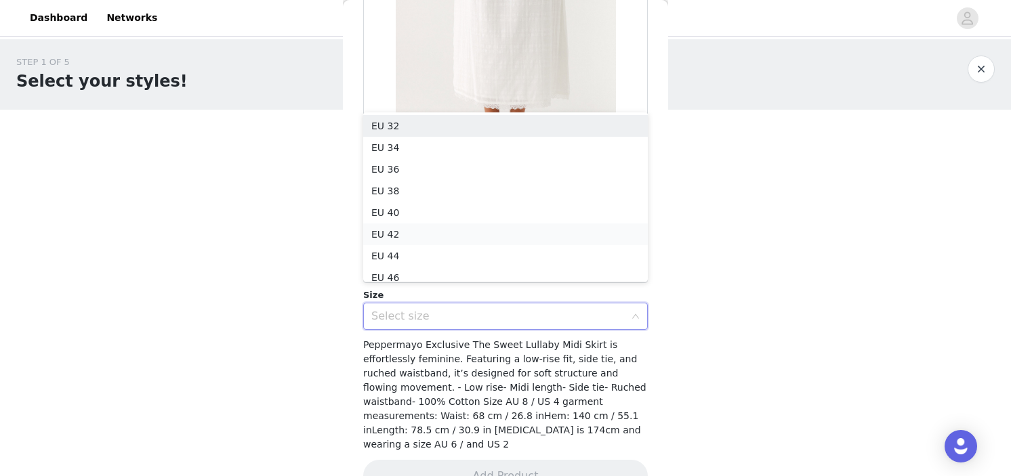
scroll to position [7, 0]
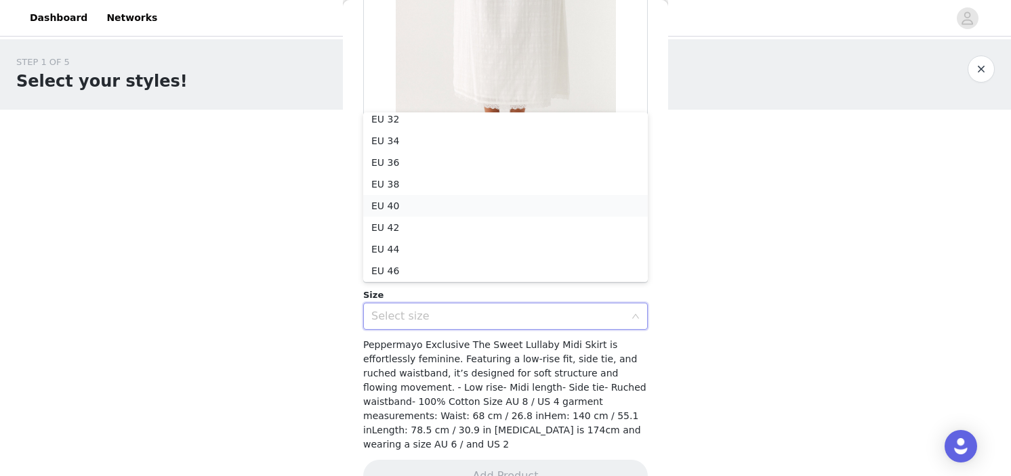
click at [432, 209] on li "EU 40" at bounding box center [505, 206] width 285 height 22
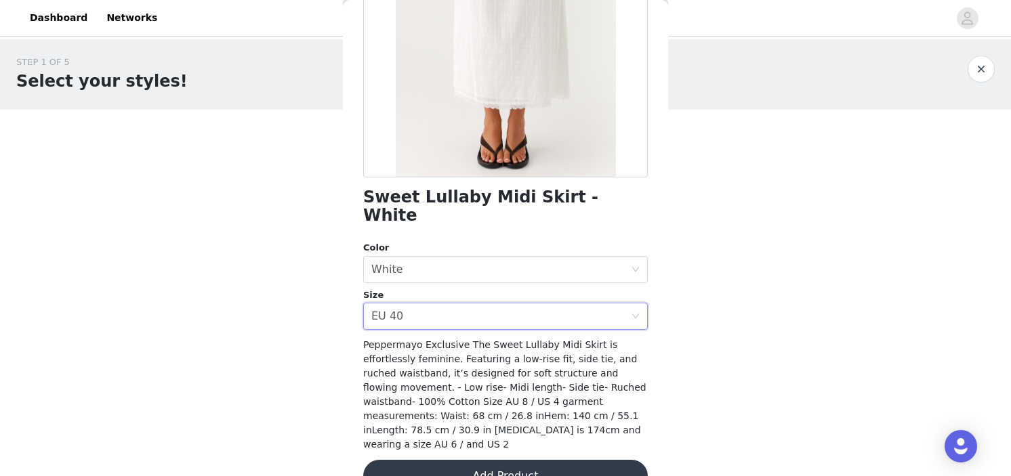
click at [445, 460] on button "Add Product" at bounding box center [505, 476] width 285 height 33
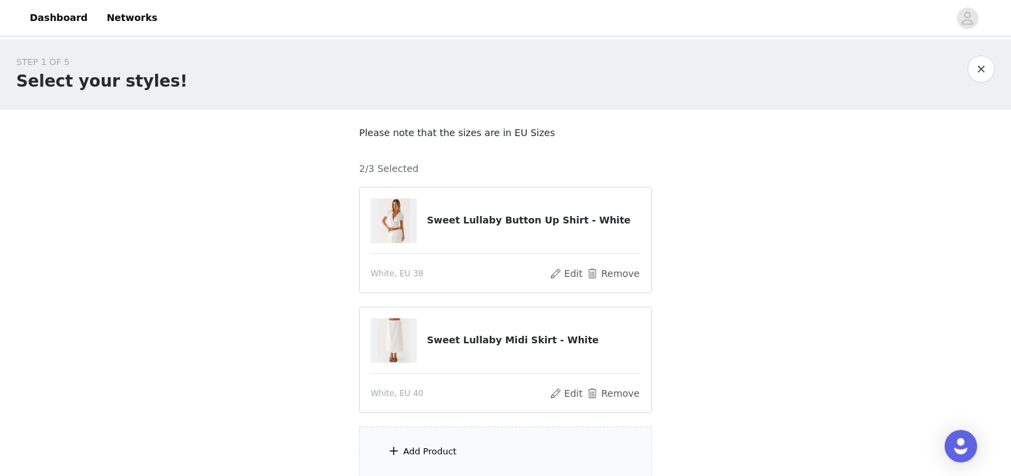
click at [456, 444] on div "Add Product" at bounding box center [505, 452] width 293 height 51
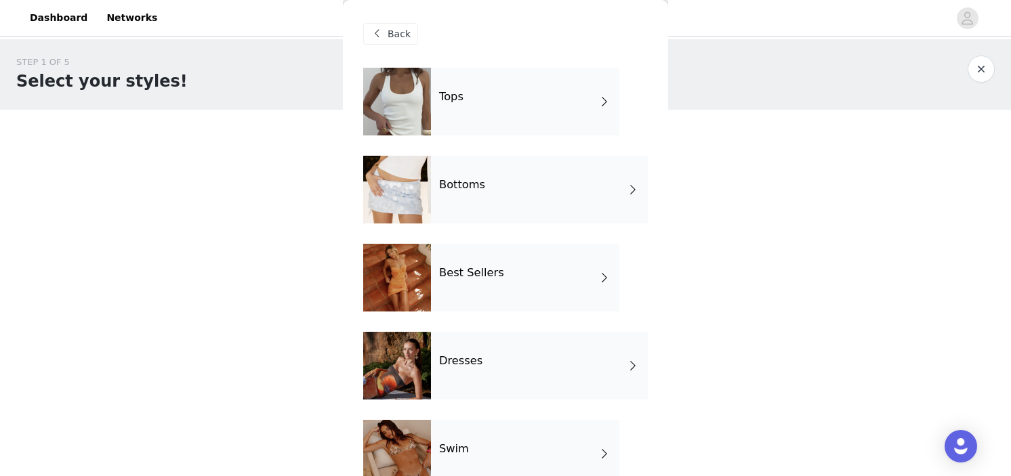
scroll to position [296, 0]
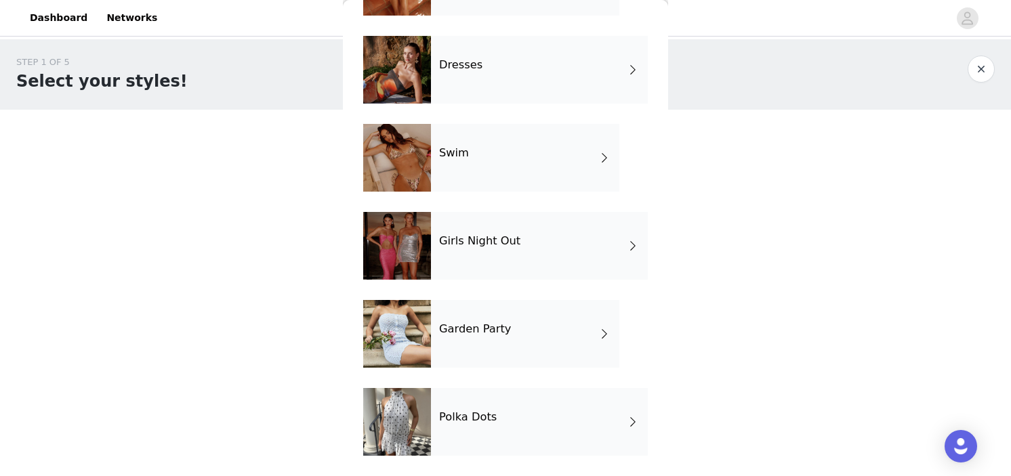
click at [514, 230] on div "Girls Night Out" at bounding box center [539, 246] width 217 height 68
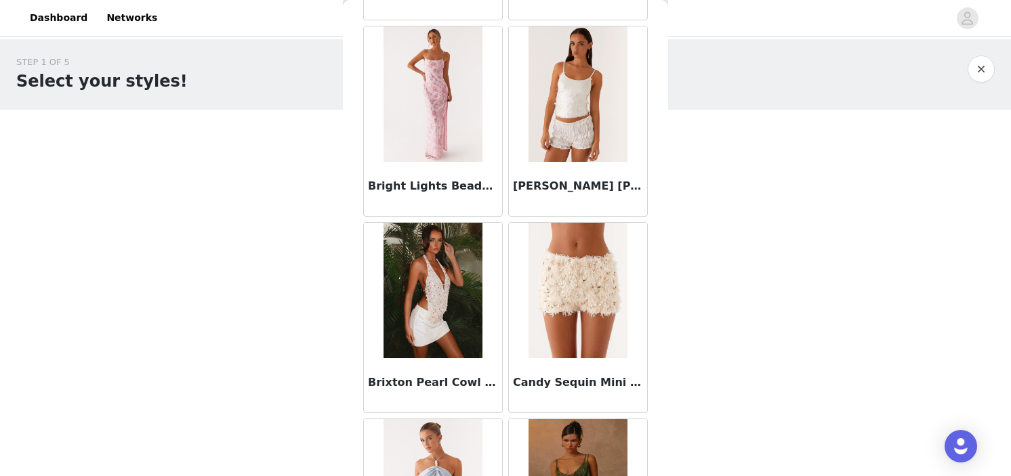
scroll to position [1597, 0]
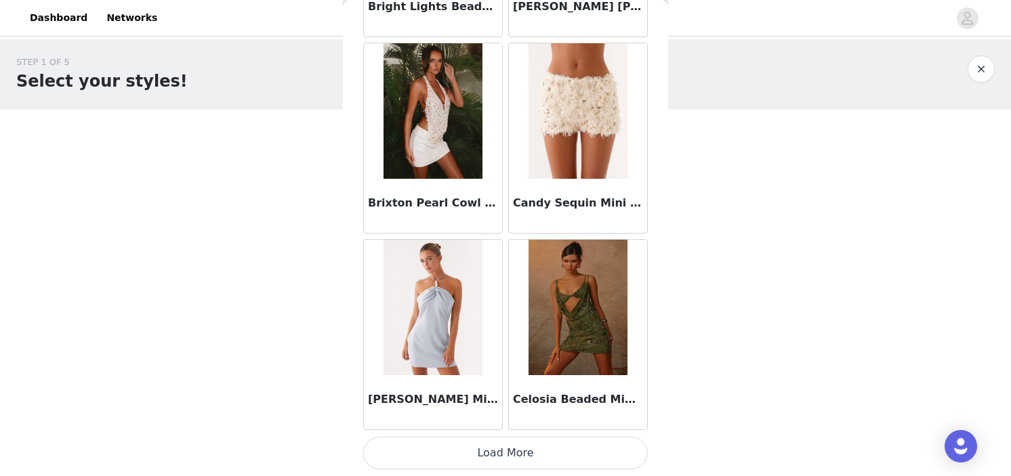
click at [497, 455] on button "Load More" at bounding box center [505, 453] width 285 height 33
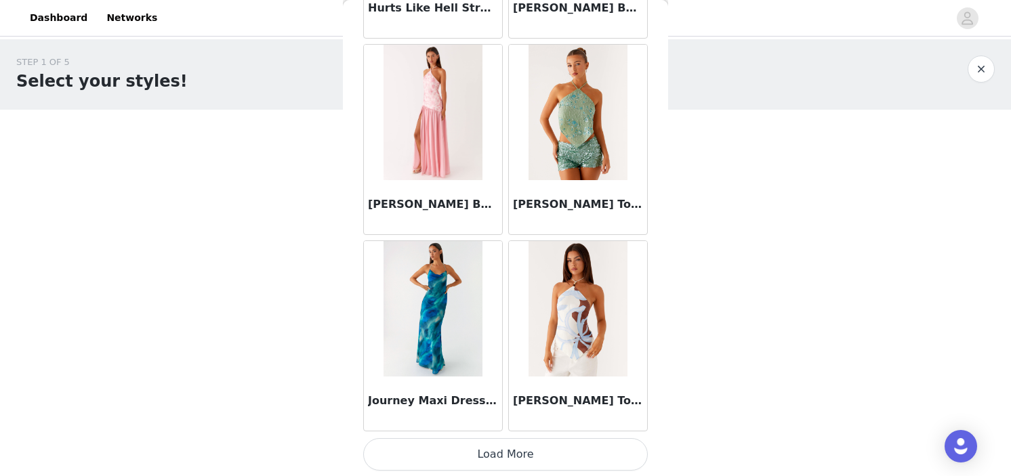
scroll to position [3562, 0]
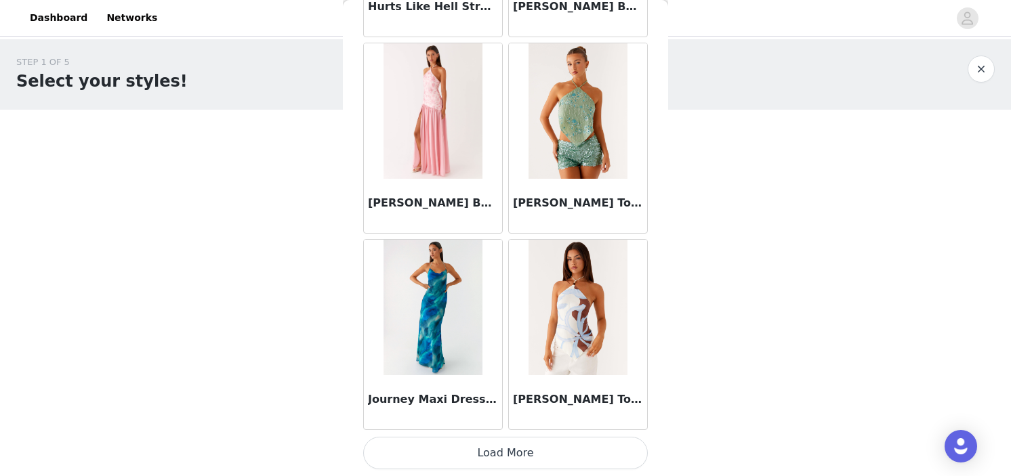
click at [489, 461] on button "Load More" at bounding box center [505, 453] width 285 height 33
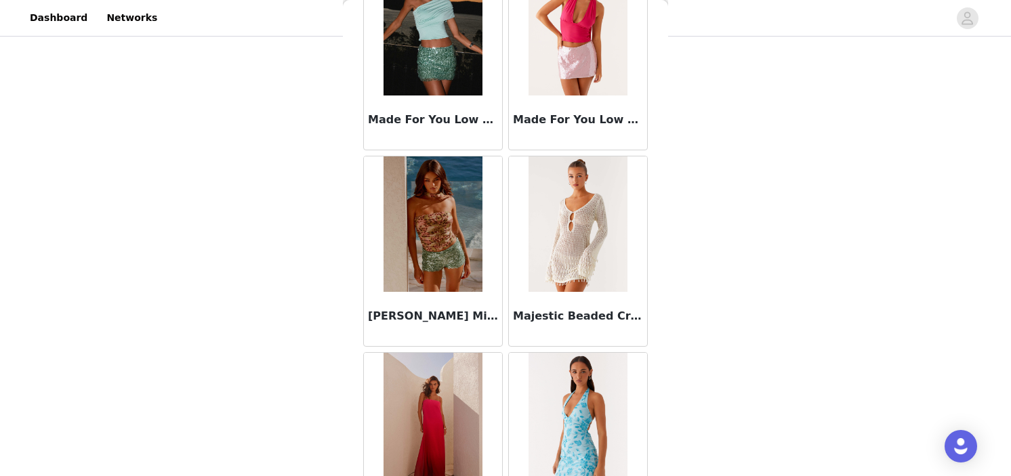
scroll to position [5527, 0]
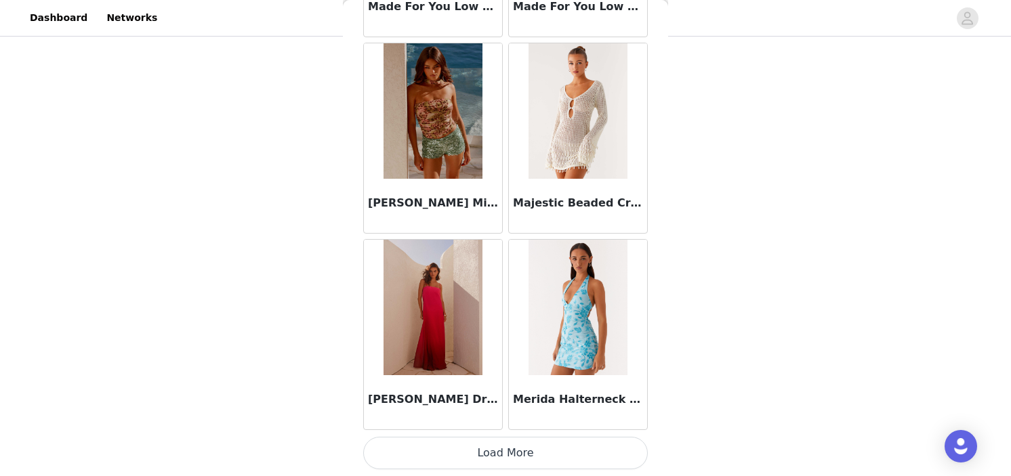
click at [474, 447] on button "Load More" at bounding box center [505, 453] width 285 height 33
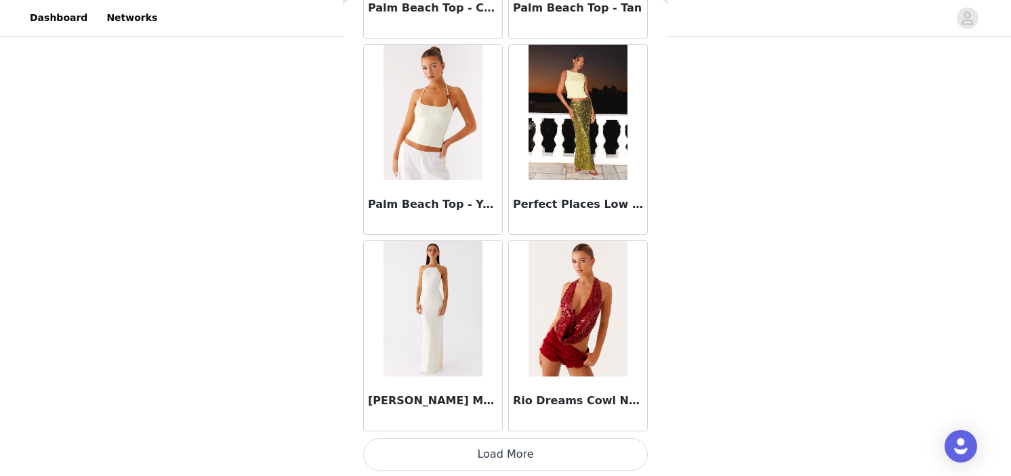
scroll to position [0, 0]
